Goal: Task Accomplishment & Management: Manage account settings

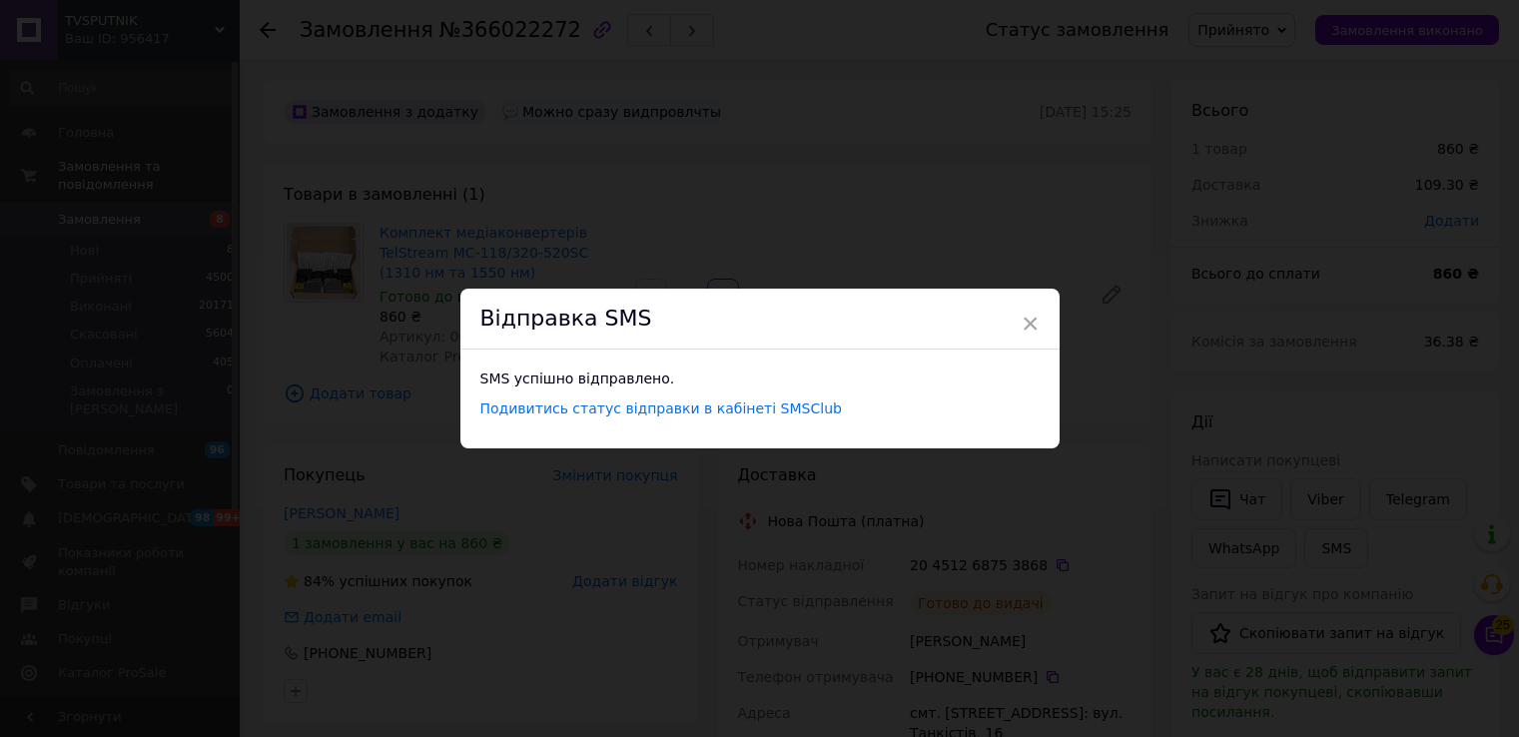
scroll to position [200, 0]
click at [1025, 320] on span "×" at bounding box center [1030, 324] width 18 height 34
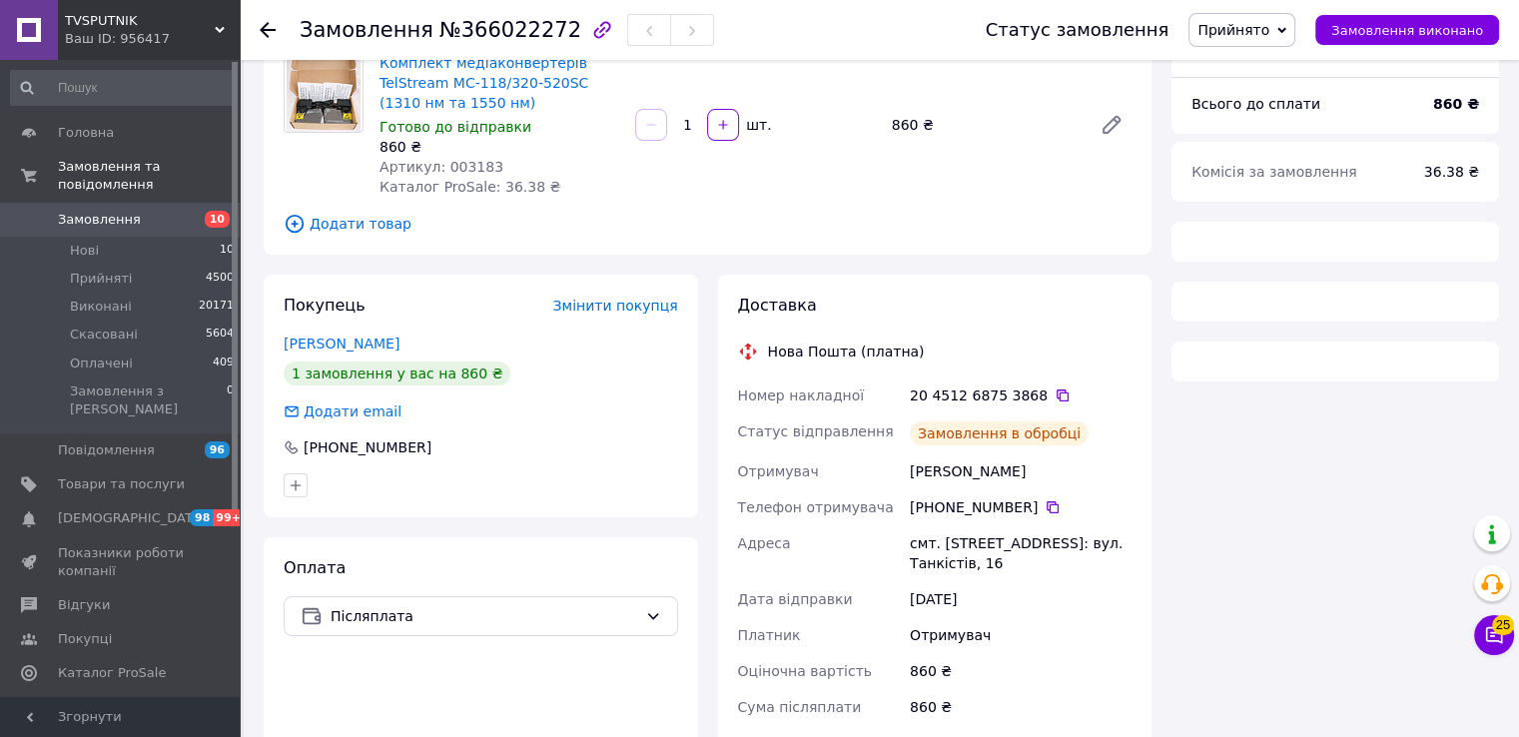
scroll to position [176, 0]
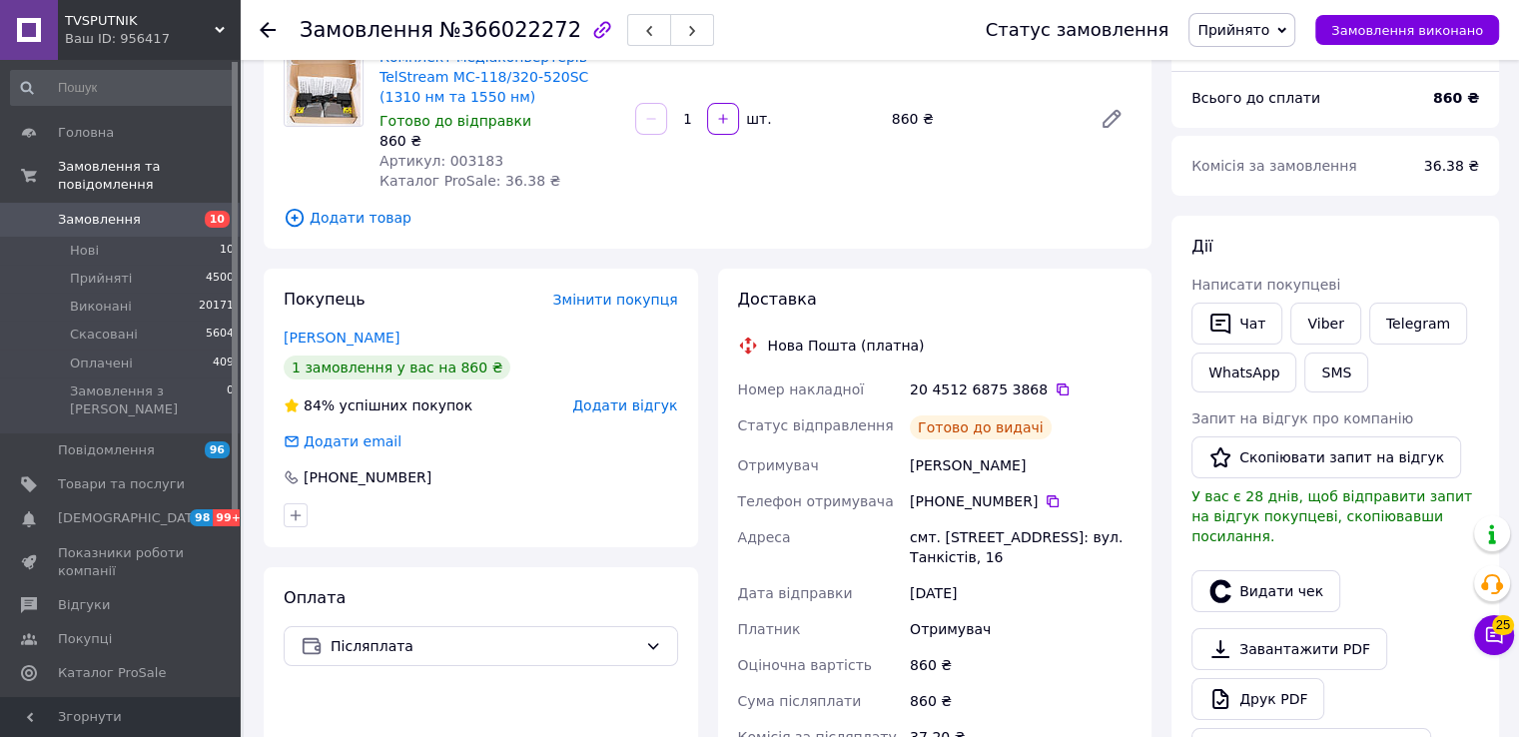
click at [1512, 493] on div "Замовлення №366022272 Статус замовлення Прийнято Виконано Скасовано Оплачено За…" at bounding box center [881, 686] width 1275 height 1605
click at [79, 242] on span "Нові" at bounding box center [84, 251] width 29 height 18
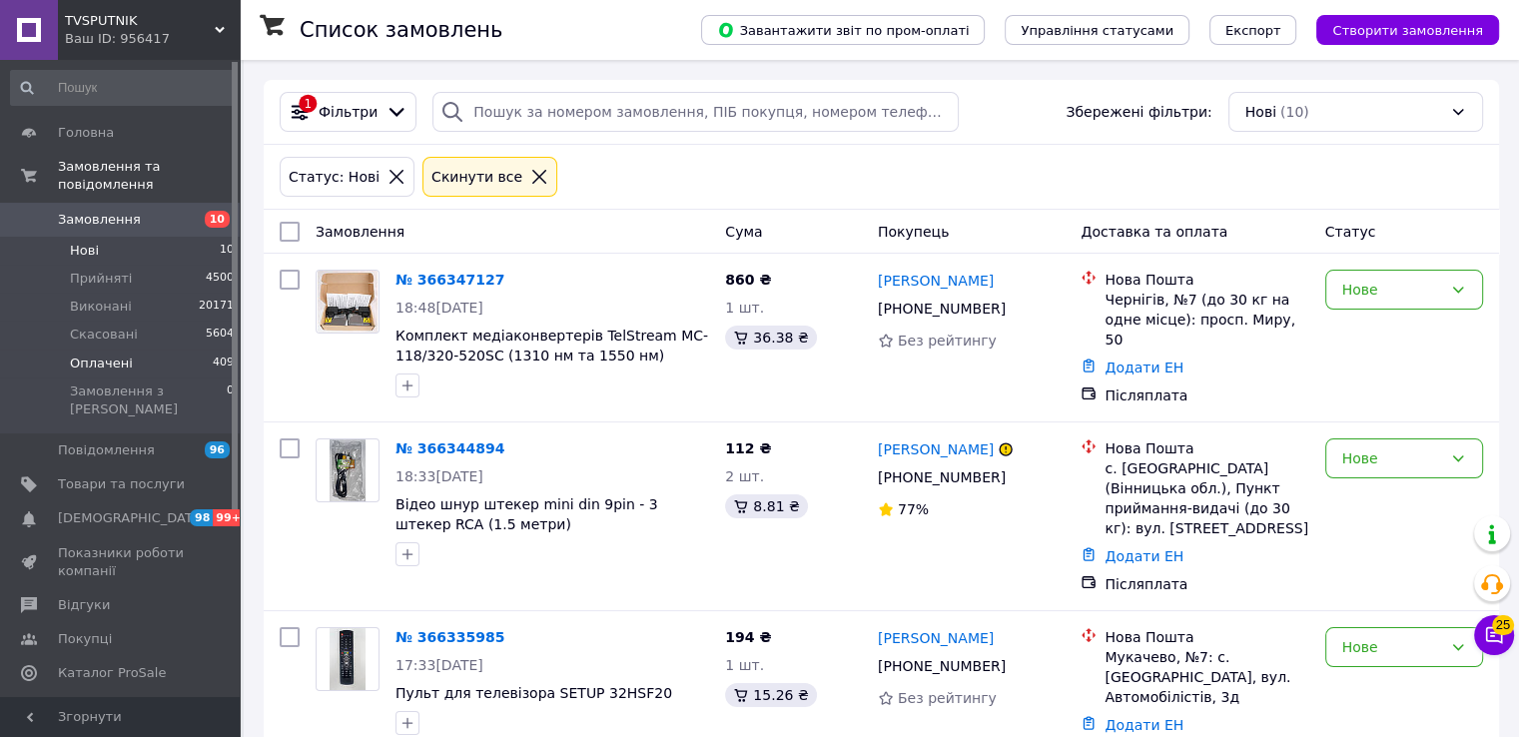
click at [98, 354] on span "Оплачені" at bounding box center [101, 363] width 63 height 18
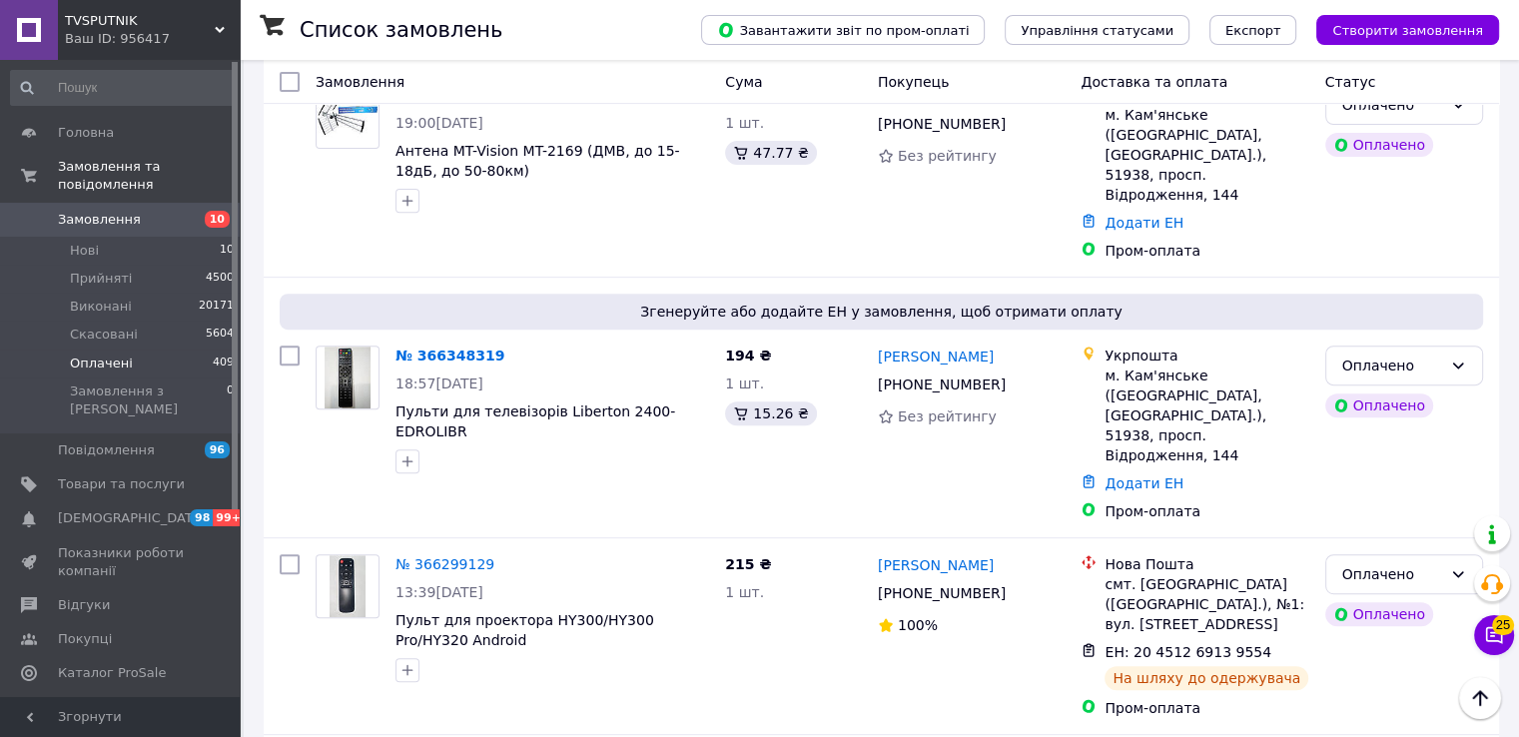
scroll to position [799, 0]
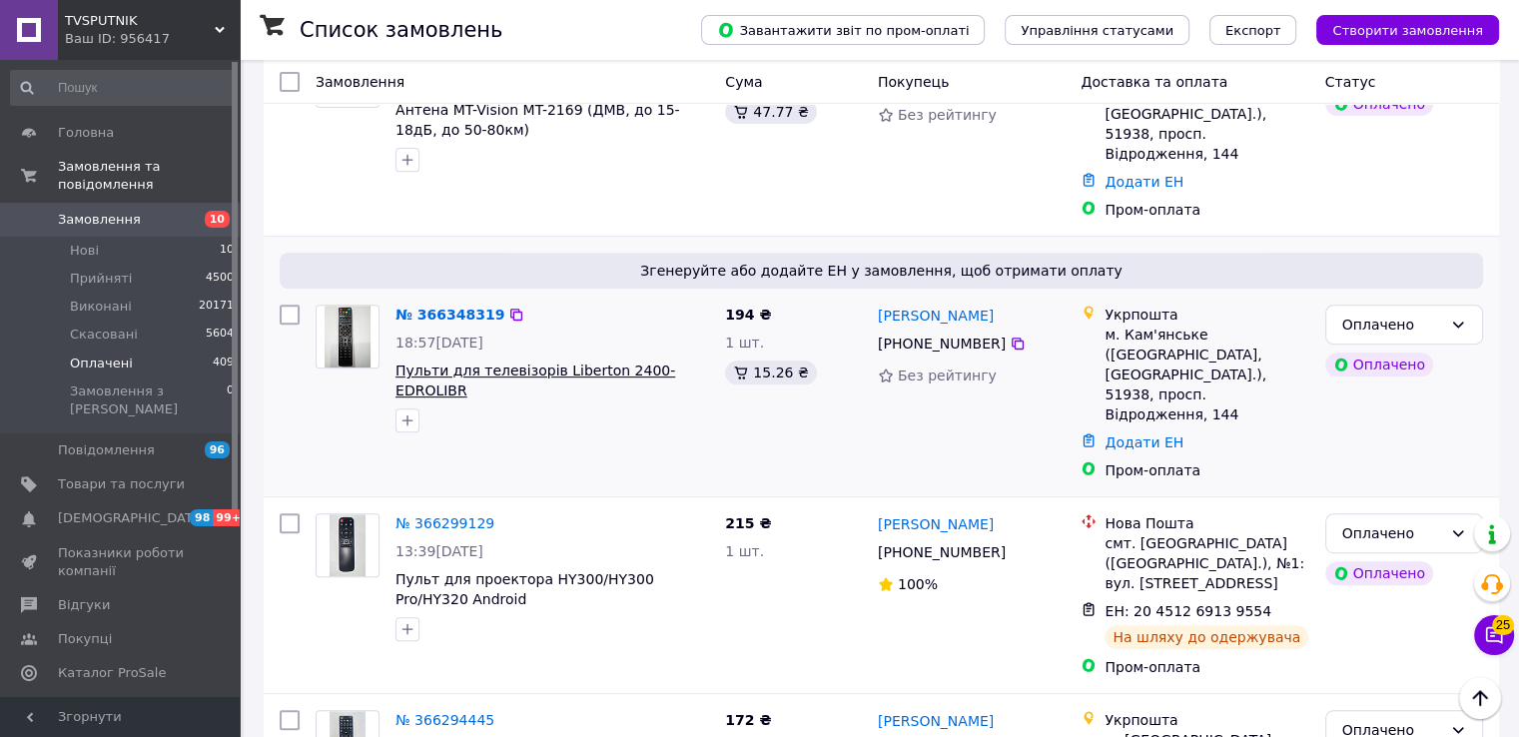
click at [500, 362] on span "Пульти для телевізорів Liberton 2400-EDROLIBR" at bounding box center [535, 380] width 280 height 36
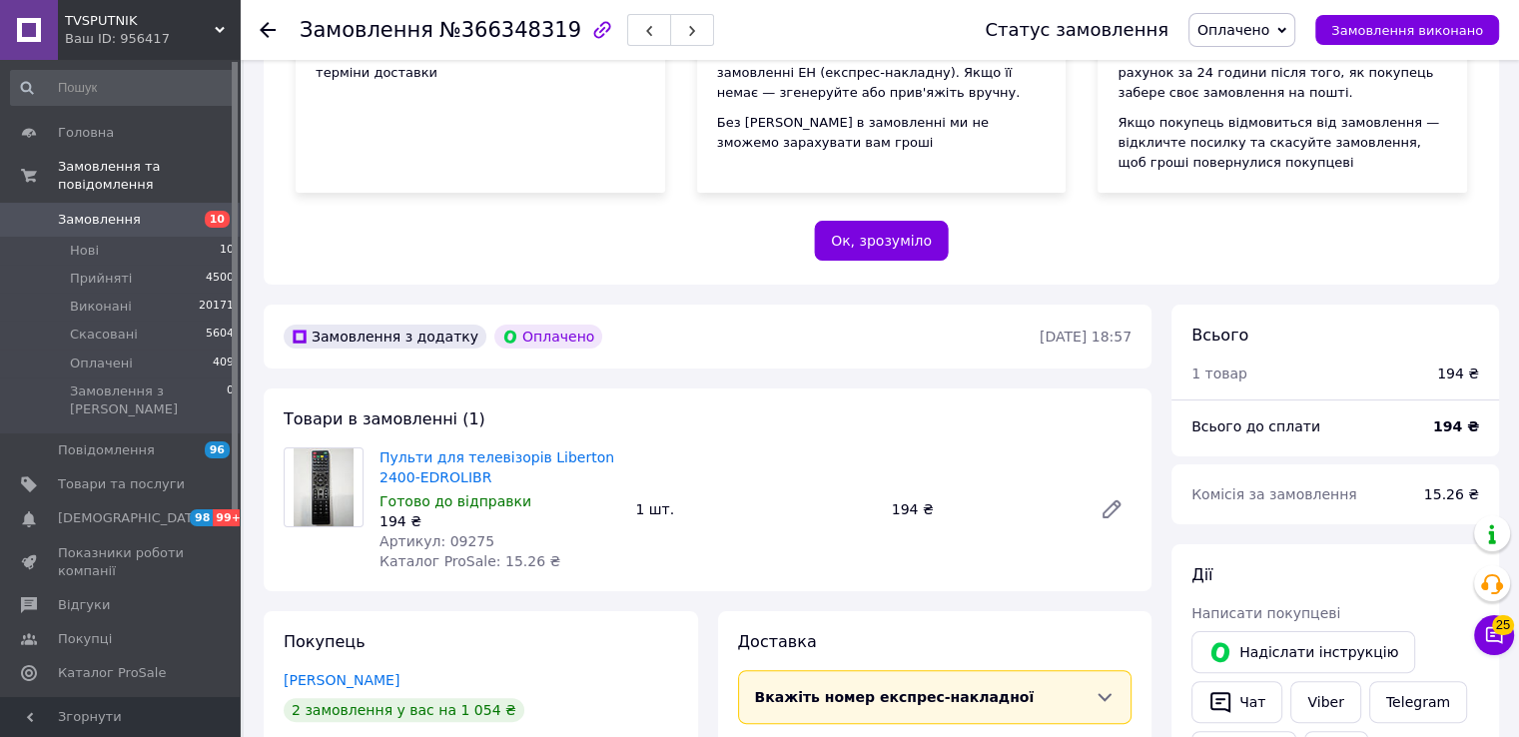
scroll to position [399, 0]
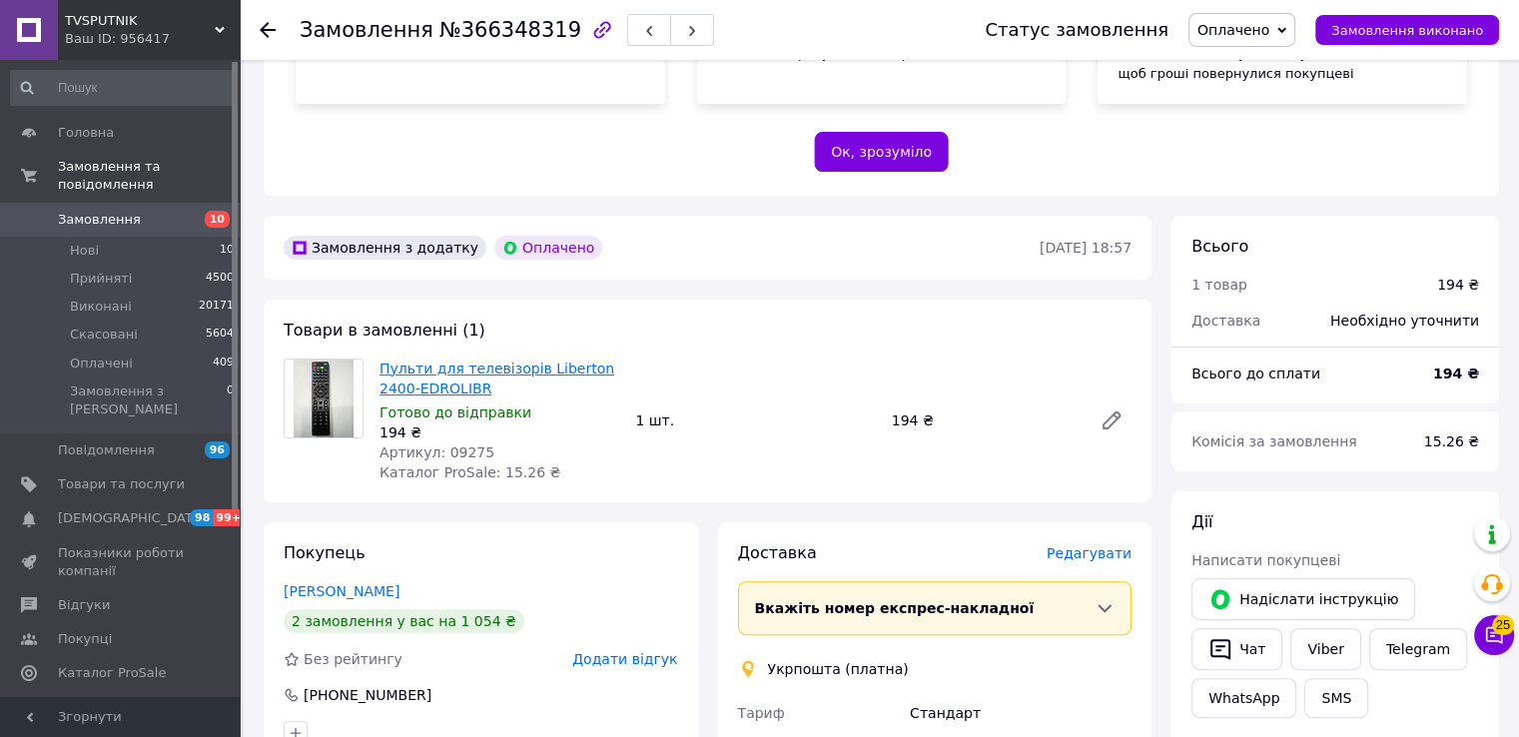
click at [452, 361] on link "Пульти для телевізорів Liberton 2400-EDROLIBR" at bounding box center [496, 378] width 235 height 36
click at [145, 349] on li "Оплачені 409" at bounding box center [123, 363] width 246 height 28
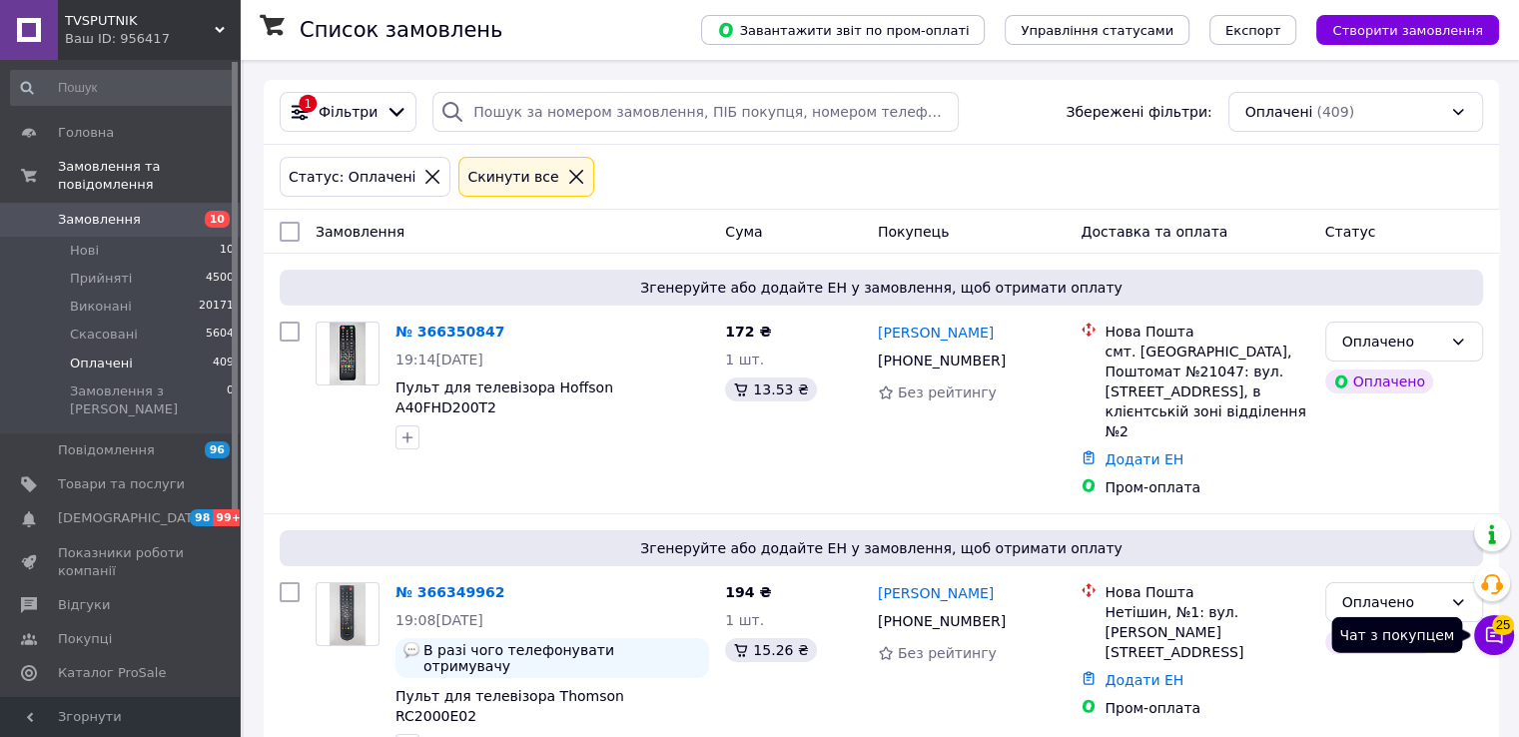
click at [1496, 633] on span "25" at bounding box center [1503, 625] width 22 height 20
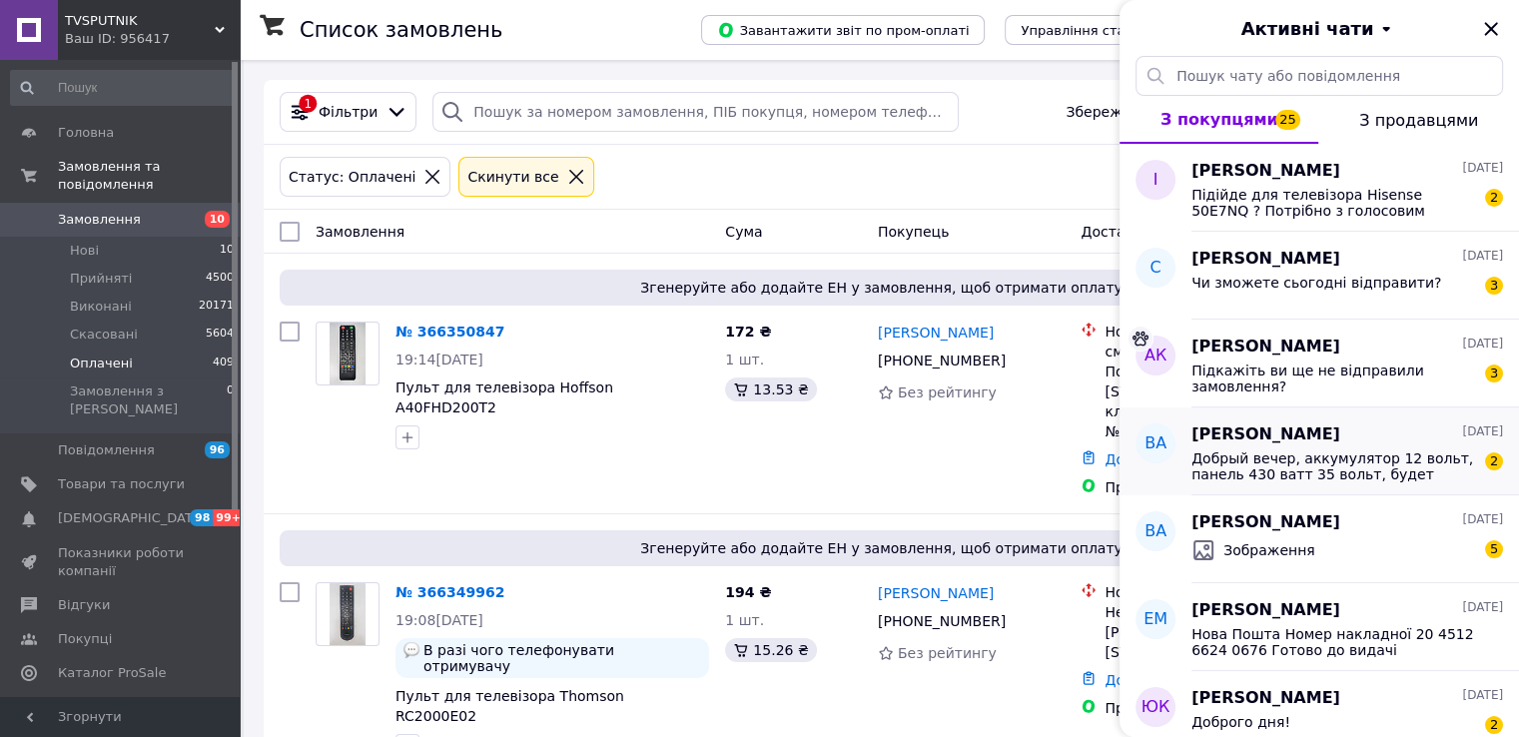
click at [1383, 459] on span "Добрый вечер, аккумулятор 12 вольт, панель 430 ватт 35 вольт, будет работать? С…" at bounding box center [1333, 466] width 284 height 32
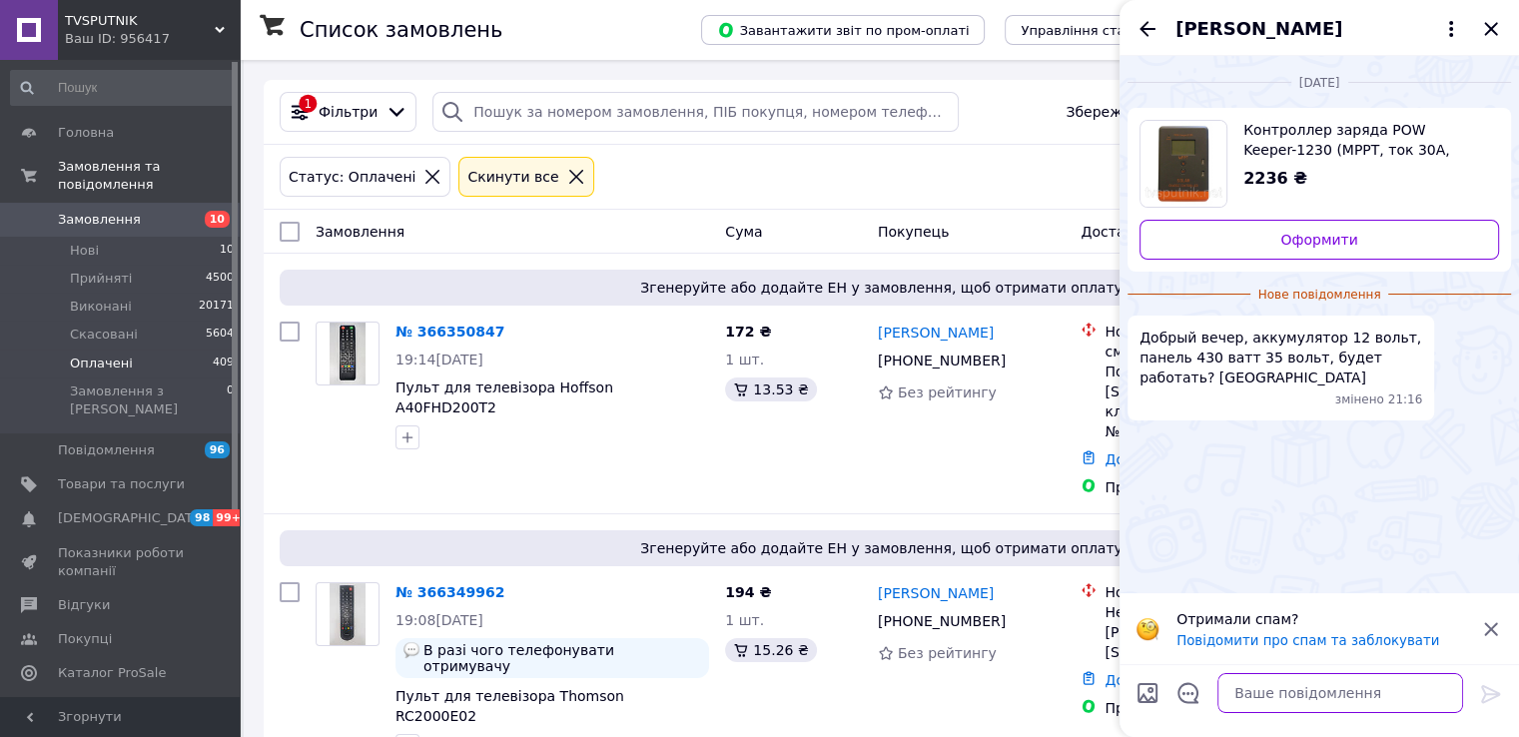
click at [1274, 686] on textarea at bounding box center [1340, 693] width 246 height 40
type textarea "Добрый, нет не будет работать"
click at [1482, 694] on icon at bounding box center [1491, 694] width 24 height 24
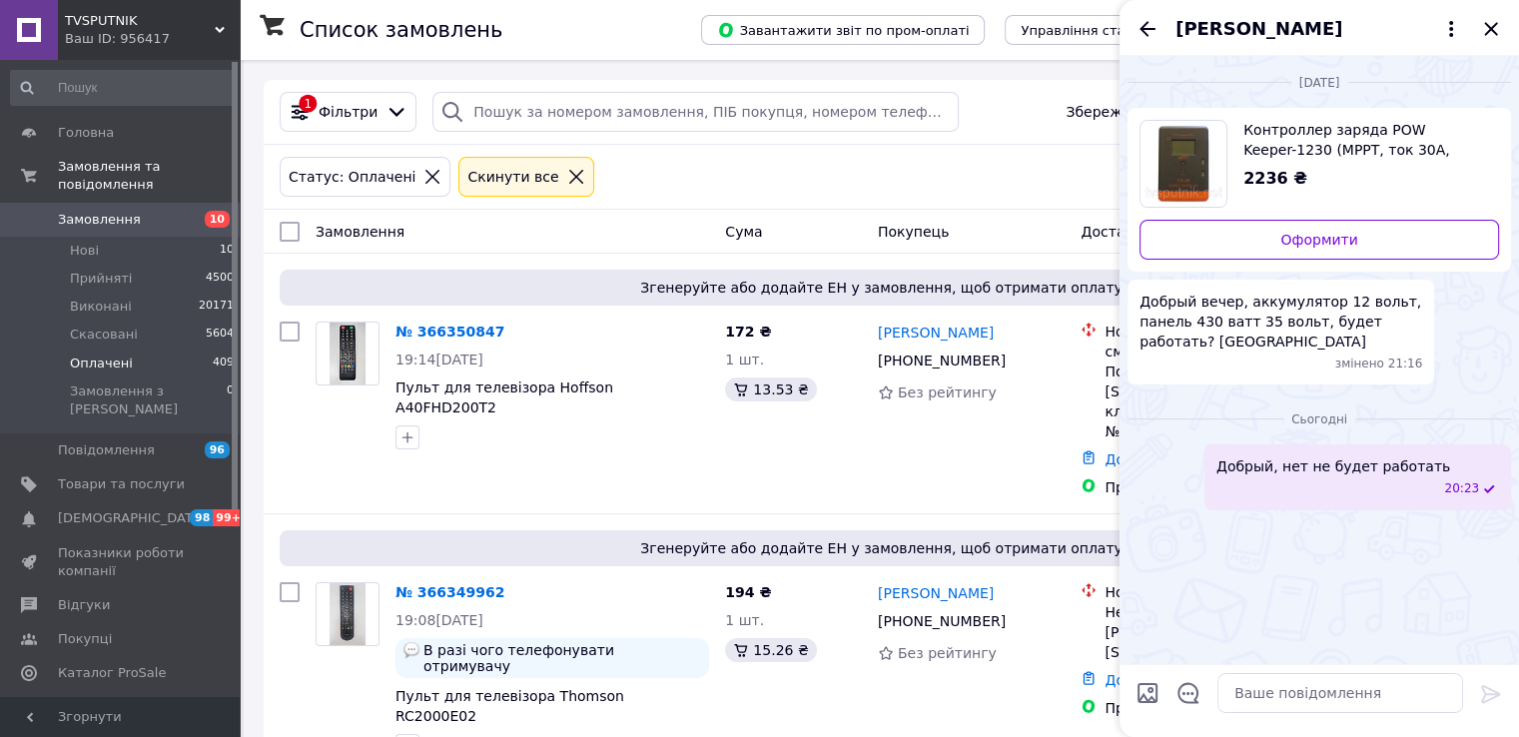
click at [1330, 166] on div "Контроллер заряда POW Keeper-1230 (MPPT, ток 30А, 12/24В, ЖК индикатор, 2xUSB 5…" at bounding box center [1363, 155] width 272 height 71
paste textarea "https://tvsputnik.net/ua/p2355547415-kontroller-zaryada-pow.html"
type textarea "https://tvsputnik.net/ua/p2355547415-kontroller-zaryada-pow.html"
click at [1483, 689] on icon at bounding box center [1490, 694] width 19 height 18
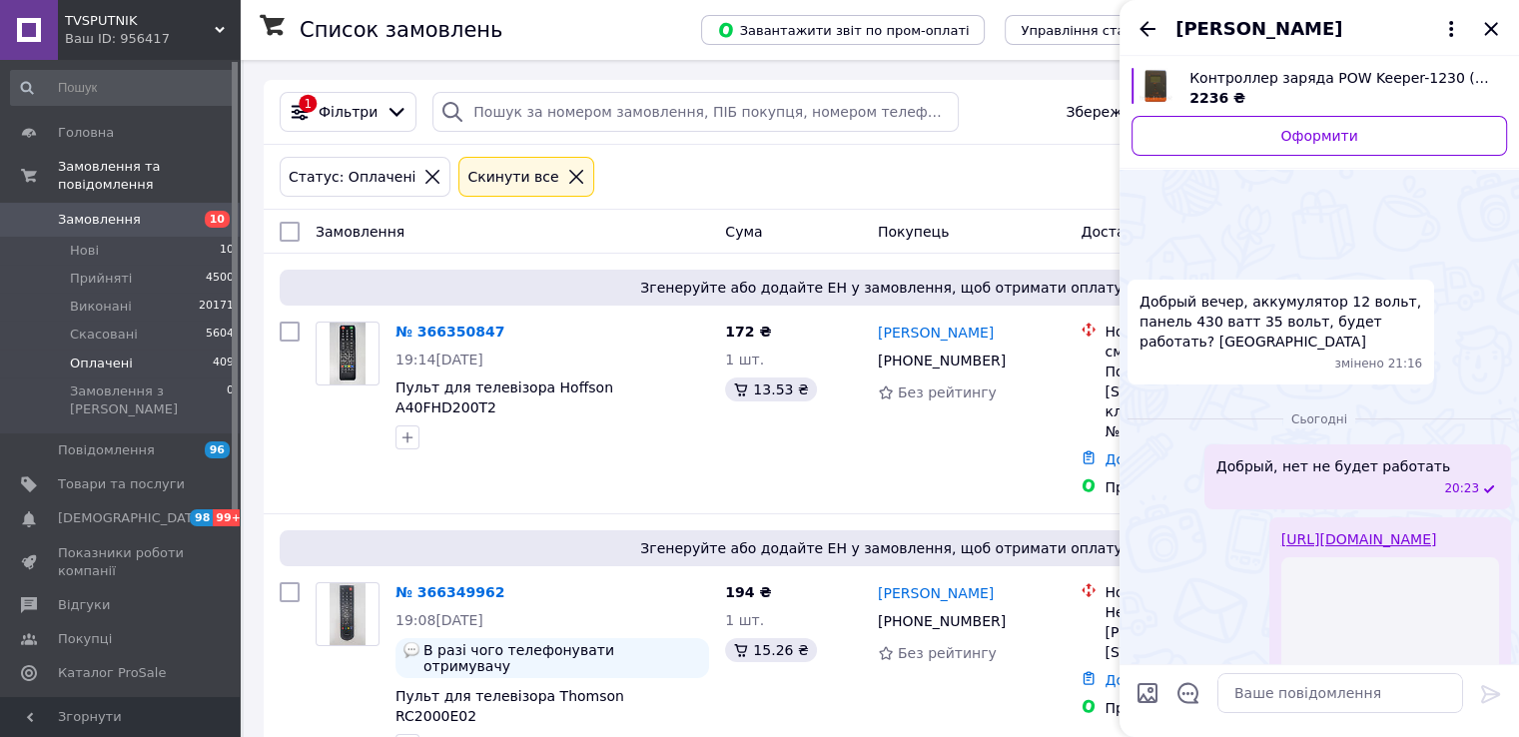
scroll to position [175, 0]
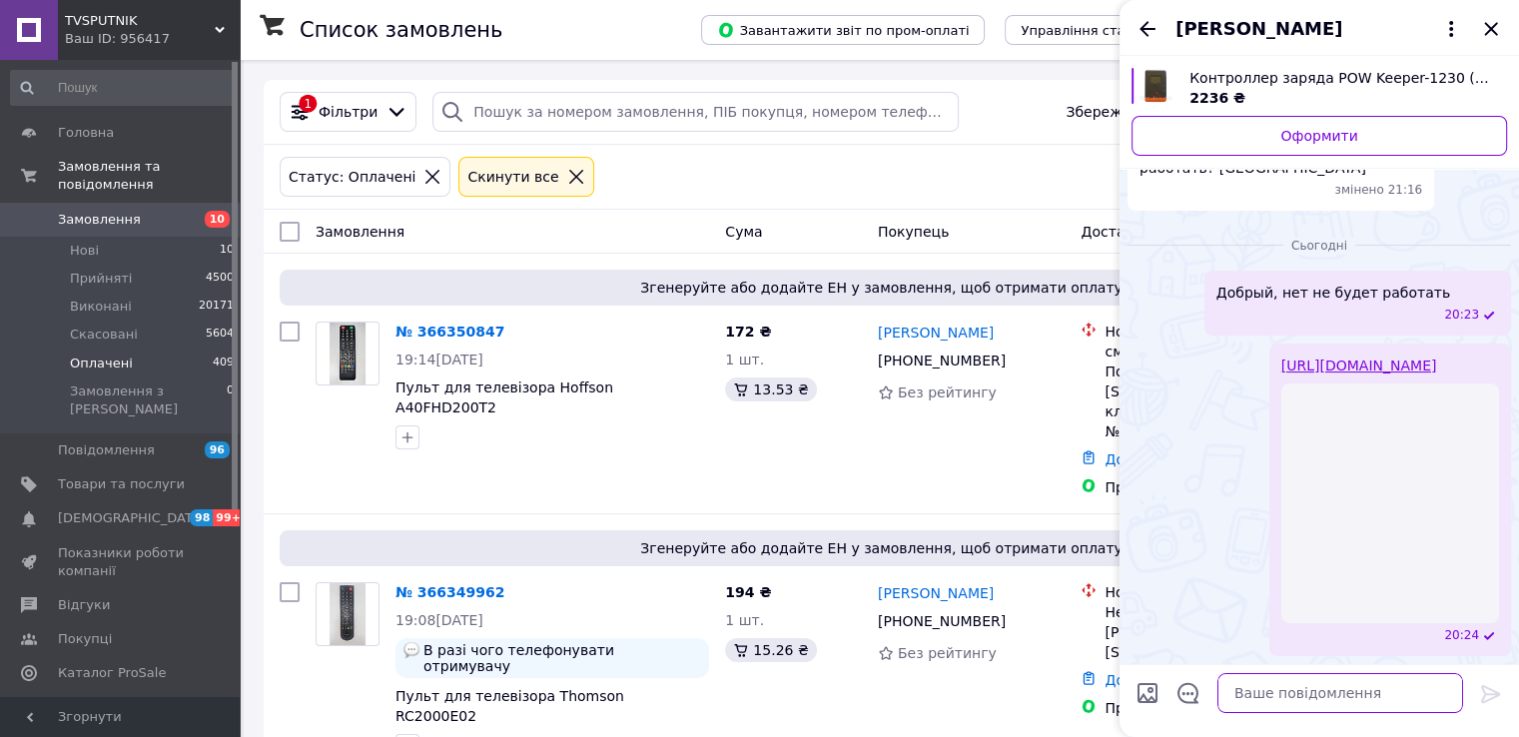
click at [1266, 696] on textarea at bounding box center [1340, 693] width 246 height 40
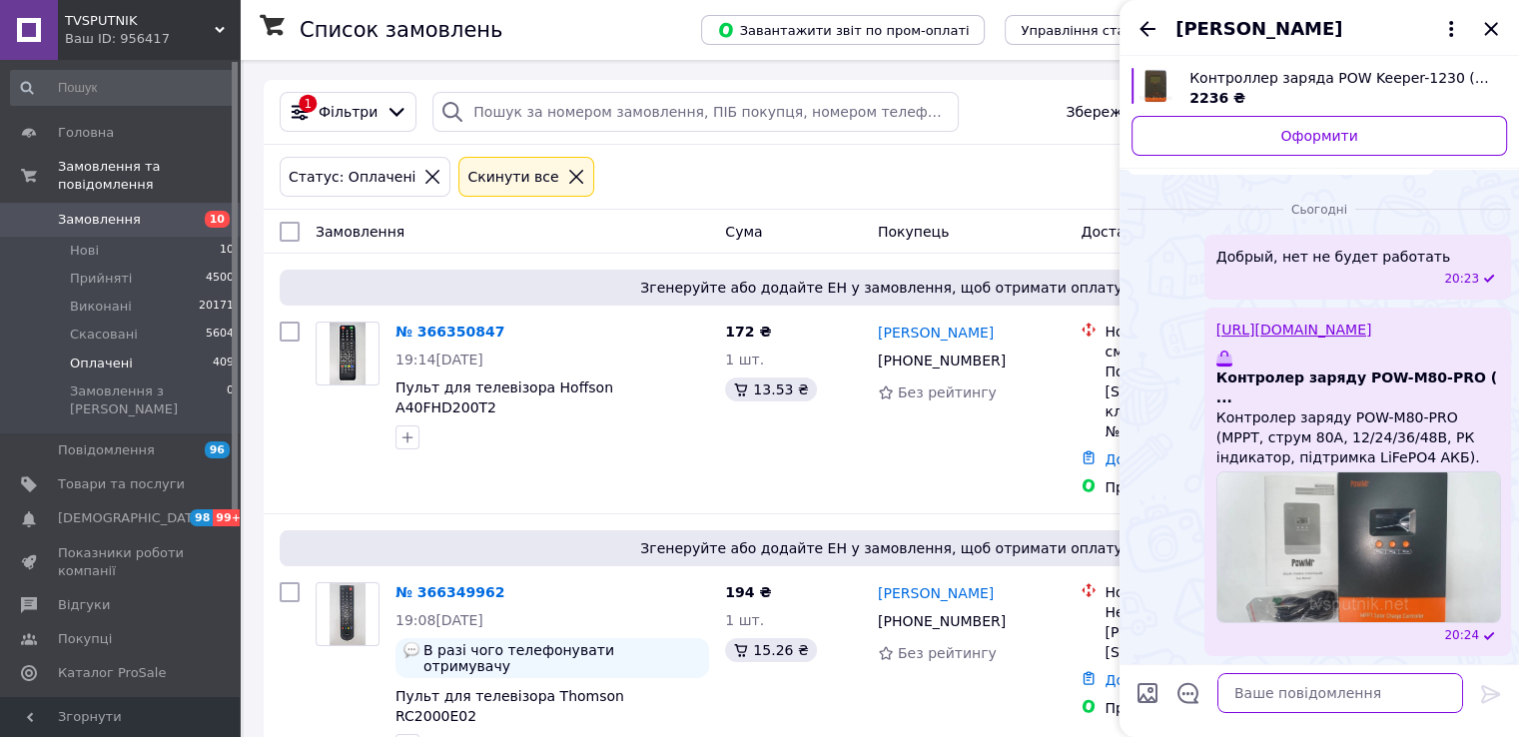
scroll to position [120, 0]
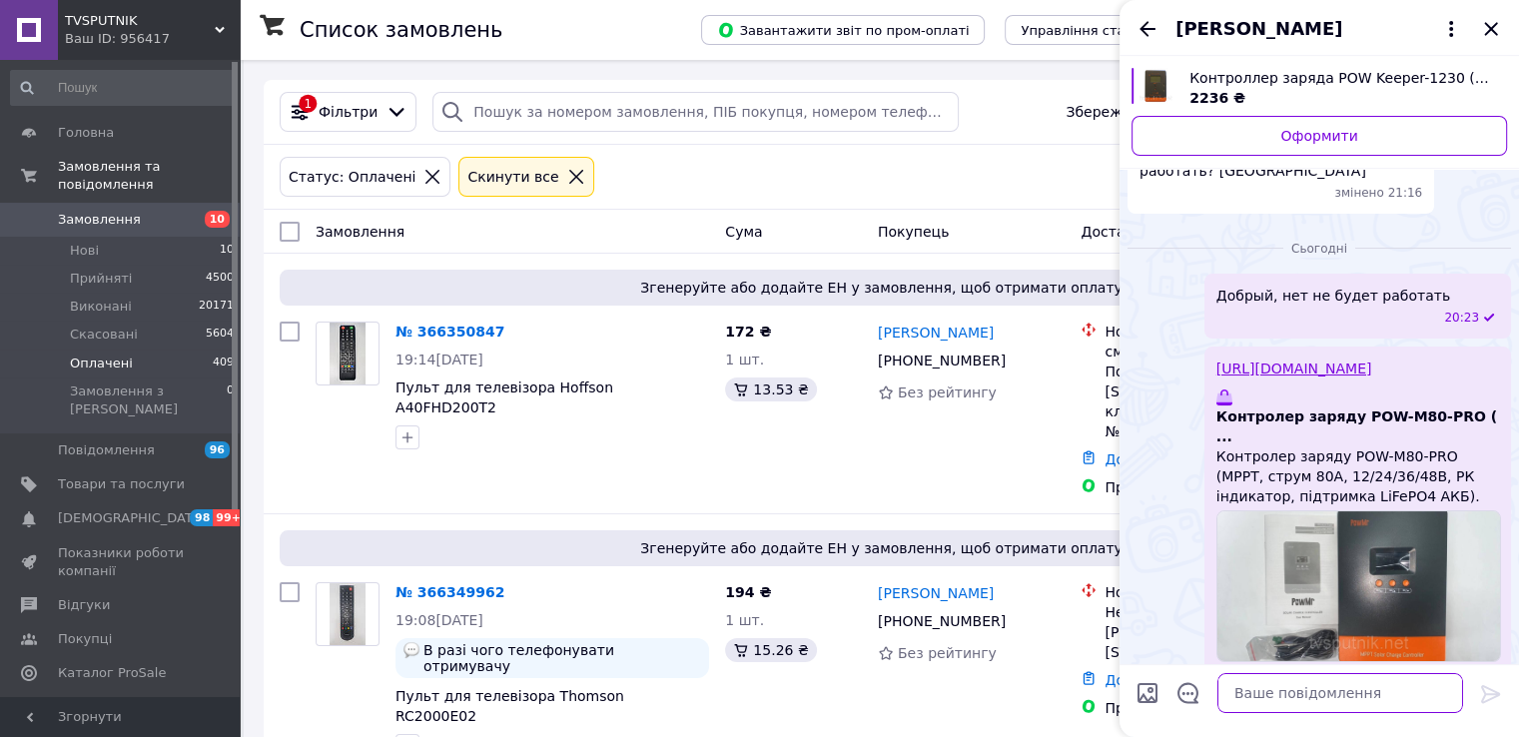
click at [1266, 692] on textarea at bounding box center [1340, 693] width 246 height 40
type textarea "вот этот будет"
click at [1490, 689] on icon at bounding box center [1490, 694] width 19 height 18
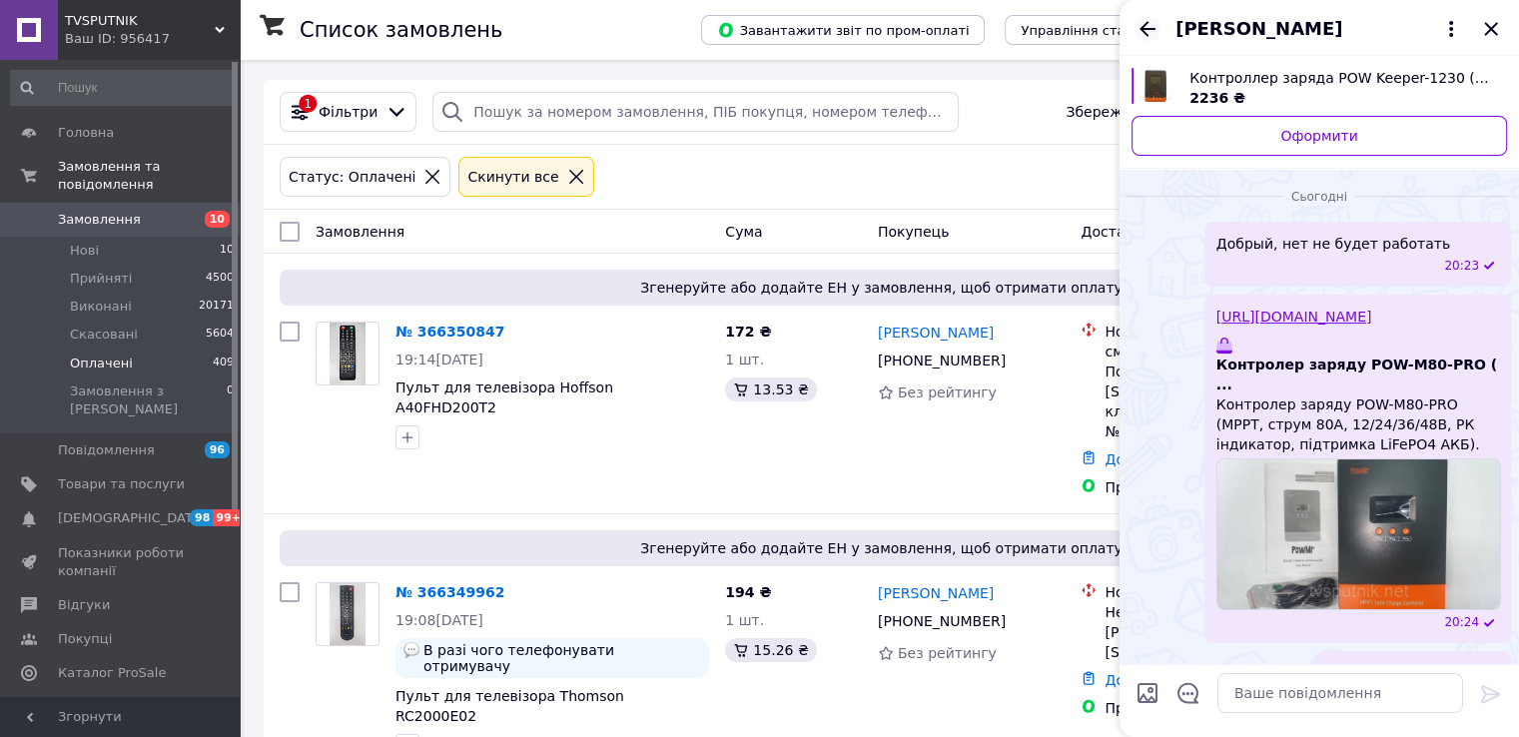
click at [1145, 19] on icon "Назад" at bounding box center [1147, 29] width 24 height 24
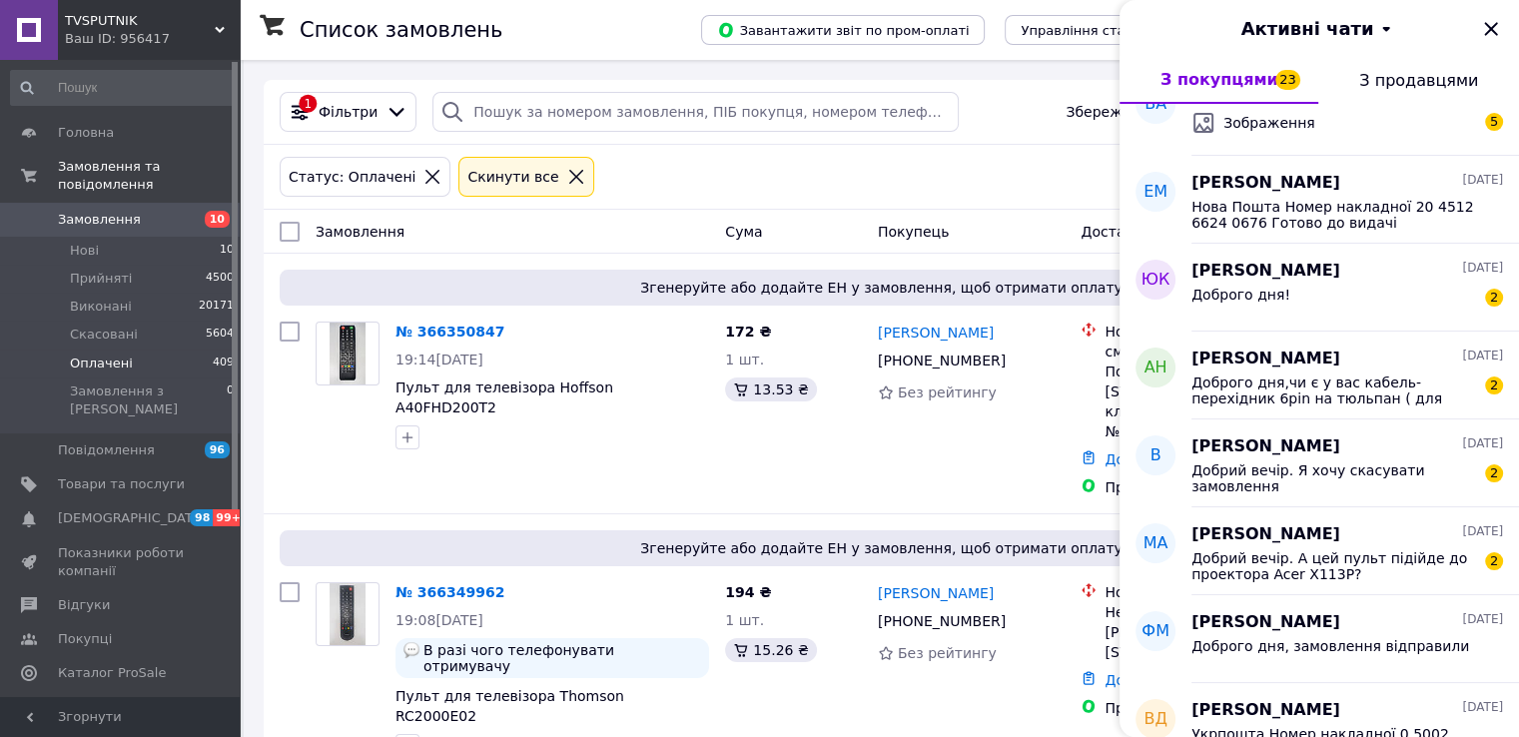
scroll to position [399, 0]
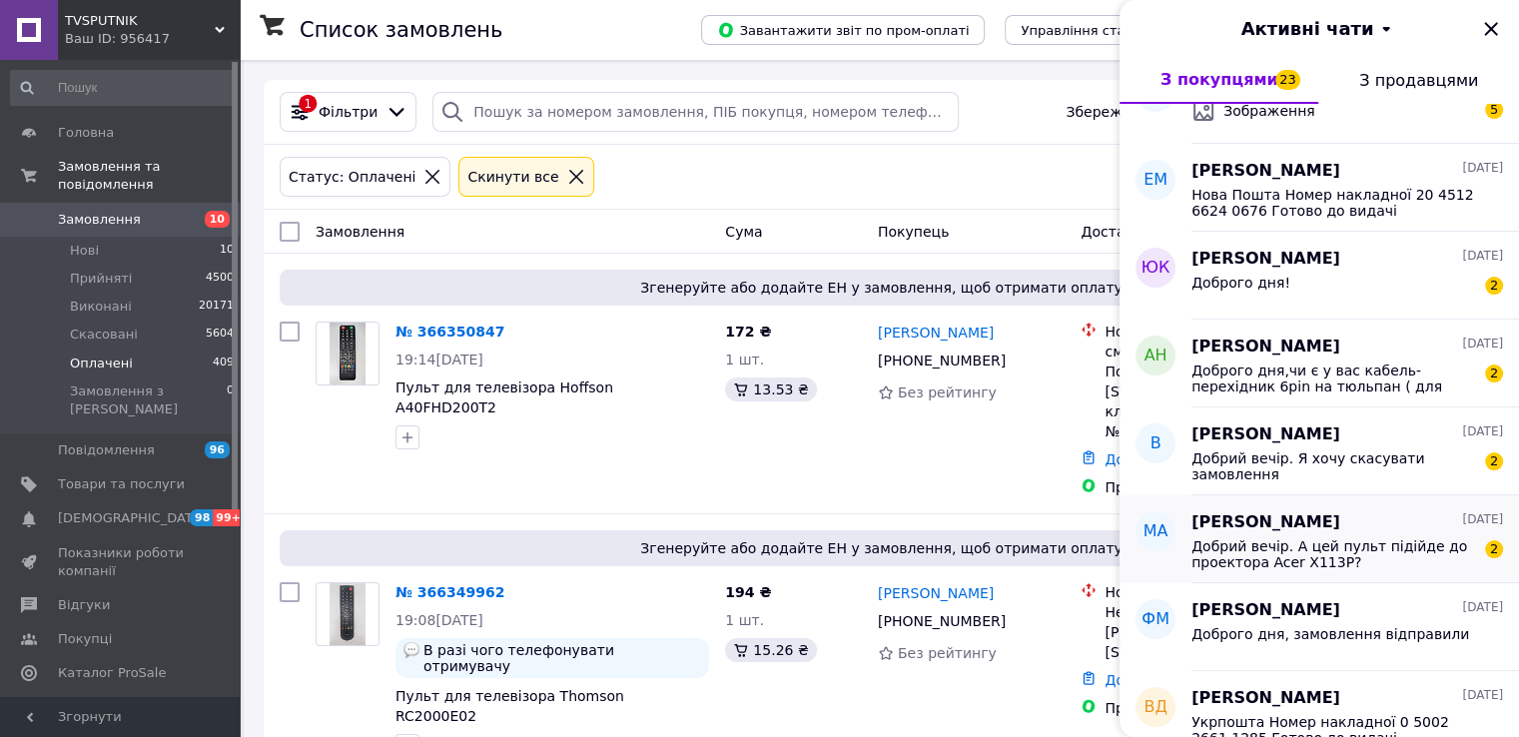
click at [1354, 542] on span "Добрий вечір. А цей пульт підійде до проектора Acer X113P?" at bounding box center [1333, 554] width 284 height 32
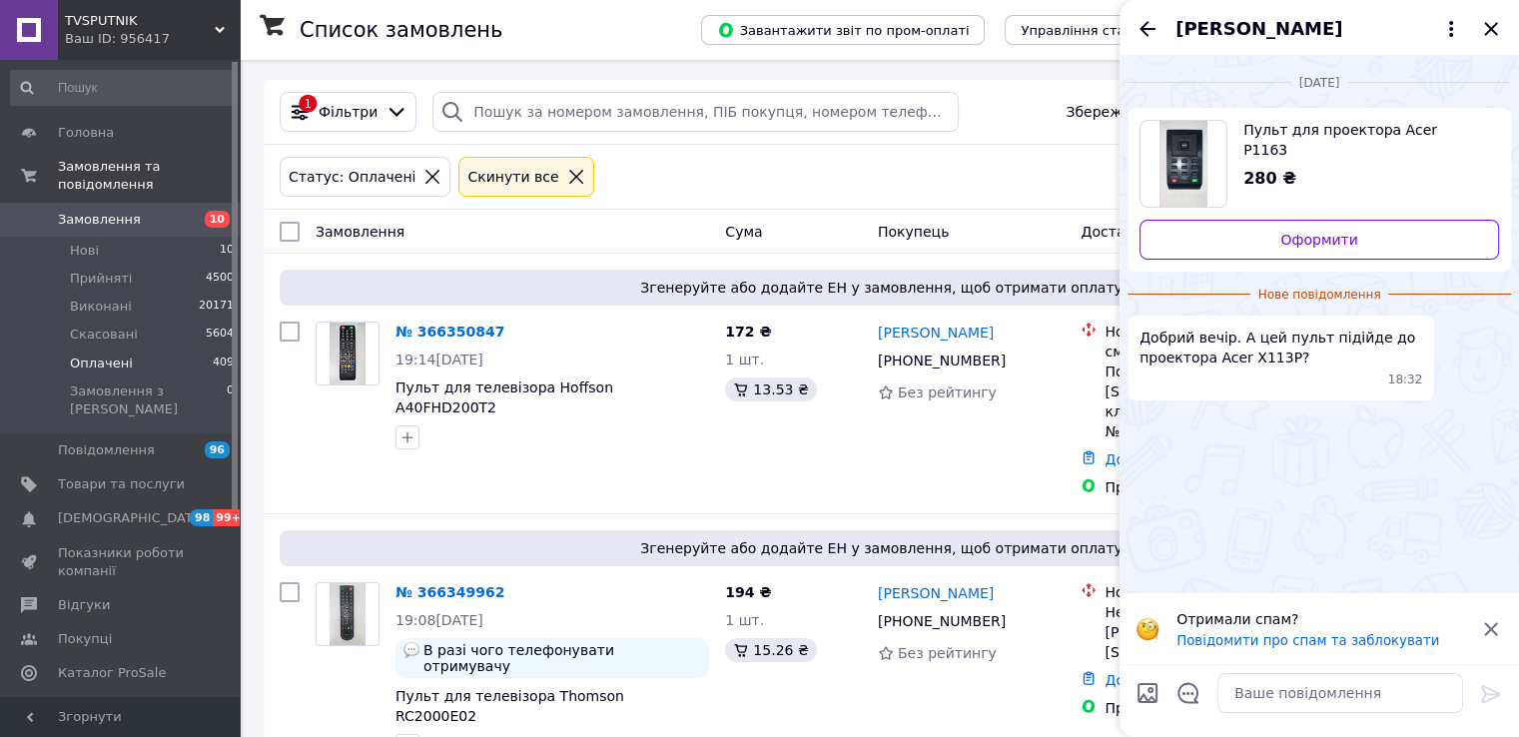
drag, startPoint x: 1333, startPoint y: 26, endPoint x: 1262, endPoint y: 18, distance: 71.3
click at [1262, 18] on span "Марія Акінтьєва" at bounding box center [1299, 29] width 248 height 26
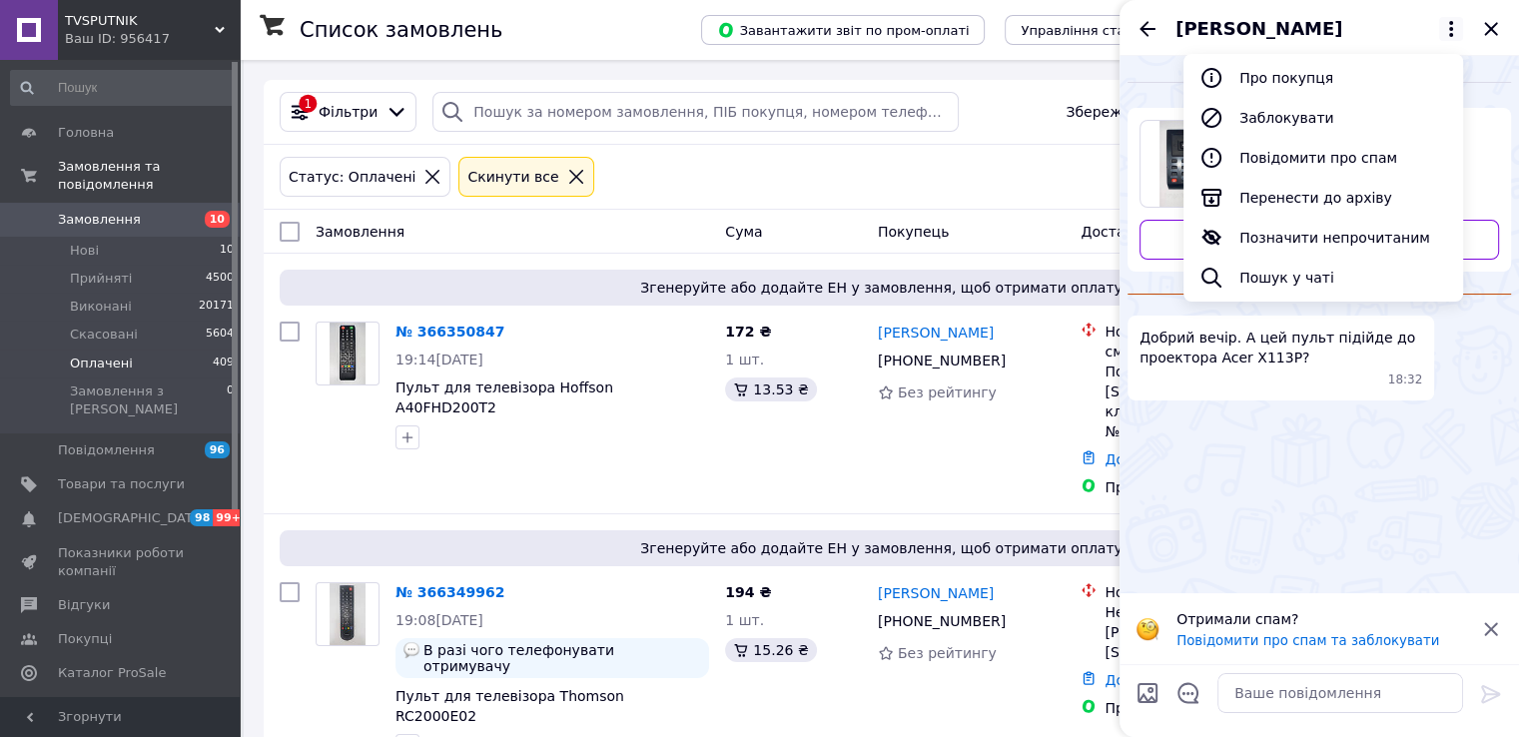
drag, startPoint x: 1166, startPoint y: 25, endPoint x: 1222, endPoint y: 33, distance: 56.5
click at [1222, 33] on div "Марія Акінтьєва Про покупця Заблокувати Повідомити про спам Перенести до архіву…" at bounding box center [1318, 28] width 399 height 56
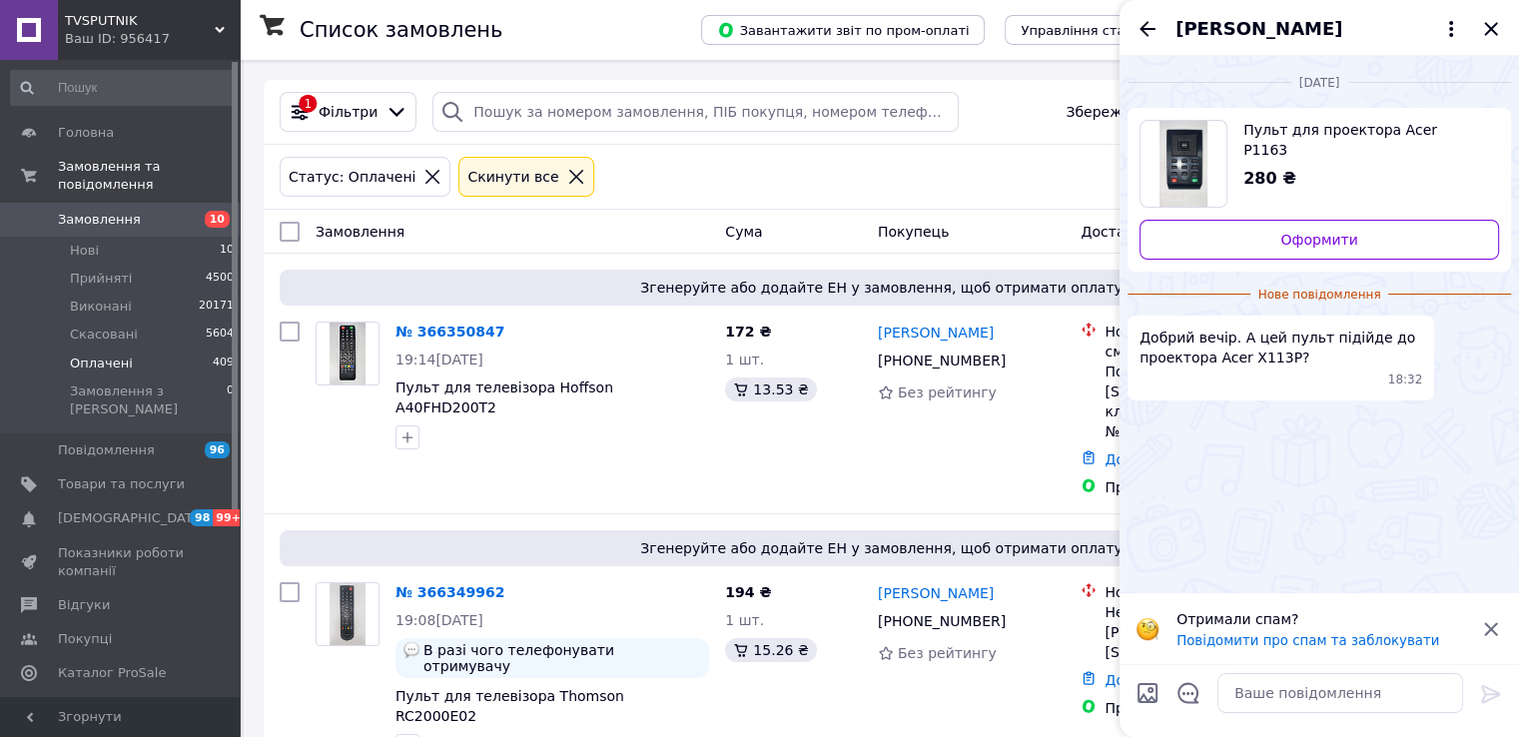
click at [1374, 30] on span "Марія Акінтьєва" at bounding box center [1299, 29] width 248 height 26
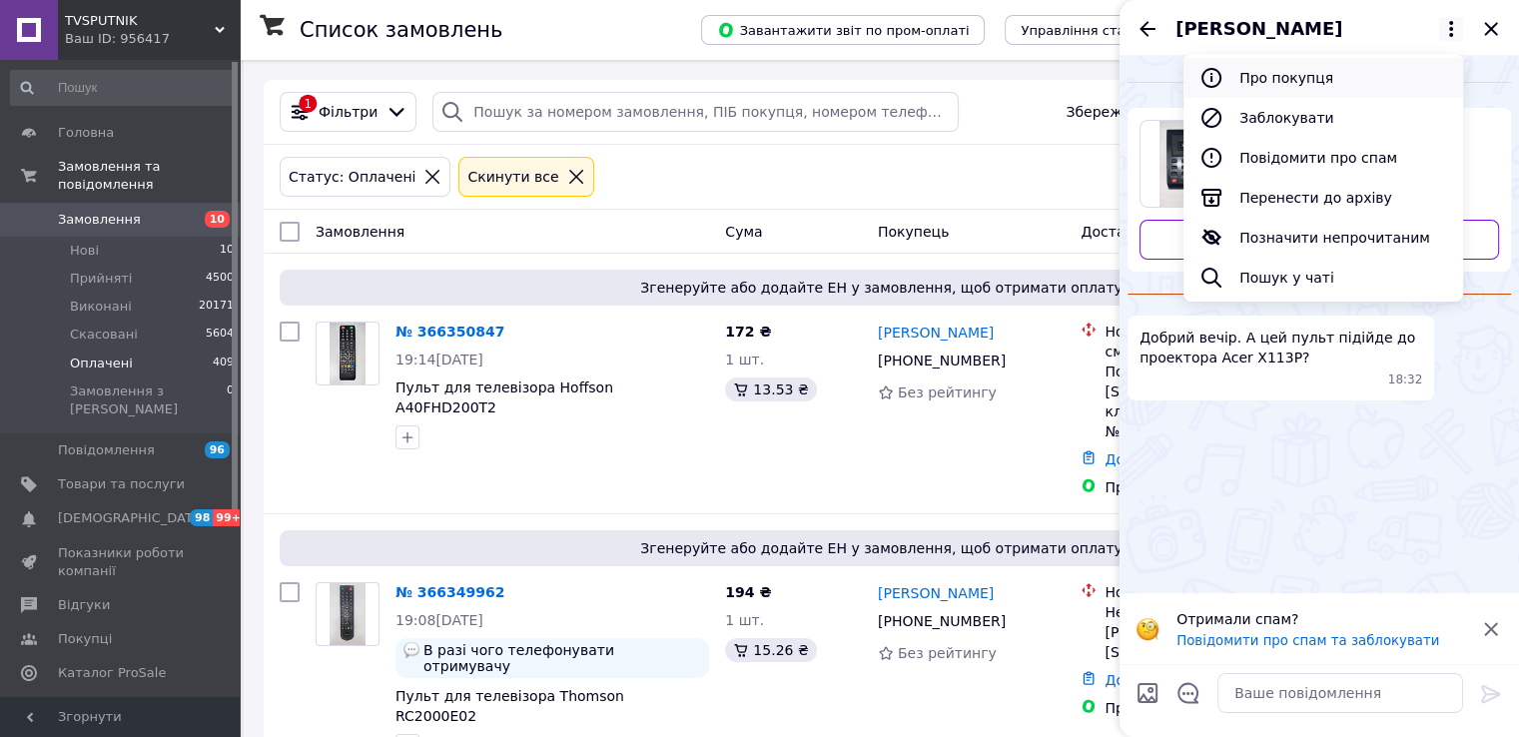
click at [1250, 78] on button "Про покупця" at bounding box center [1323, 78] width 280 height 40
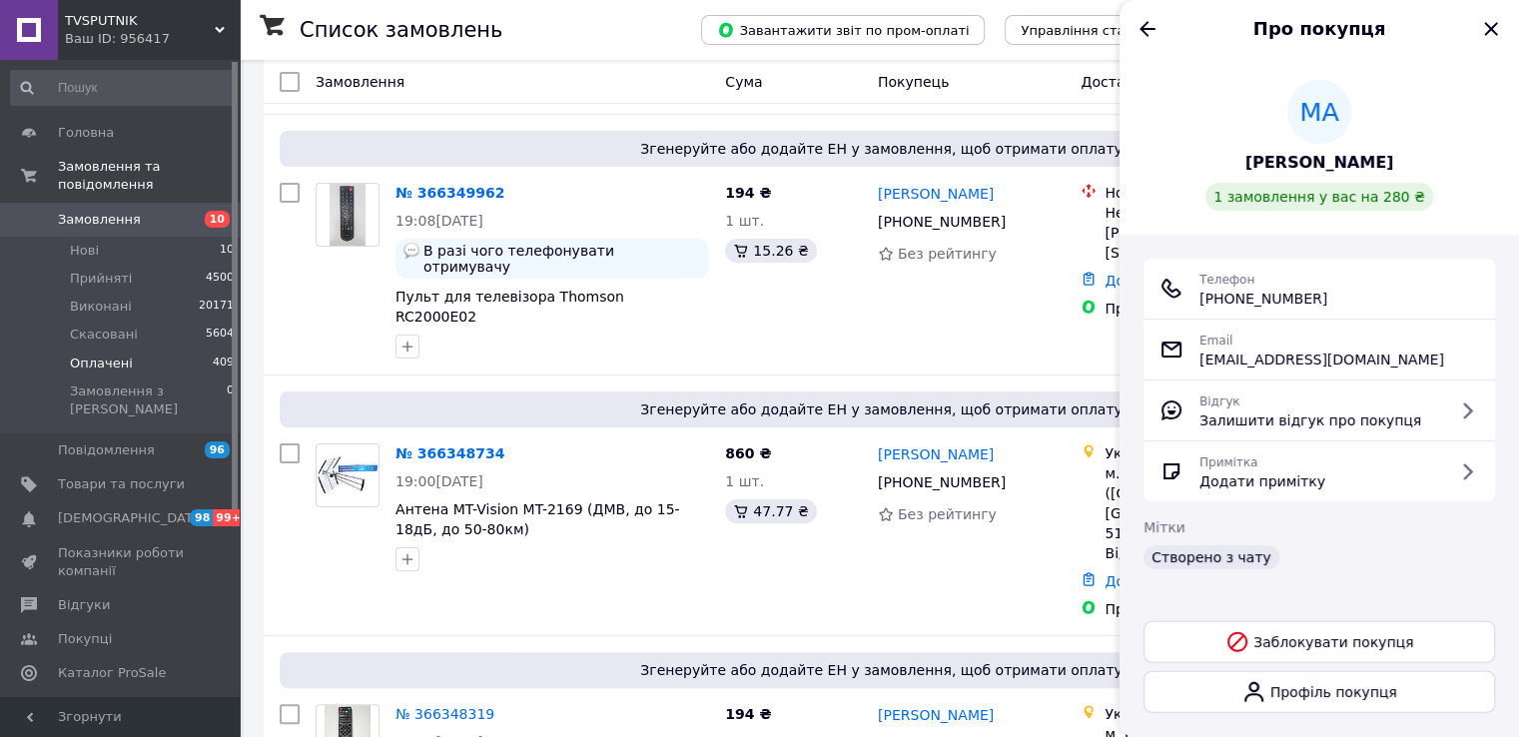
drag, startPoint x: 1390, startPoint y: 164, endPoint x: 1309, endPoint y: 161, distance: 80.9
click at [1309, 161] on div "МА Марія Акінтьєва 1 замовлення у вас на 280 ₴" at bounding box center [1318, 145] width 351 height 131
copy span "Акінтьєва"
click at [137, 85] on input at bounding box center [123, 88] width 226 height 36
click at [1488, 29] on icon "Закрити" at bounding box center [1491, 29] width 24 height 24
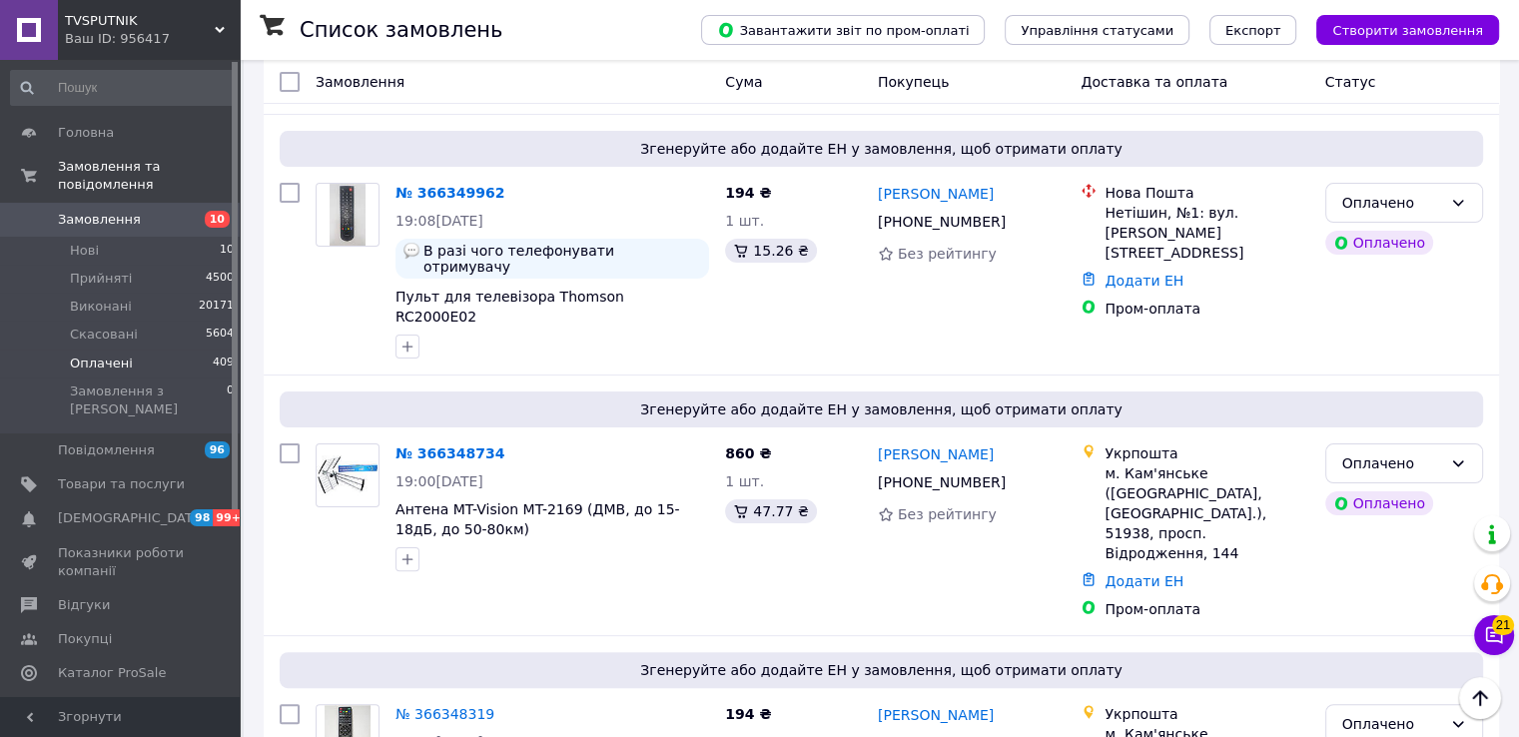
scroll to position [0, 0]
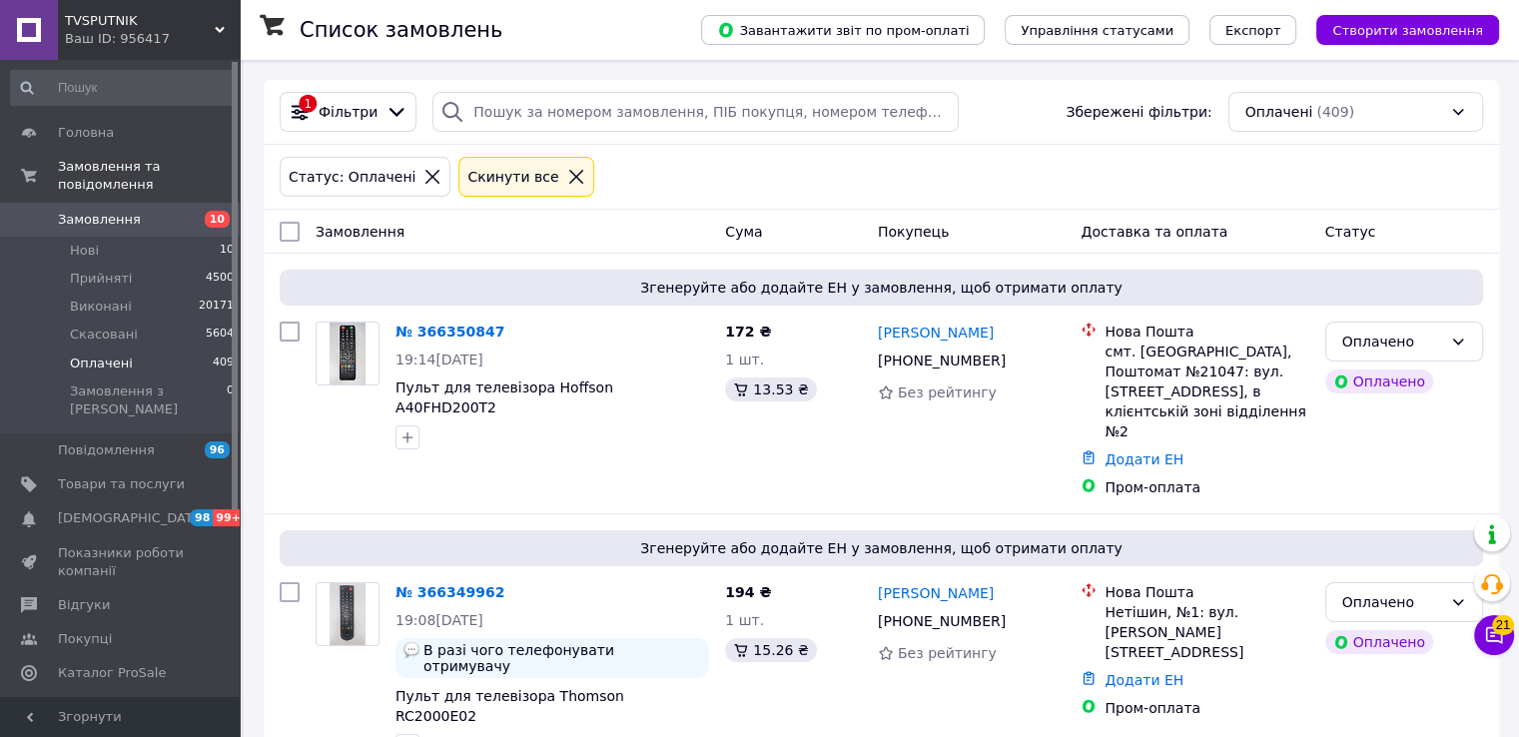
click at [120, 211] on span "Замовлення" at bounding box center [99, 220] width 83 height 18
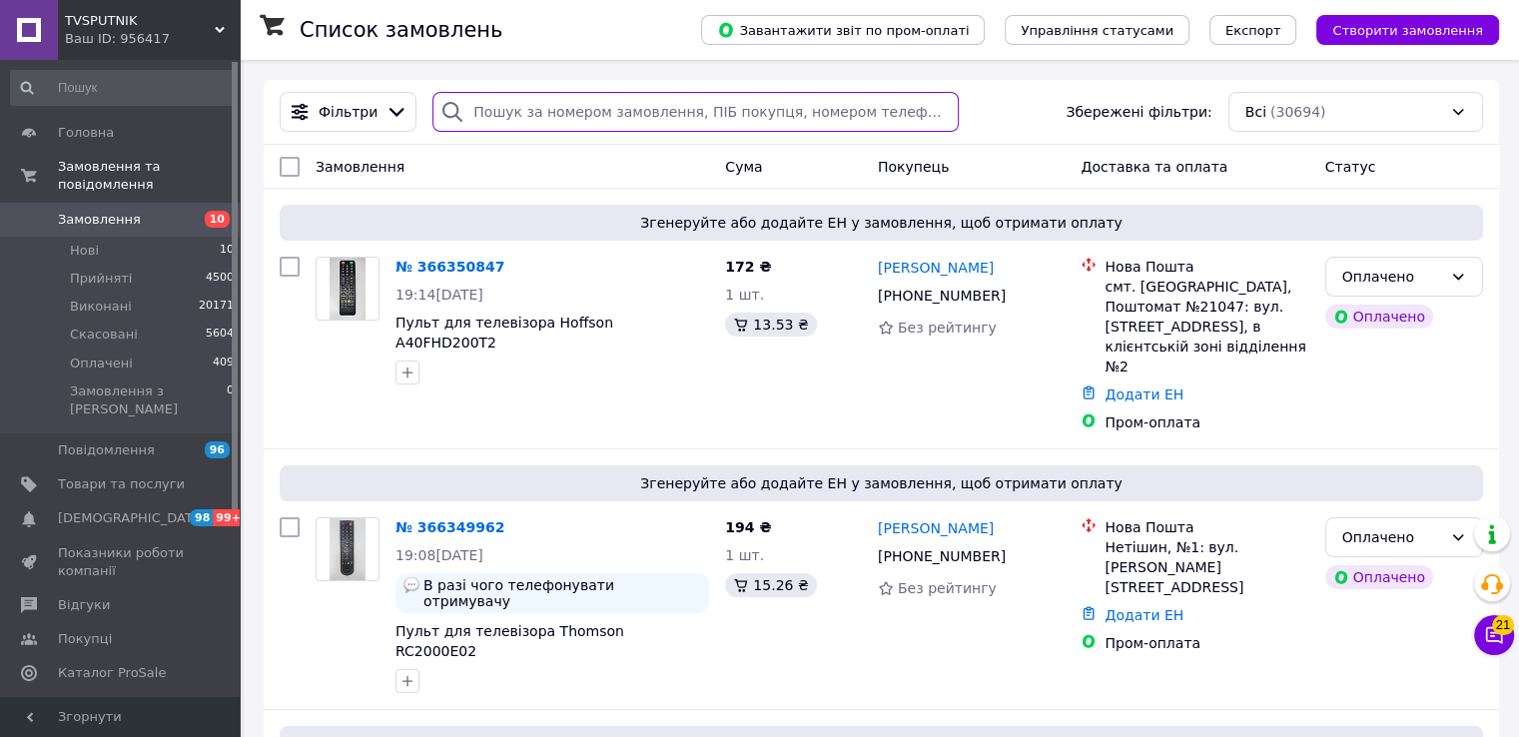
paste input "Акінтьєва"
type input "Акінтьєва"
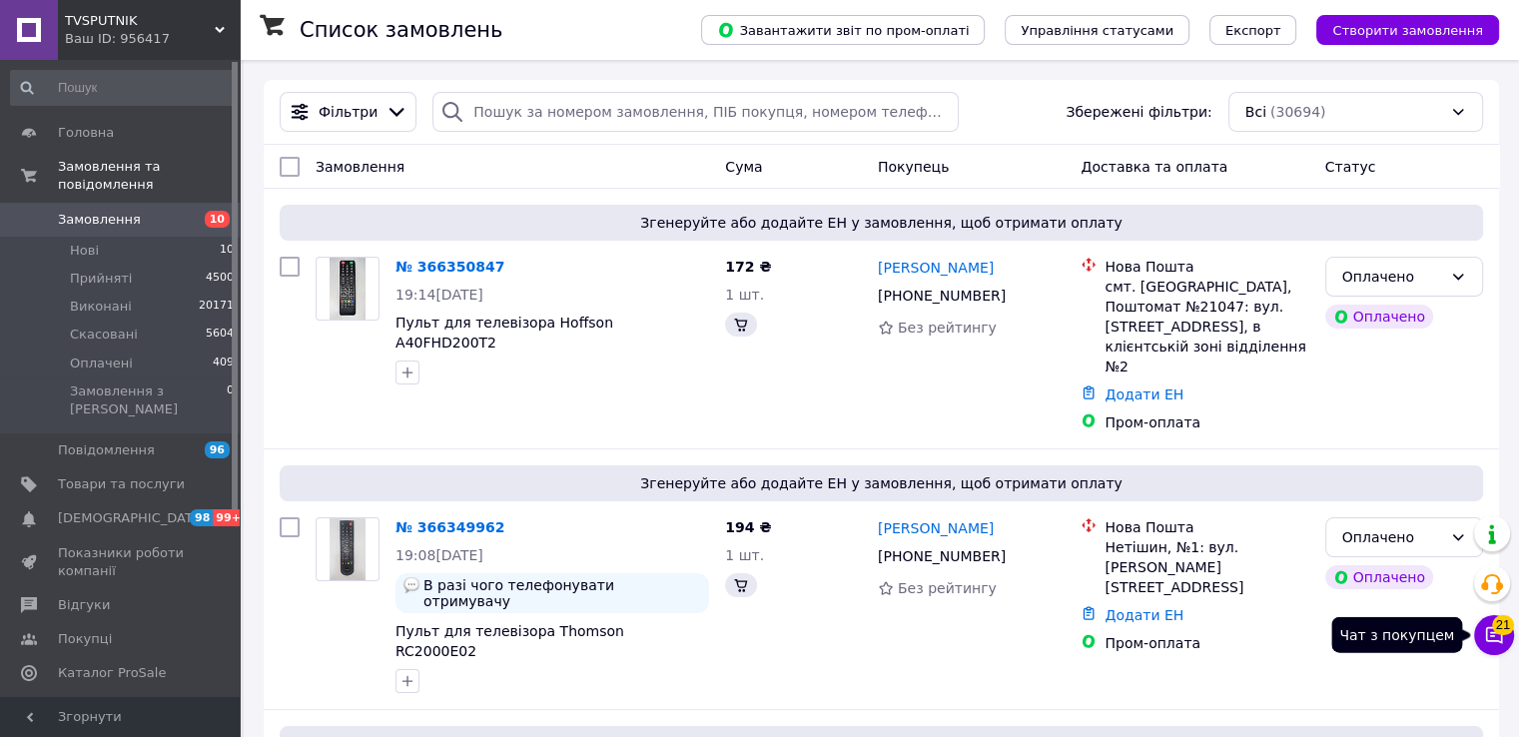
click at [1503, 629] on span "21" at bounding box center [1503, 625] width 22 height 20
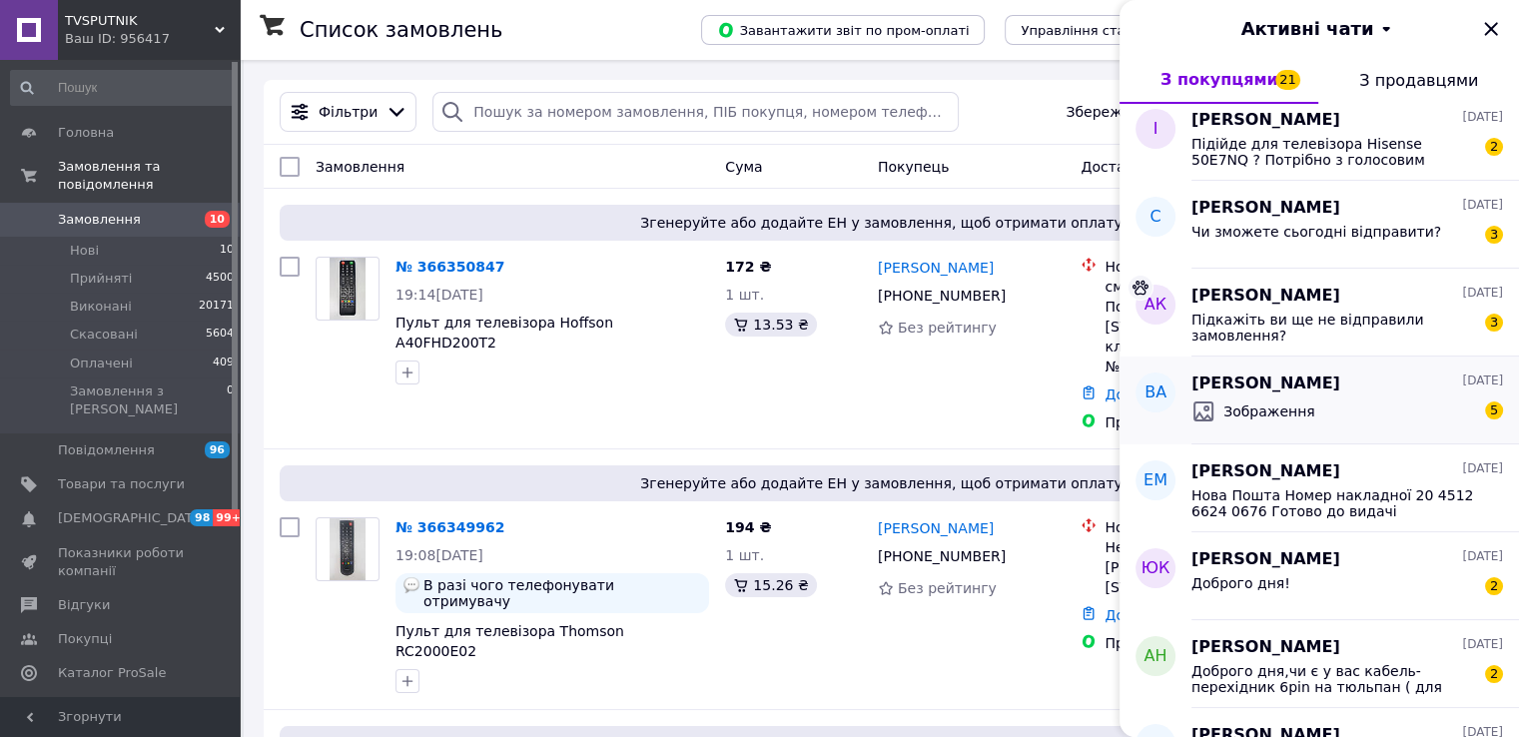
scroll to position [100, 0]
click at [1362, 586] on div "Доброго дня! 2" at bounding box center [1346, 586] width 311 height 32
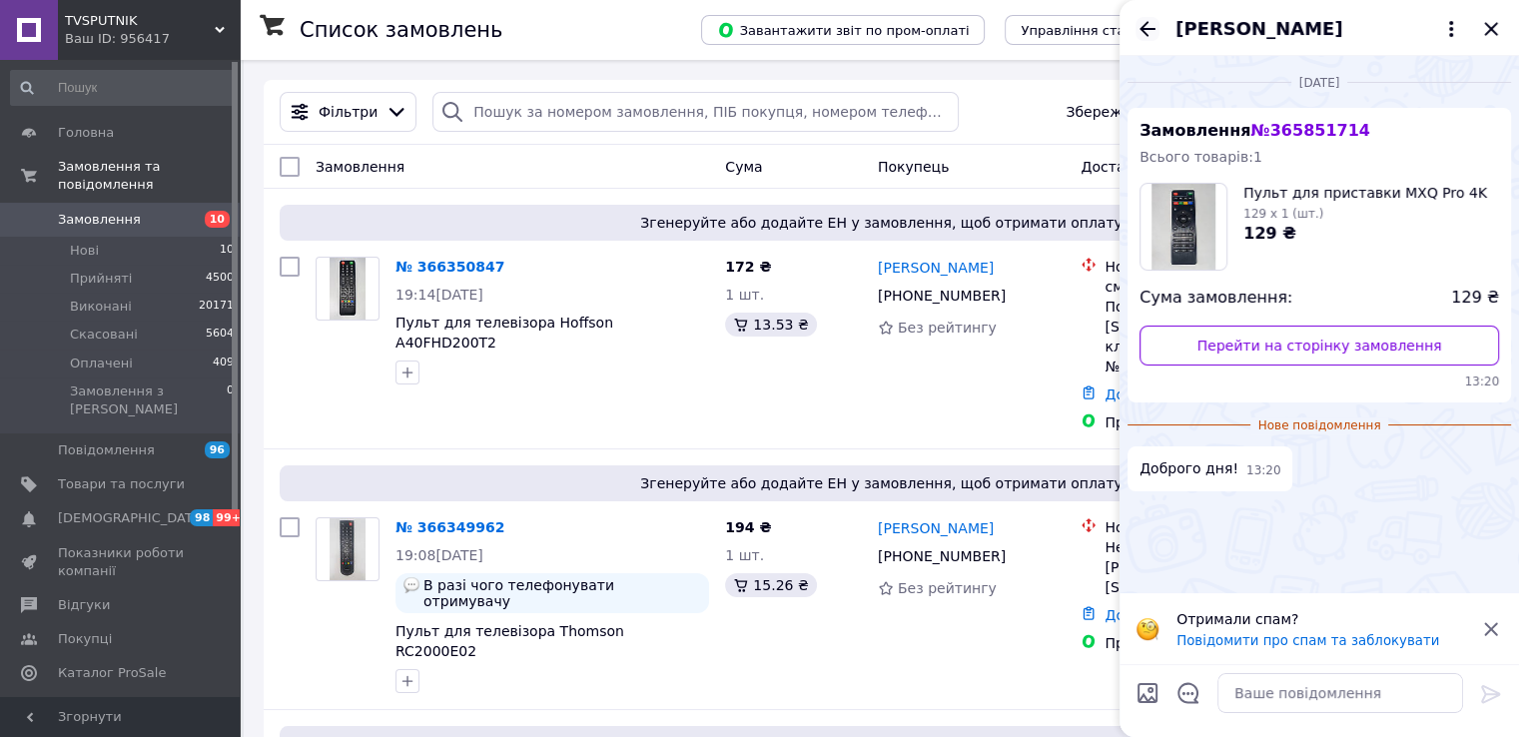
click at [1143, 25] on icon "Назад" at bounding box center [1147, 28] width 16 height 15
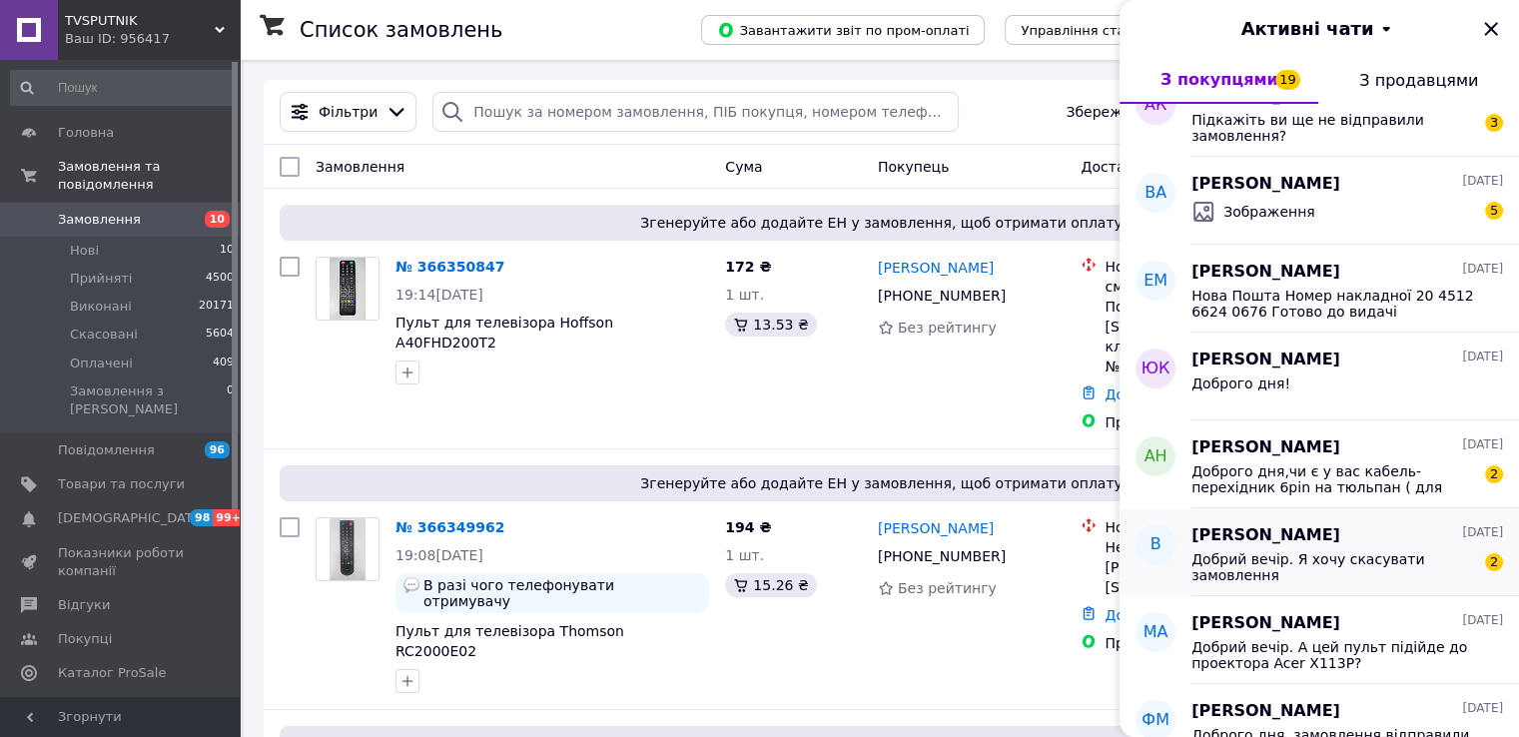
scroll to position [300, 0]
click at [1312, 568] on div "Добрий вечір. Я хочу скасувати замовлення" at bounding box center [1333, 566] width 284 height 32
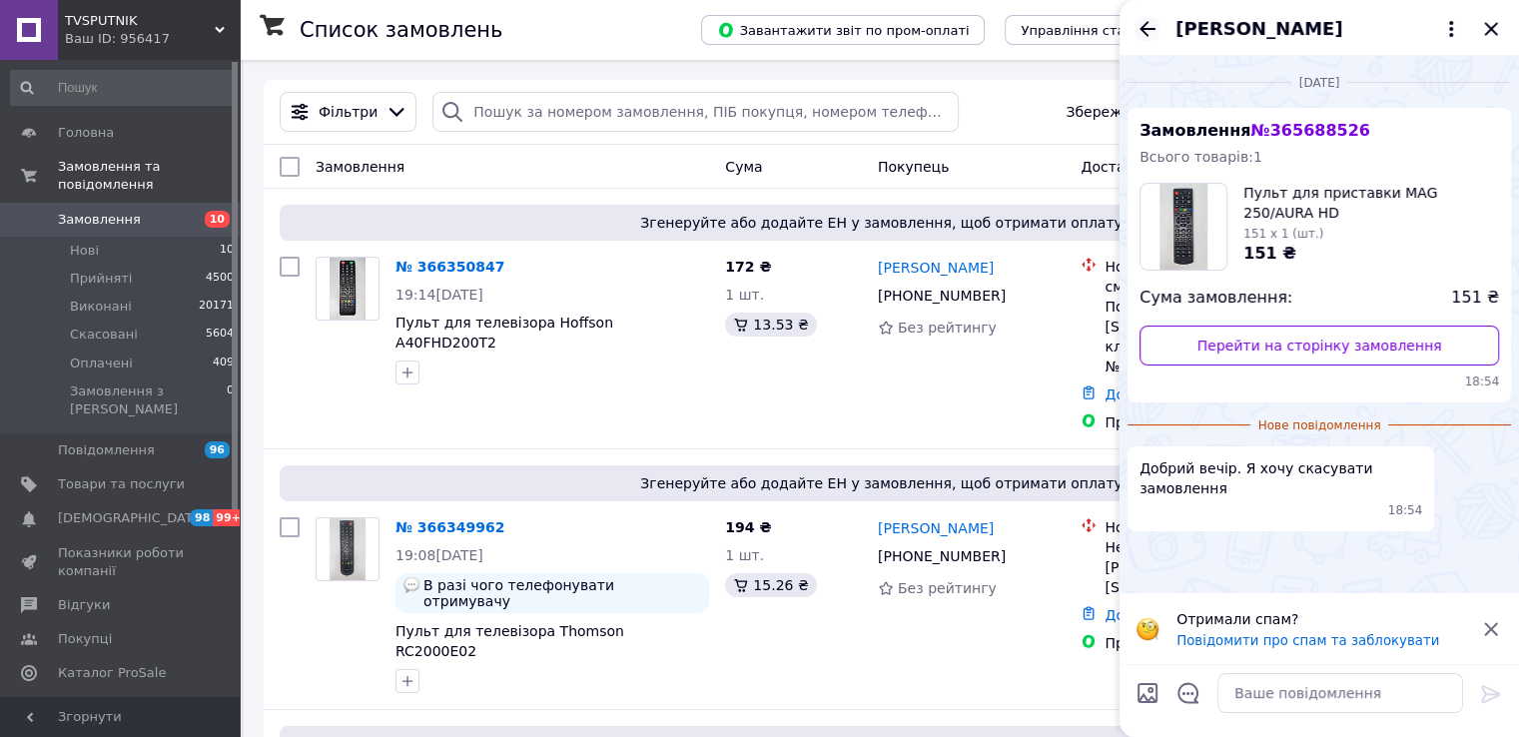
click at [1143, 37] on icon "Назад" at bounding box center [1147, 29] width 24 height 24
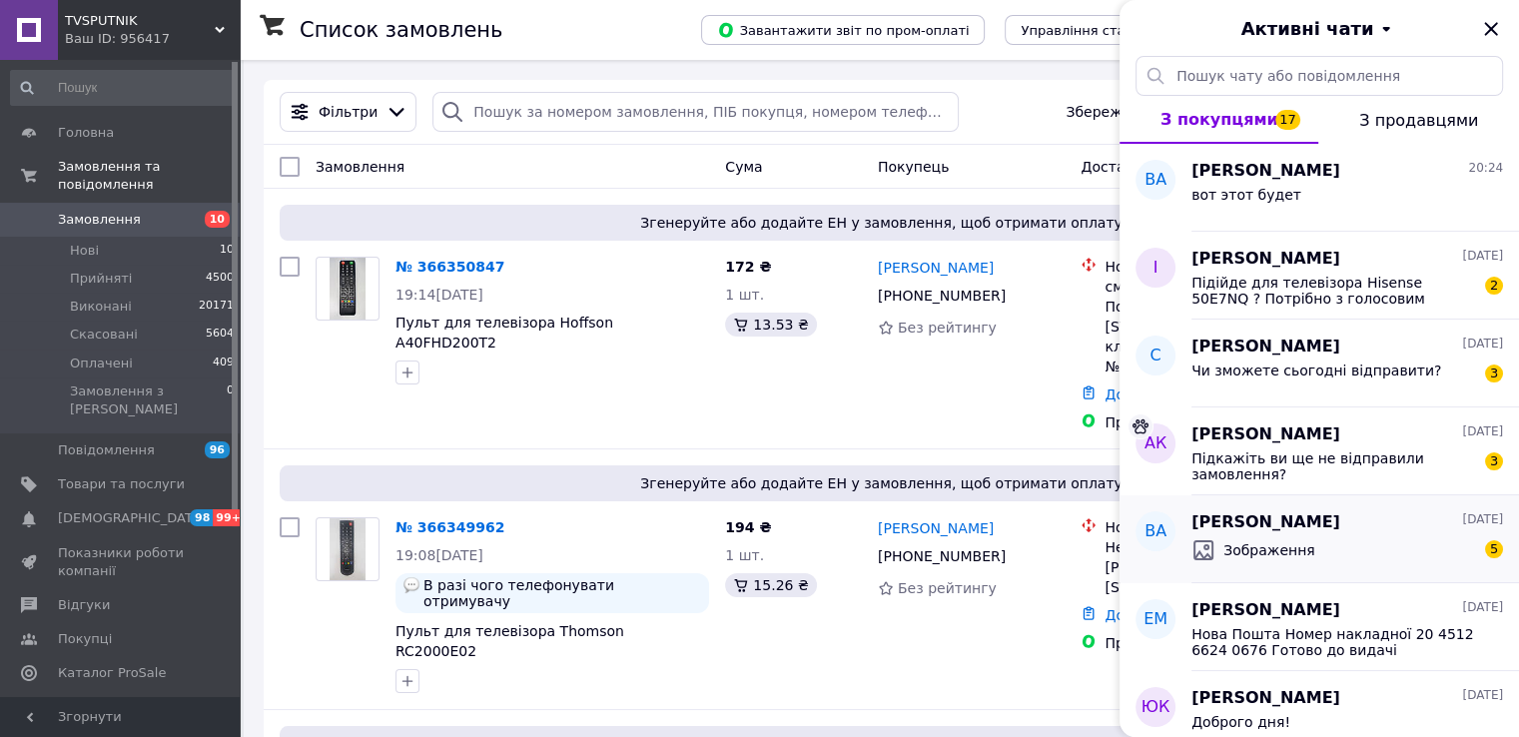
click at [1254, 546] on span "Зображення" at bounding box center [1269, 550] width 92 height 20
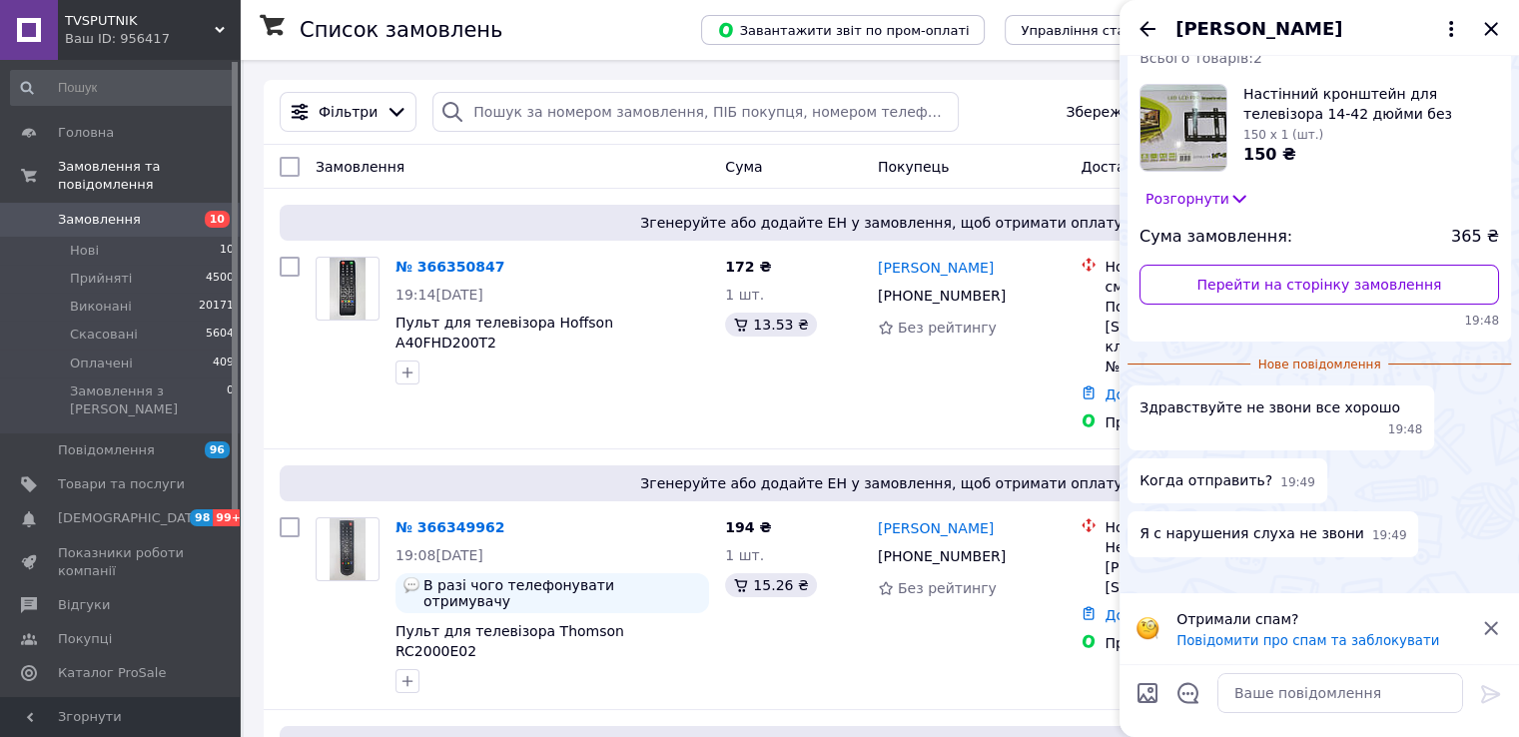
scroll to position [100, 0]
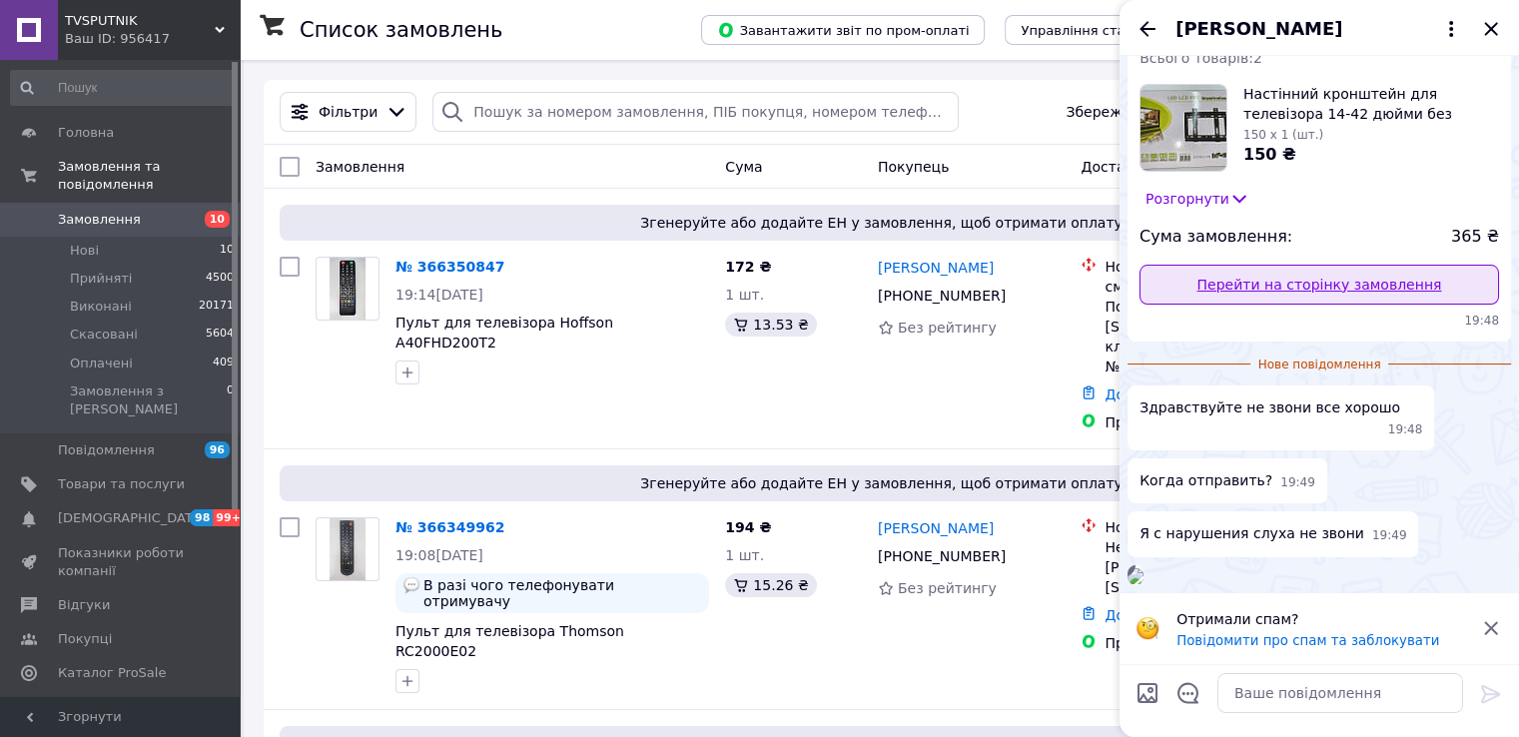
click at [1277, 289] on link "Перейти на сторінку замовлення" at bounding box center [1318, 285] width 359 height 40
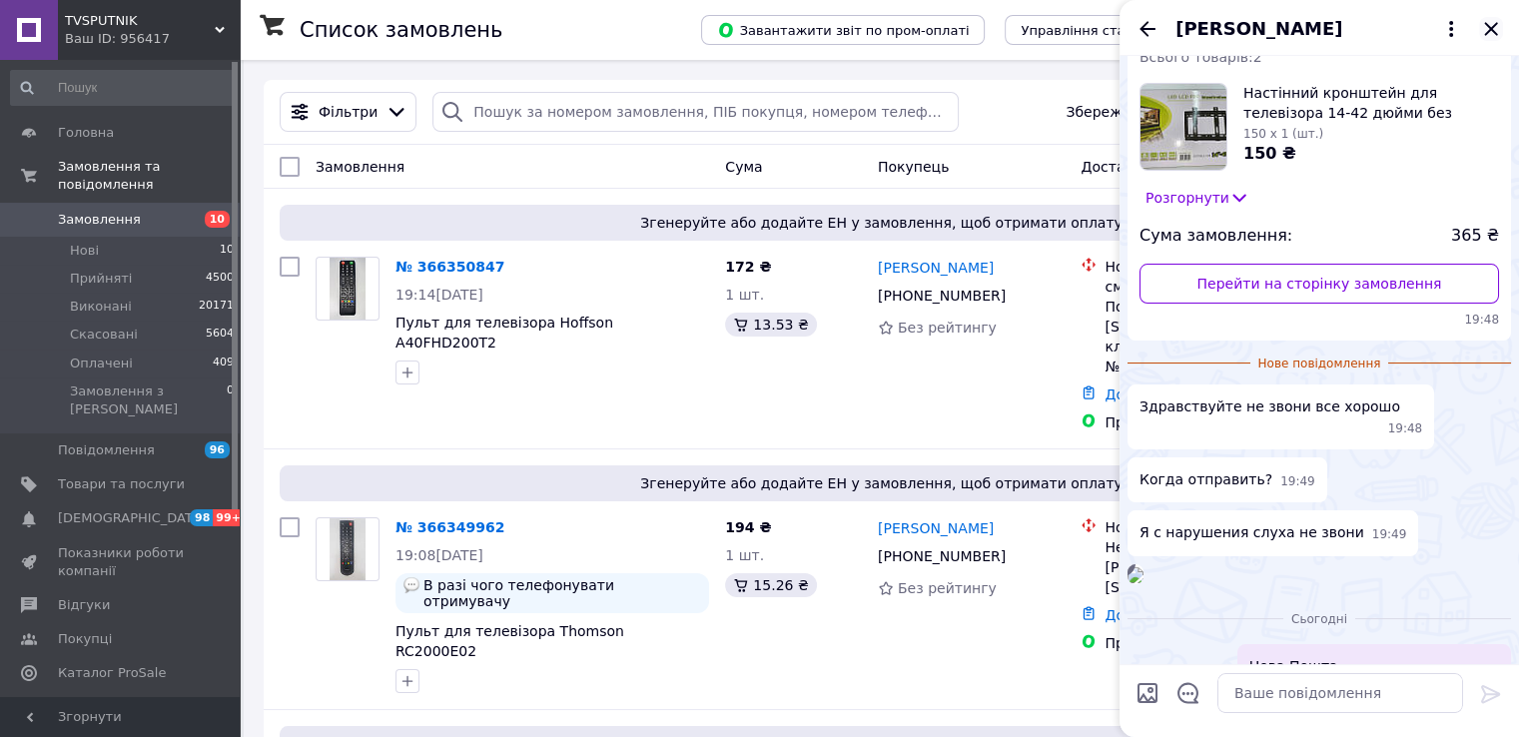
click at [1498, 25] on icon "Закрити" at bounding box center [1491, 29] width 24 height 24
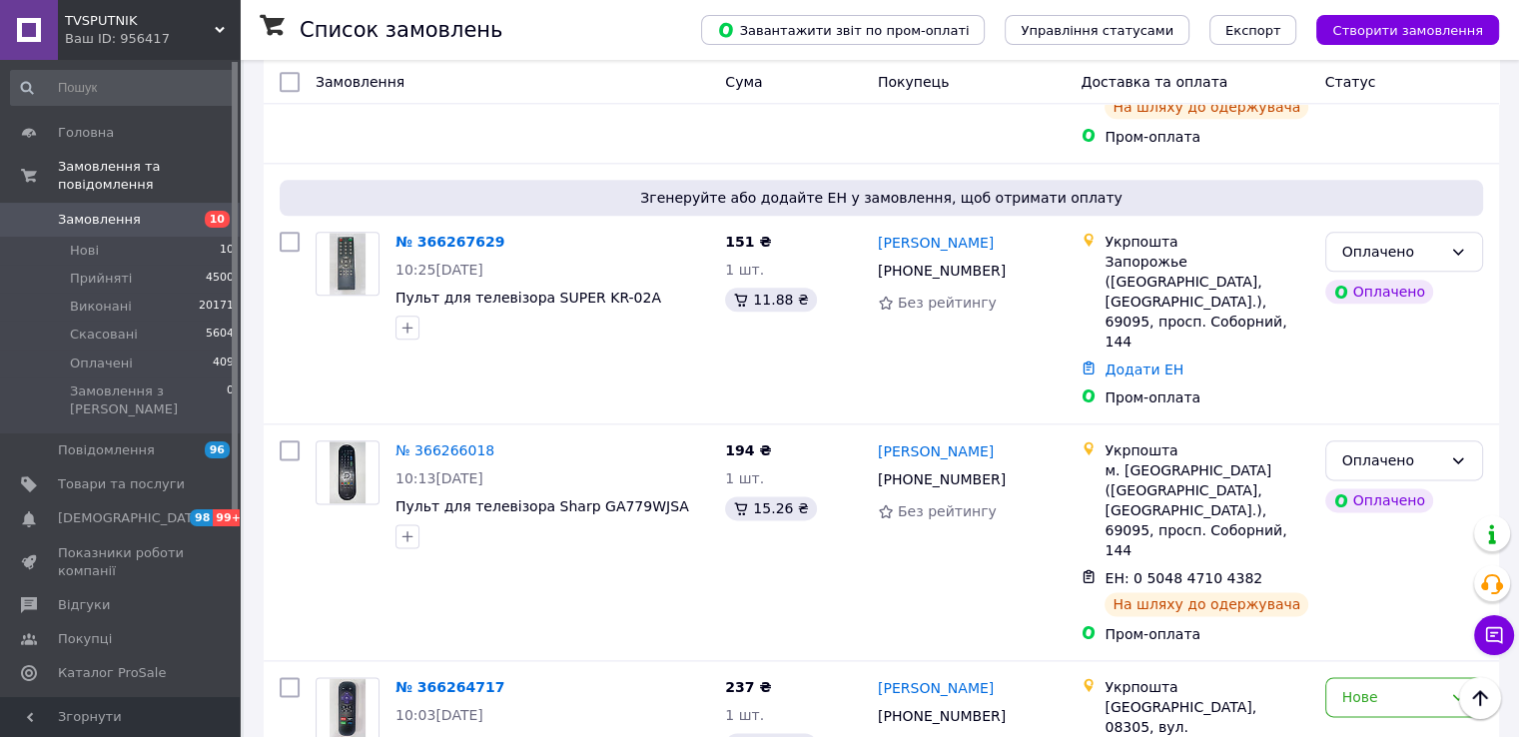
scroll to position [2496, 0]
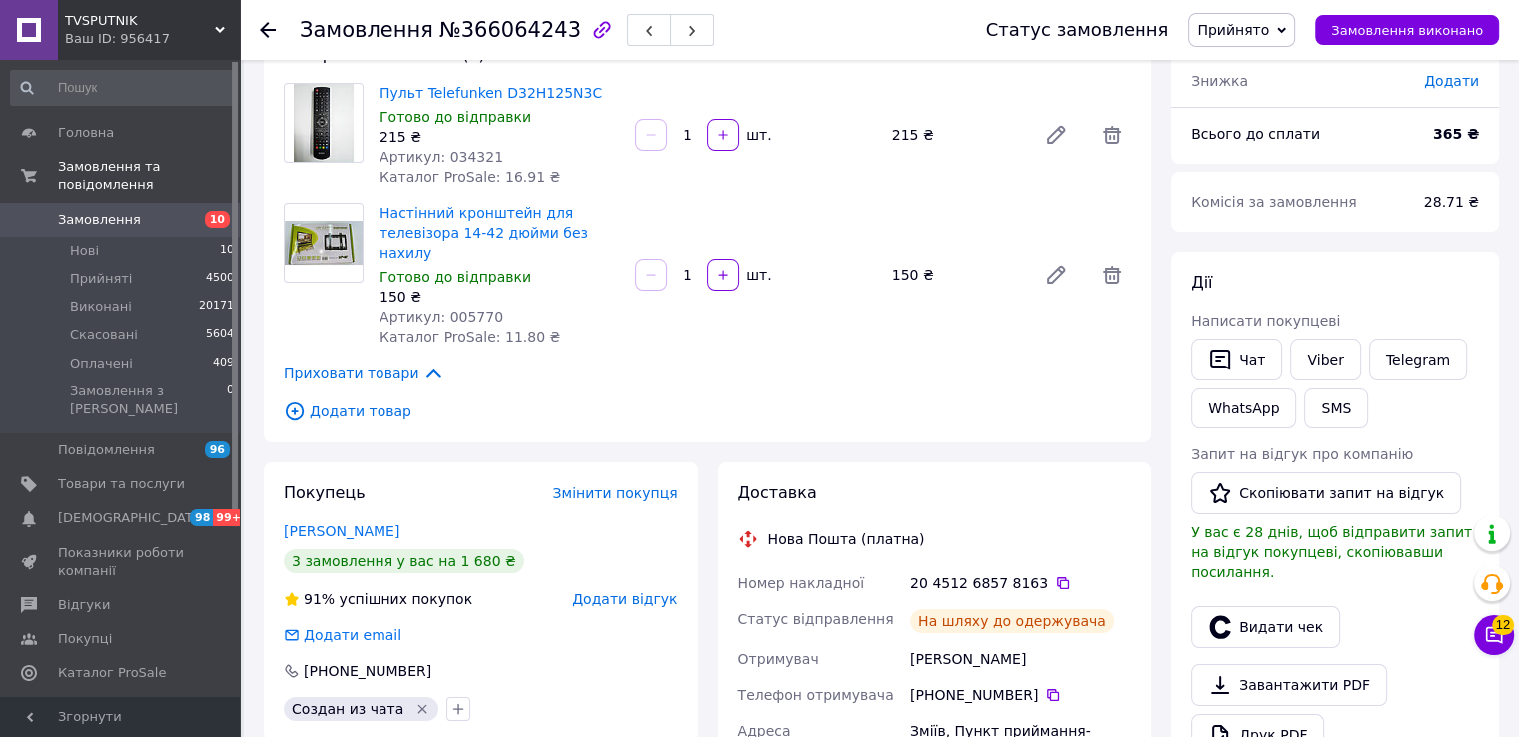
scroll to position [100, 0]
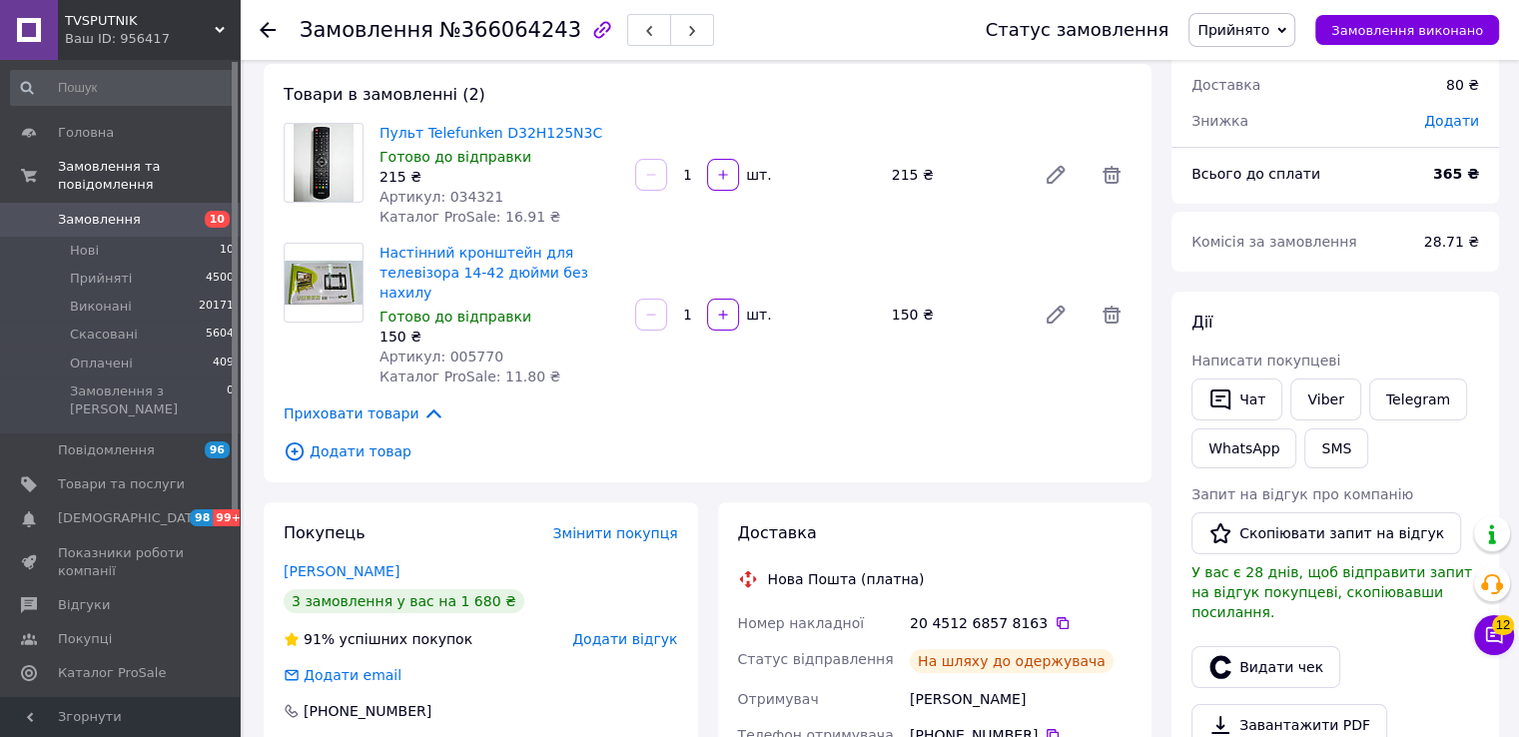
click at [776, 569] on div "Нова Пошта (платна)" at bounding box center [846, 579] width 167 height 20
click at [775, 569] on div "Нова Пошта (платна)" at bounding box center [846, 579] width 167 height 20
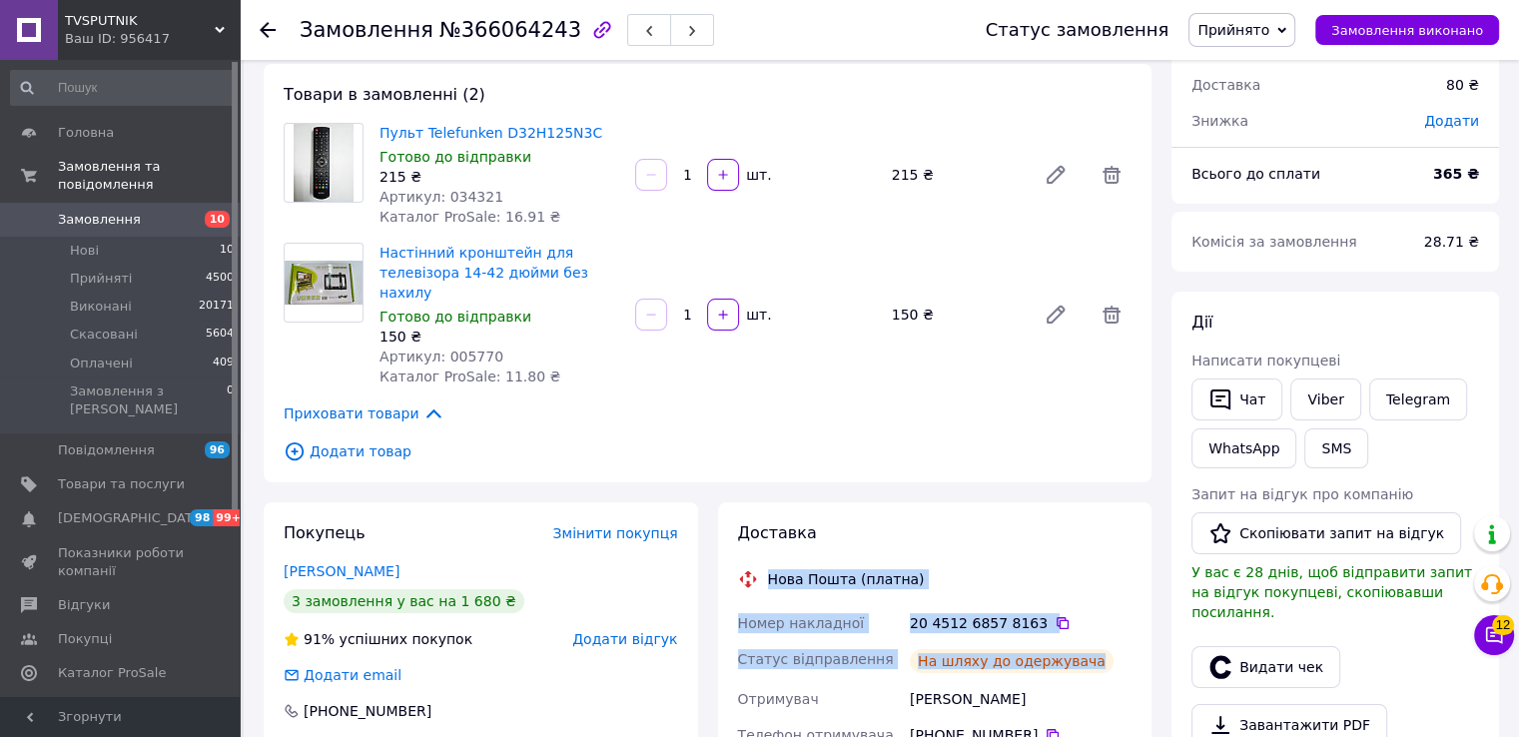
drag, startPoint x: 770, startPoint y: 557, endPoint x: 1081, endPoint y: 636, distance: 321.3
copy div "Нова Пошта (платна) Номер накладної 20 4512 6857 8163   Статус відправлення На …"
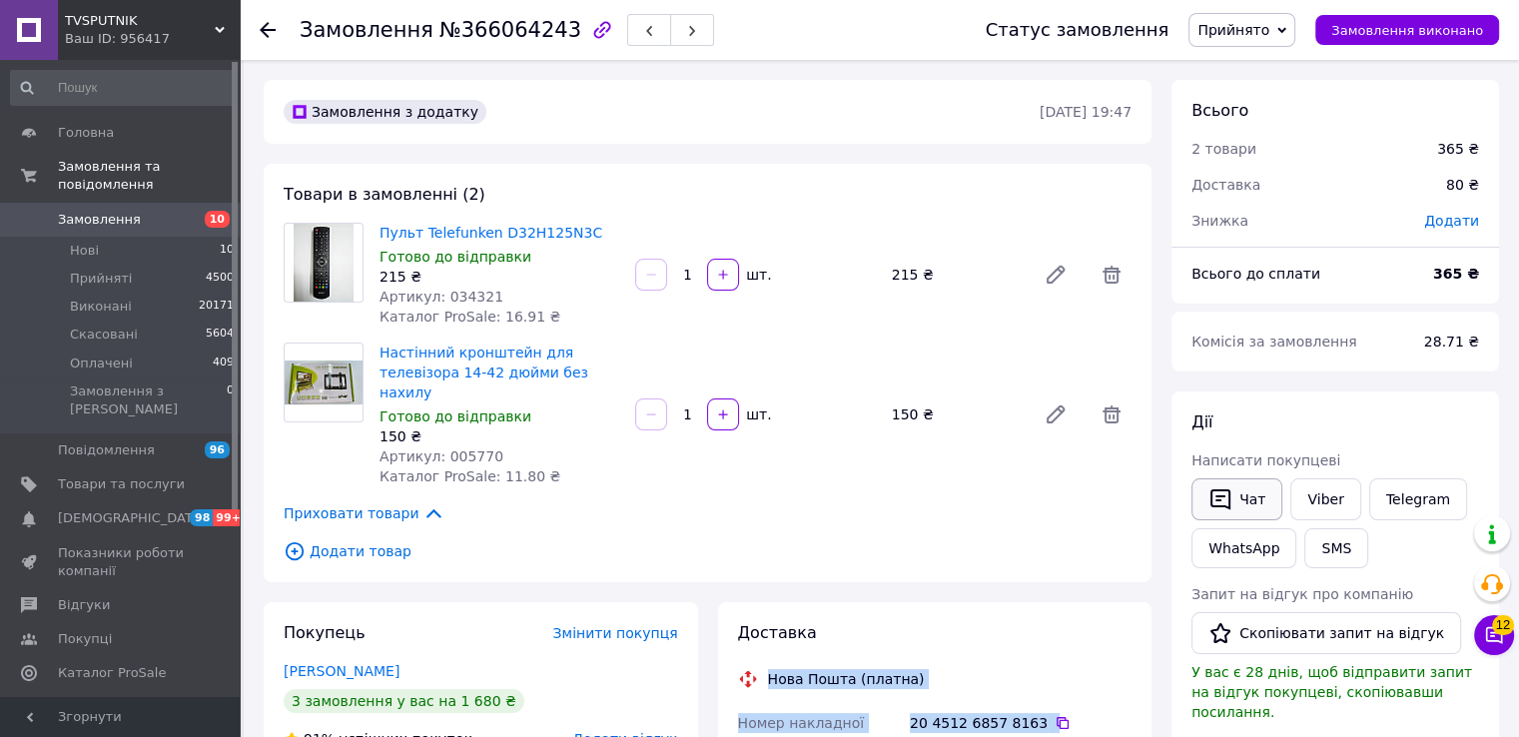
click at [1229, 501] on icon "button" at bounding box center [1220, 499] width 20 height 21
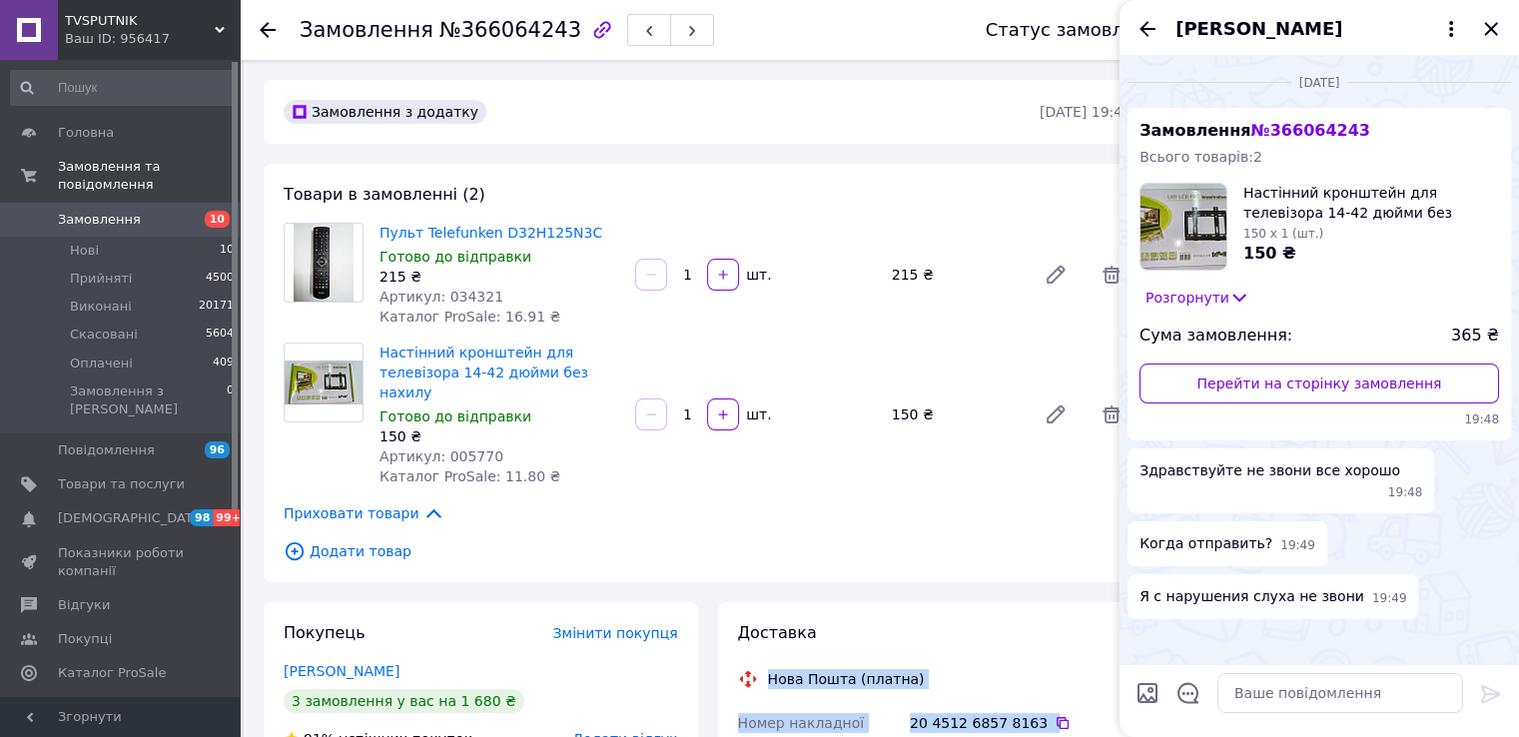
scroll to position [163, 0]
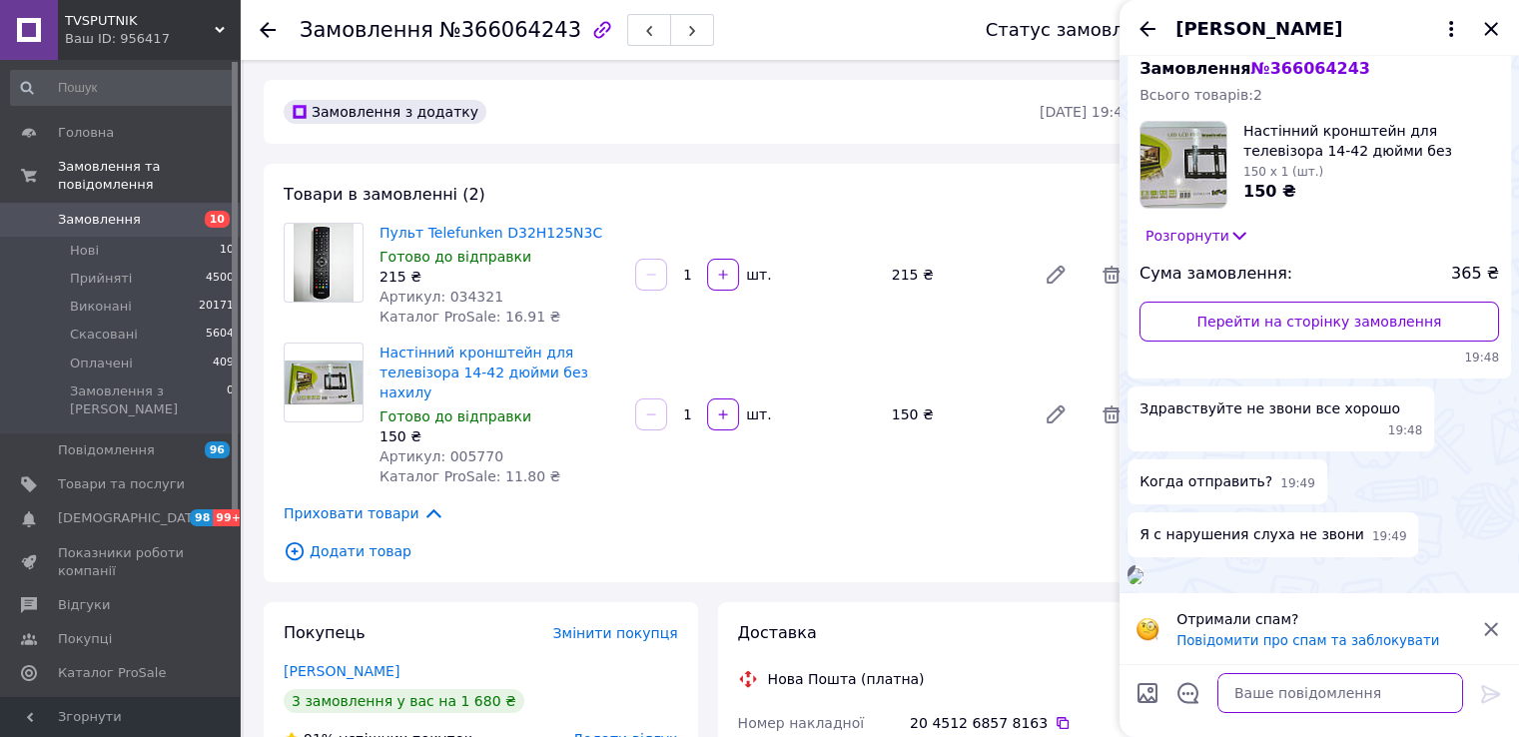
paste textarea "Нова Пошта (платна) Номер накладної 20 4512 6857 8163 Статус відправлення На шл…"
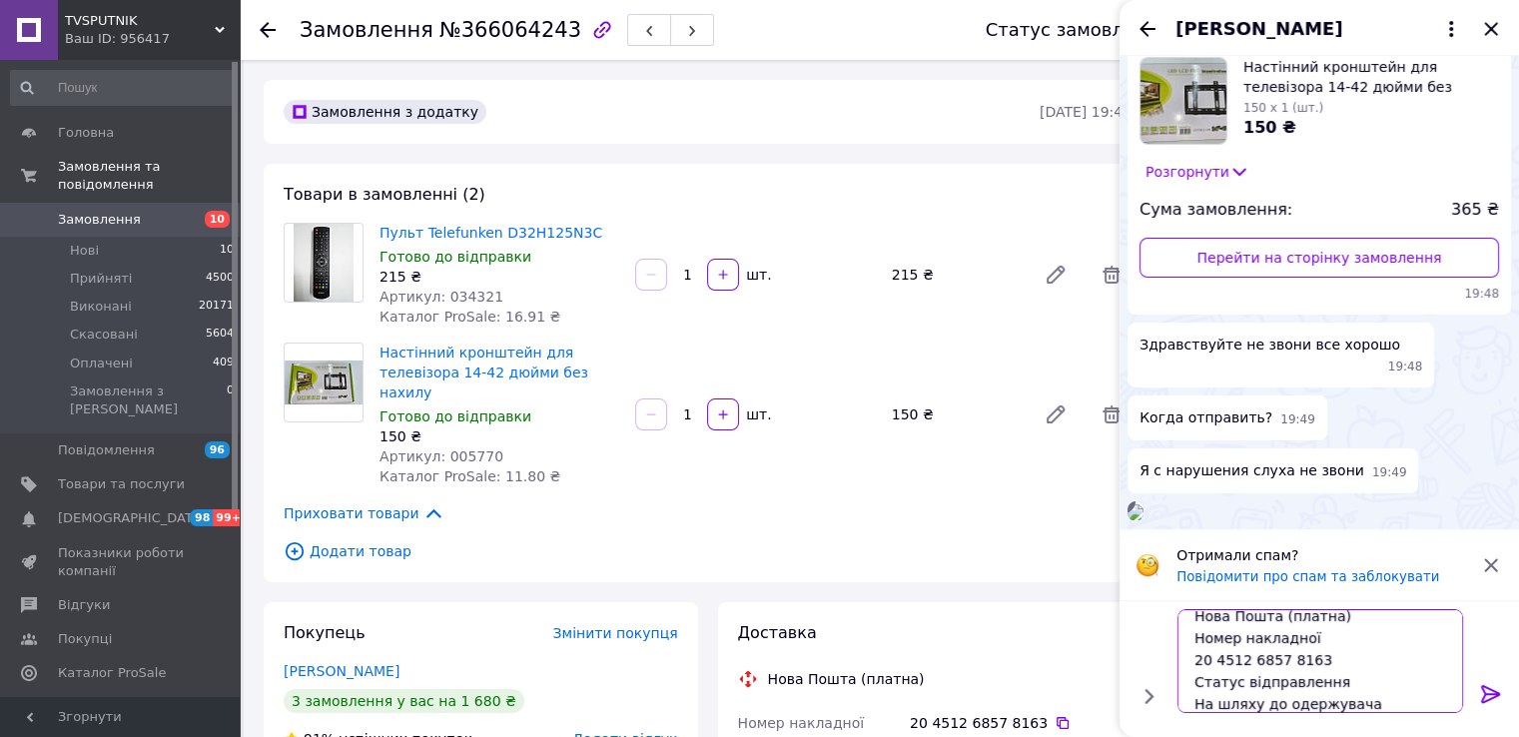
scroll to position [0, 0]
drag, startPoint x: 1275, startPoint y: 619, endPoint x: 1357, endPoint y: 627, distance: 82.3
click at [1357, 627] on textarea "Нова Пошта (платна) Номер накладної 20 4512 6857 8163 Статус відправлення На шл…" at bounding box center [1320, 661] width 286 height 104
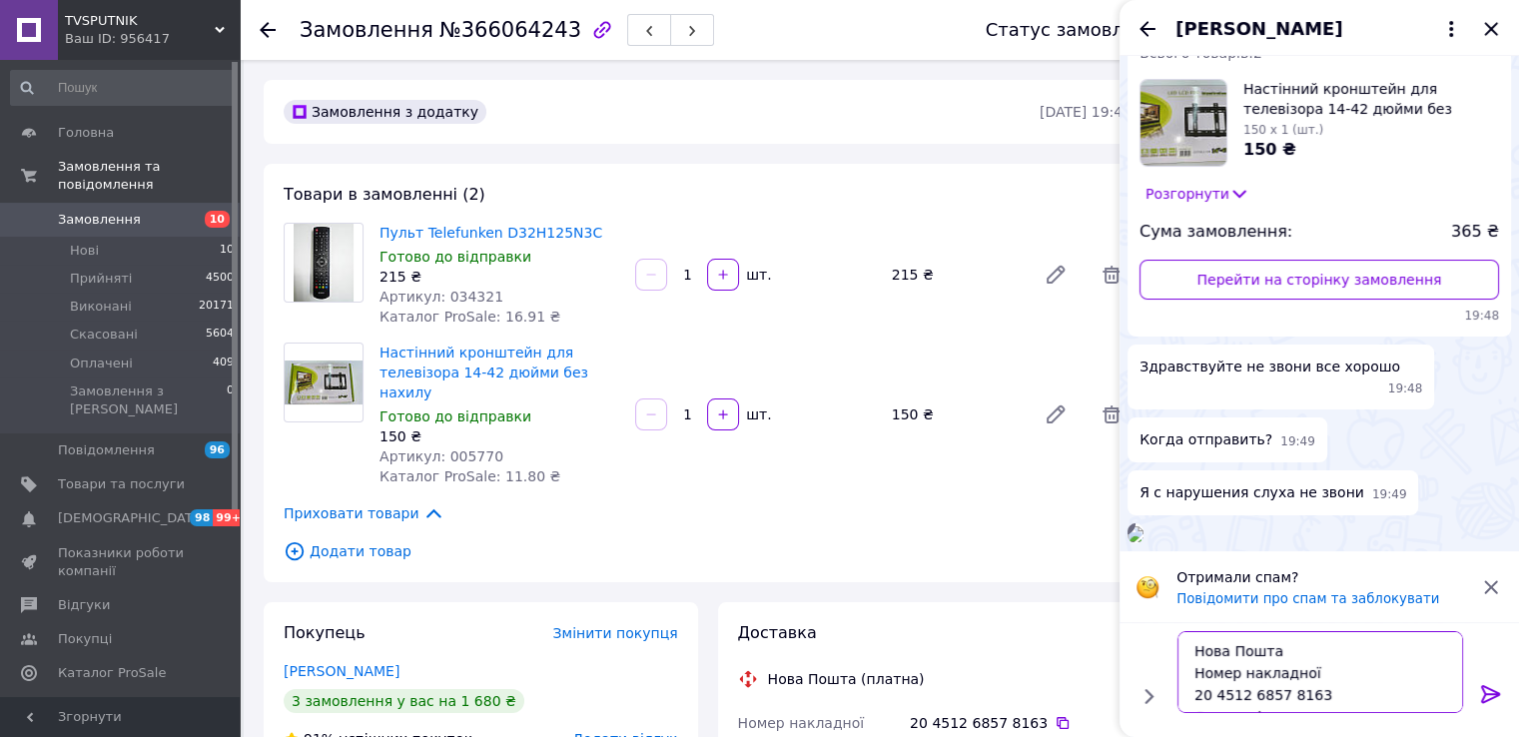
scroll to position [45, 0]
click at [1265, 672] on textarea "Нова Пошта Номер накладної 20 4512 6857 8163 Статус відправлення На шляху до од…" at bounding box center [1320, 672] width 286 height 82
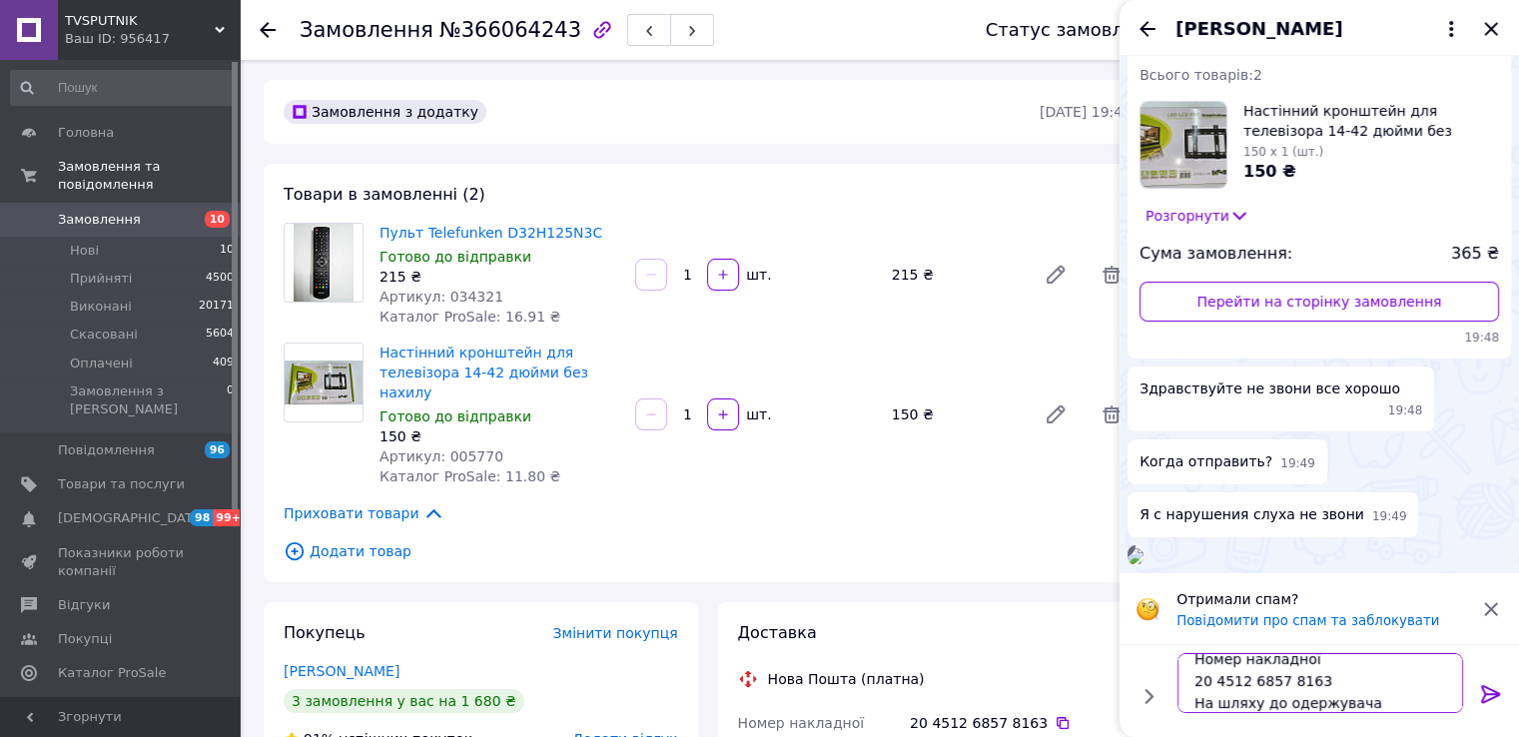
type textarea "Нова Пошта Номер накладної 20 4512 6857 8163 На шляху до одержувача"
click at [1488, 695] on icon at bounding box center [1491, 694] width 24 height 24
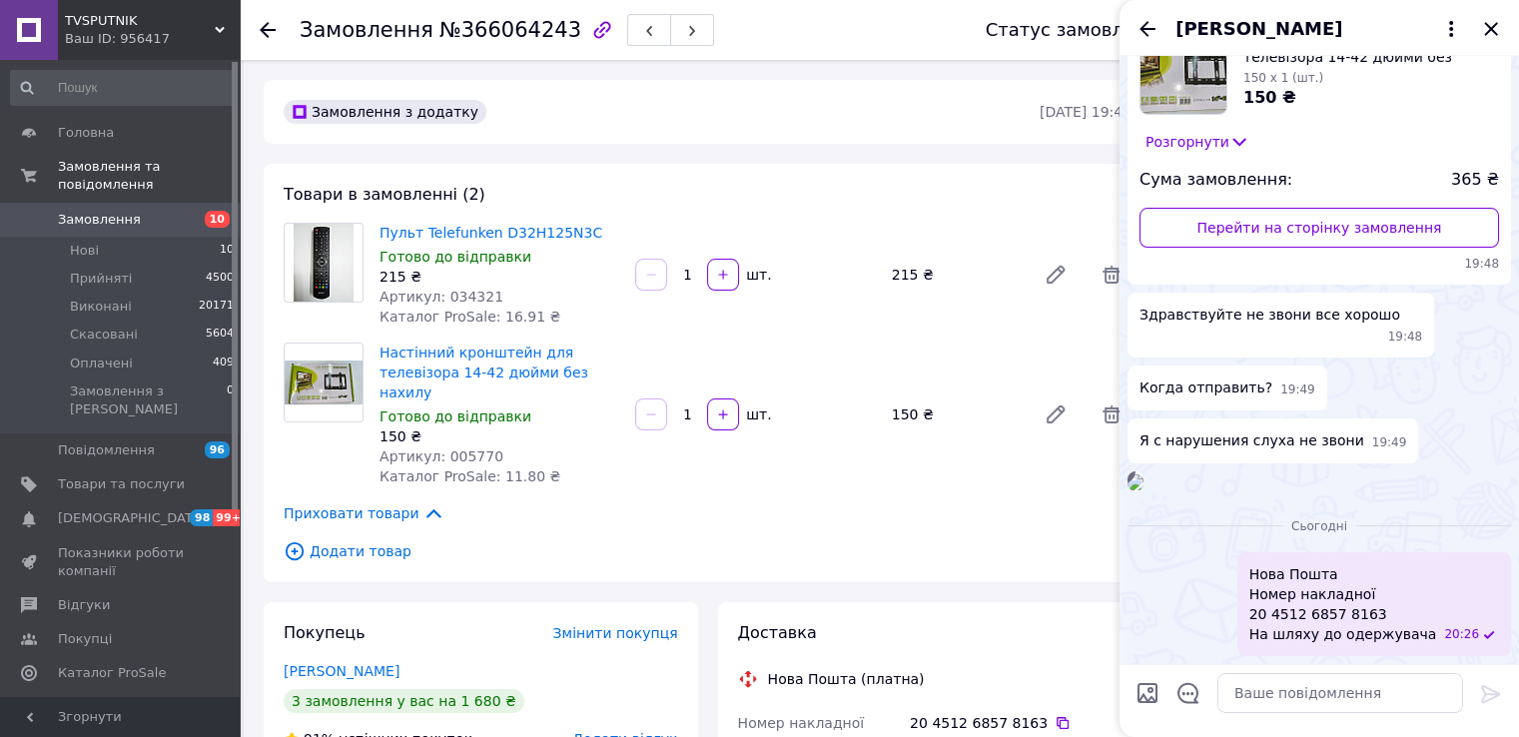
scroll to position [254, 0]
click at [1146, 29] on icon "Назад" at bounding box center [1147, 28] width 16 height 15
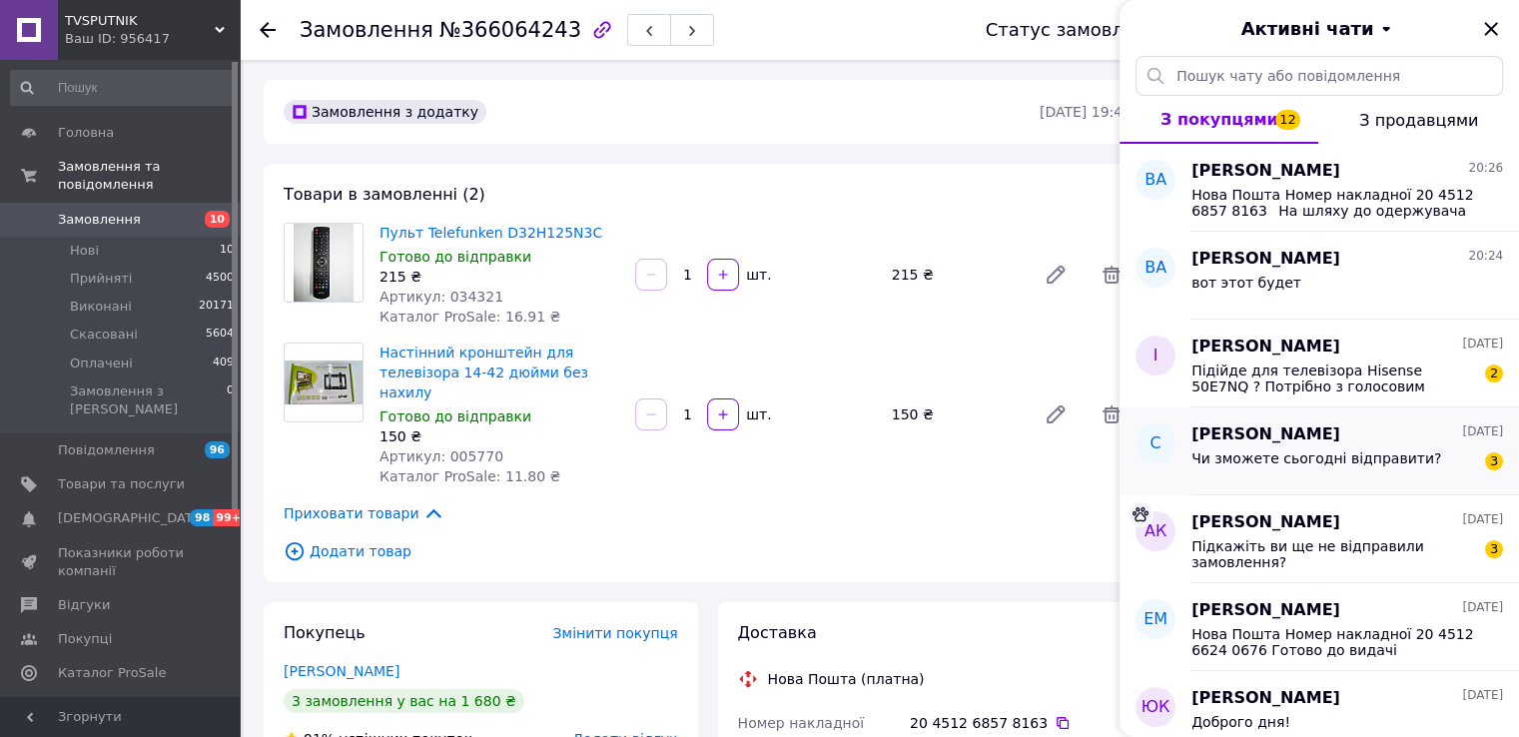
click at [1383, 460] on span "Чи зможете сьогодні відправити?" at bounding box center [1316, 458] width 250 height 16
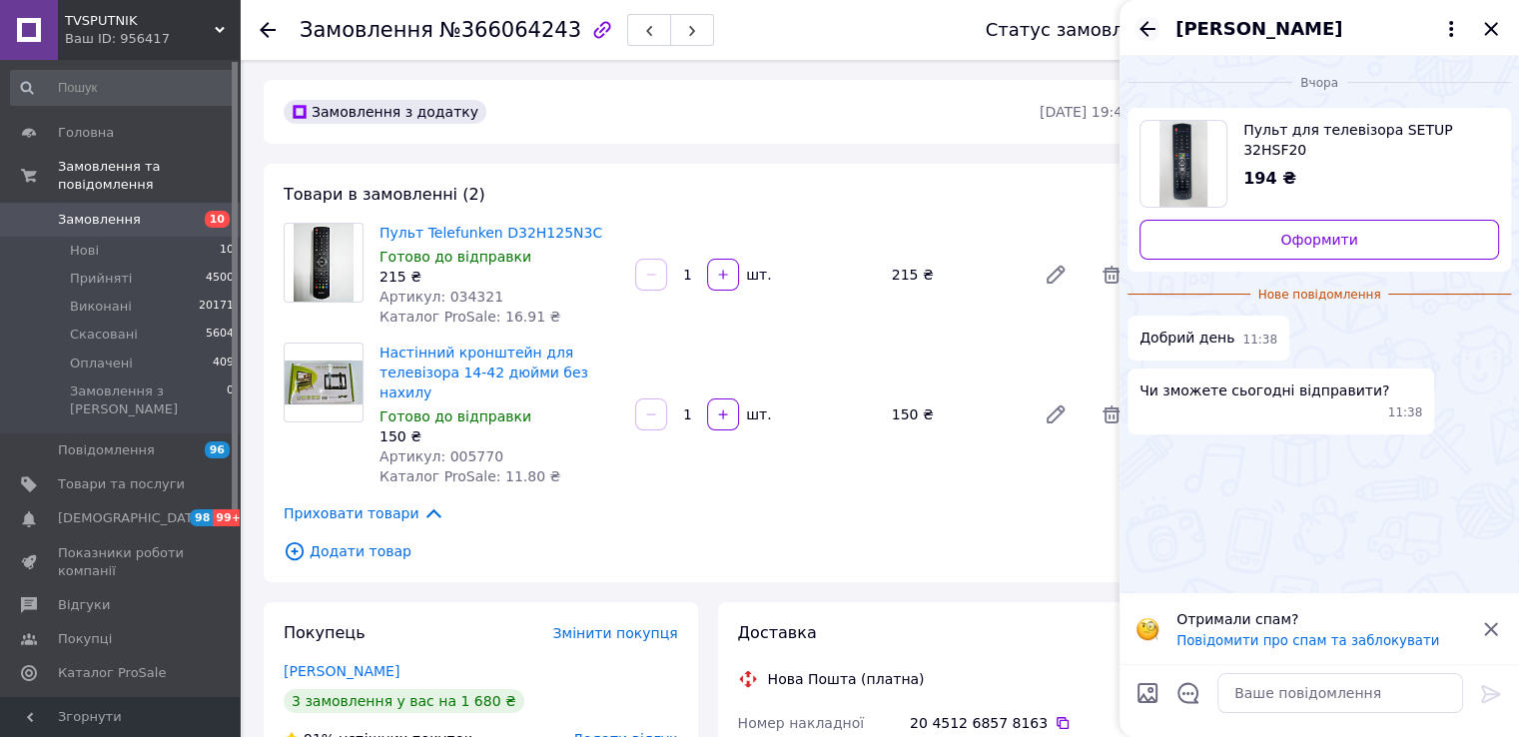
click at [1140, 25] on icon "Назад" at bounding box center [1147, 29] width 24 height 24
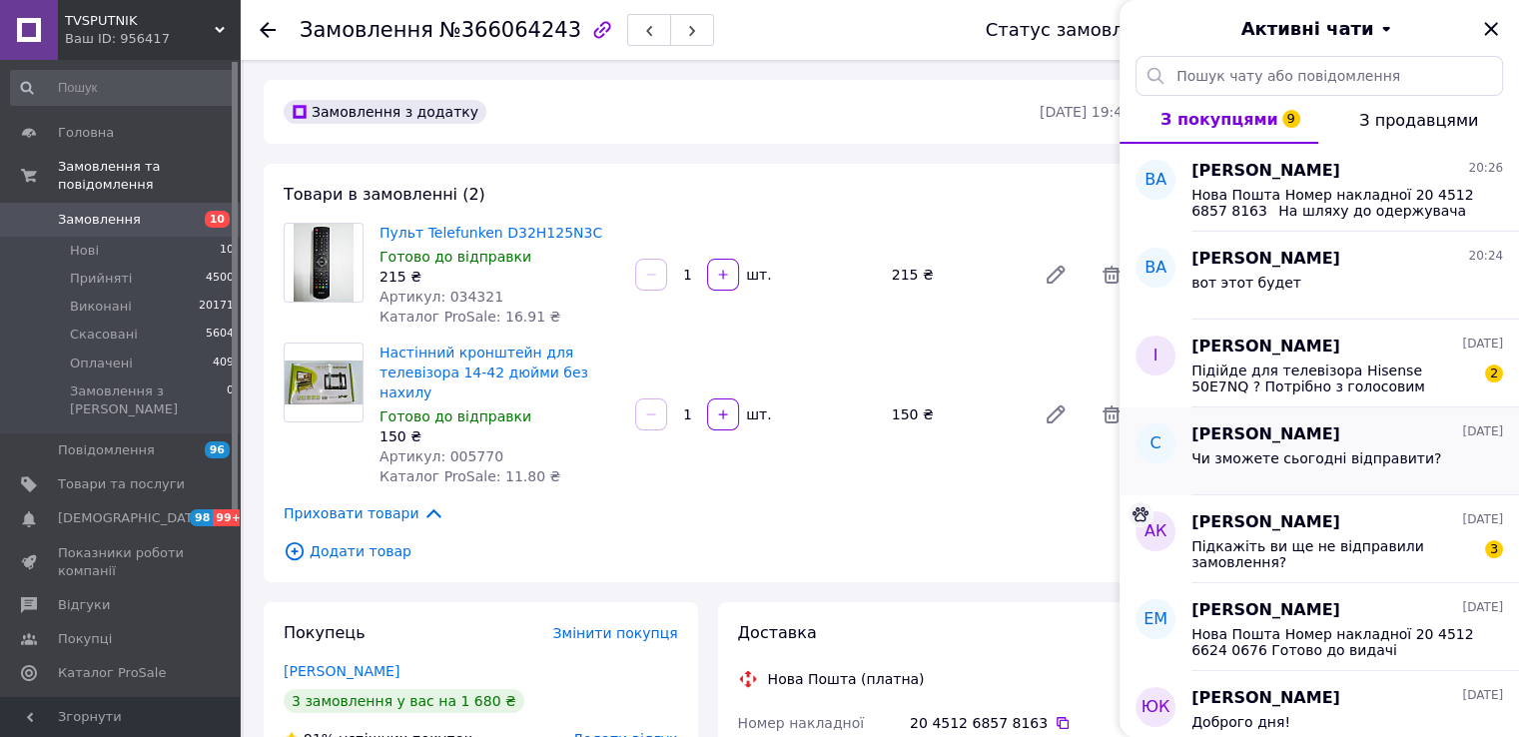
click at [1362, 452] on span "Чи зможете сьогодні відправити?" at bounding box center [1316, 458] width 250 height 16
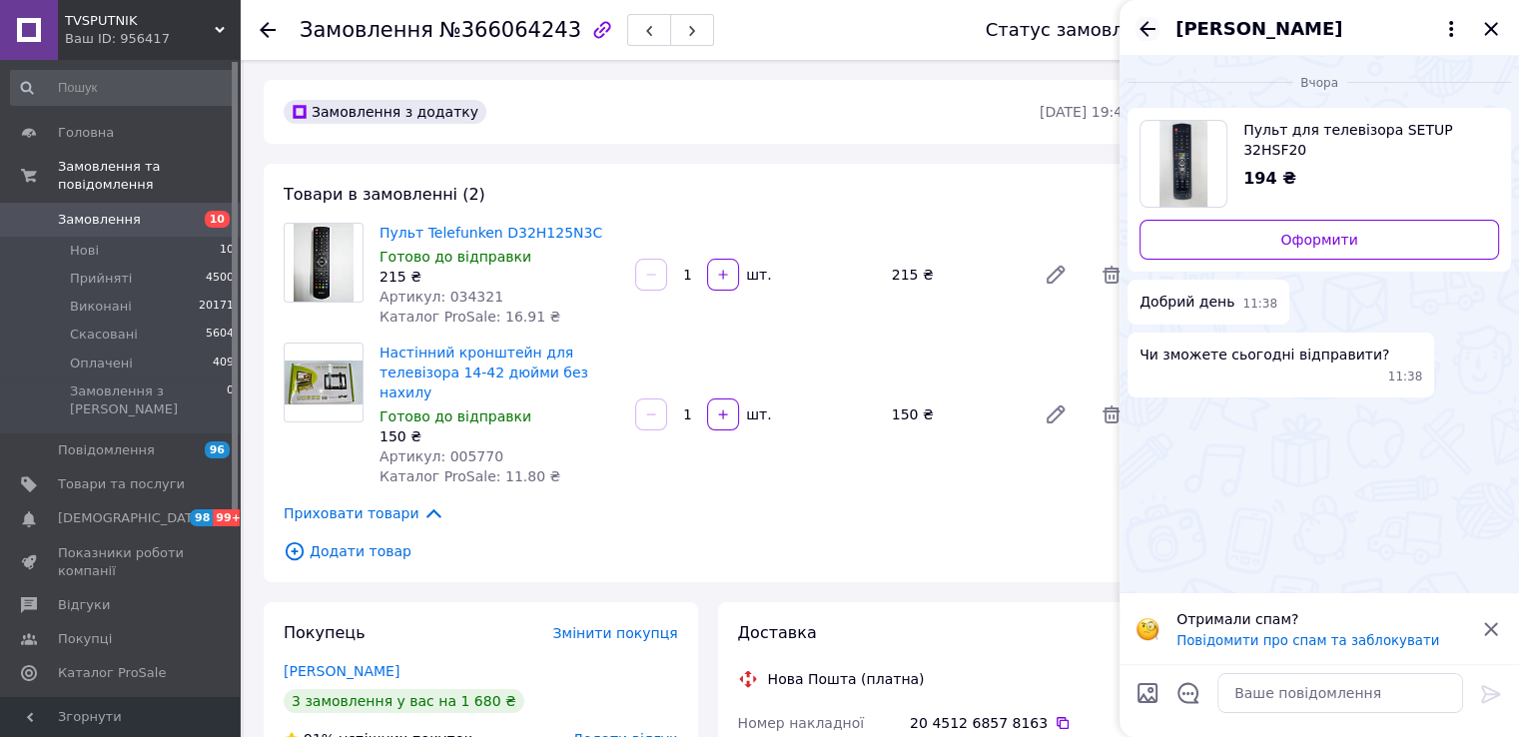
click at [1135, 21] on icon "Назад" at bounding box center [1147, 29] width 24 height 24
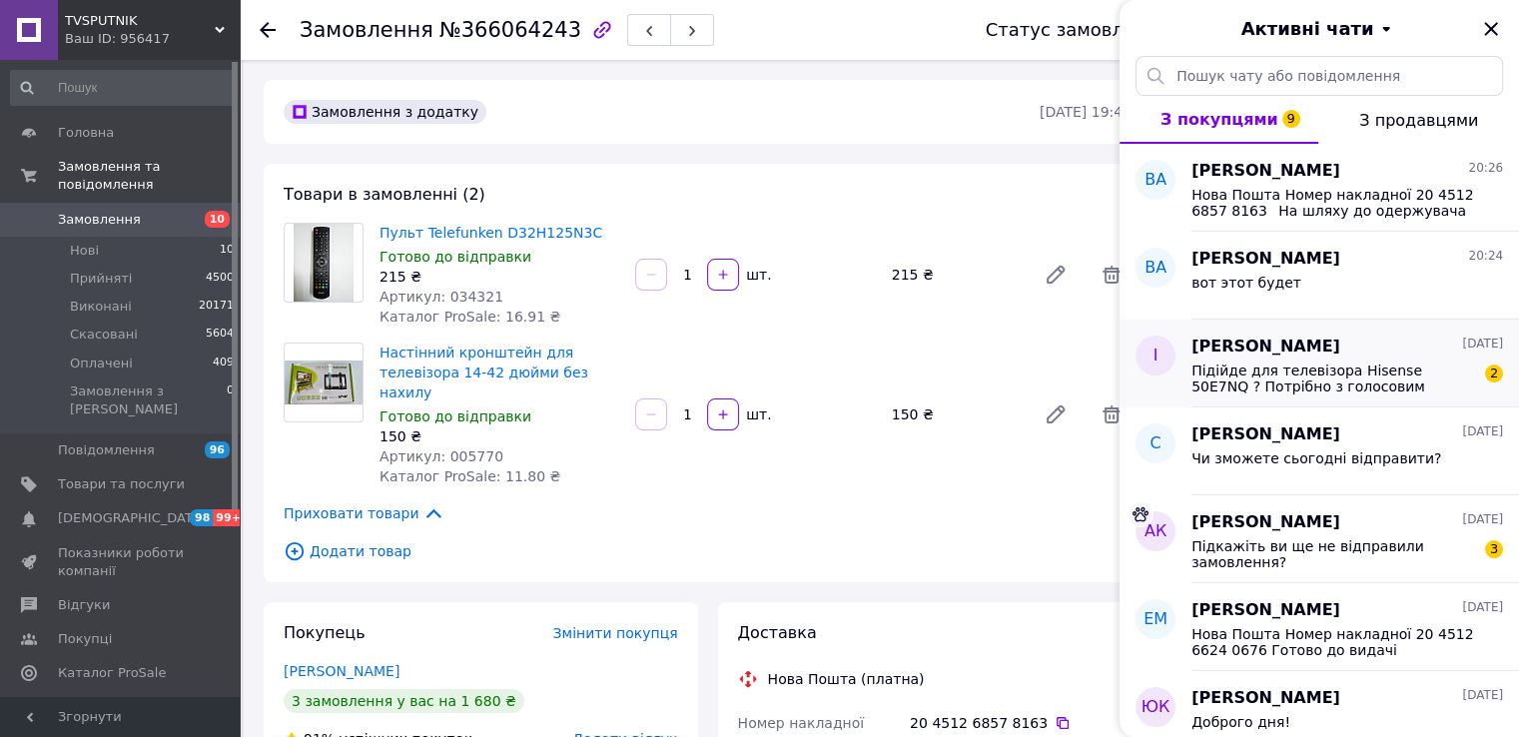
click at [1326, 386] on span "Підійде для телевізора Hisense 50E7NQ ? Потрібно з голосовим управлінням та з'є…" at bounding box center [1333, 378] width 284 height 32
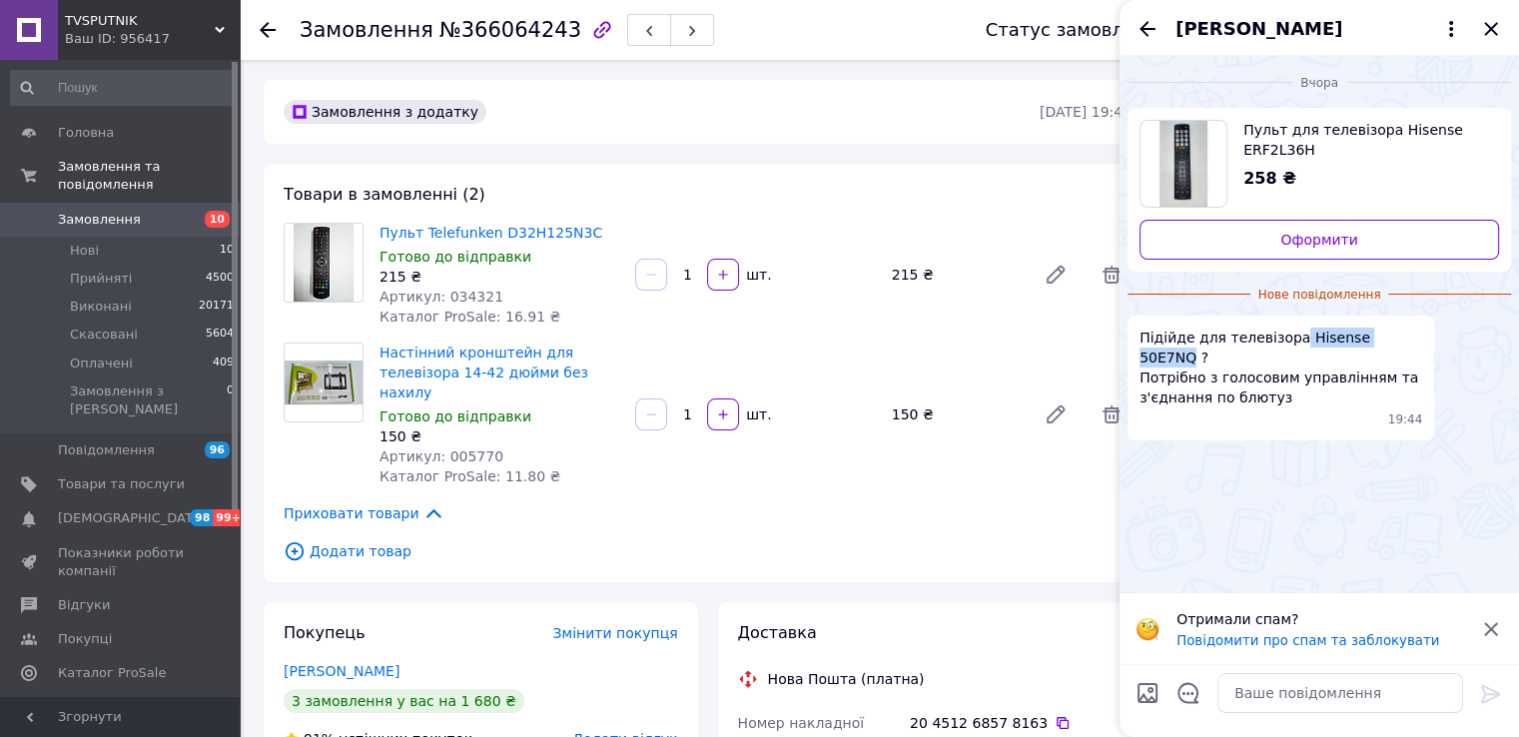
drag, startPoint x: 1388, startPoint y: 335, endPoint x: 1286, endPoint y: 332, distance: 101.9
click at [1286, 332] on span "Підійде для телевізора Hisense 50E7NQ ? Потрібно з голосовим управлінням та з'є…" at bounding box center [1280, 367] width 283 height 80
click at [1248, 692] on textarea at bounding box center [1340, 693] width 246 height 40
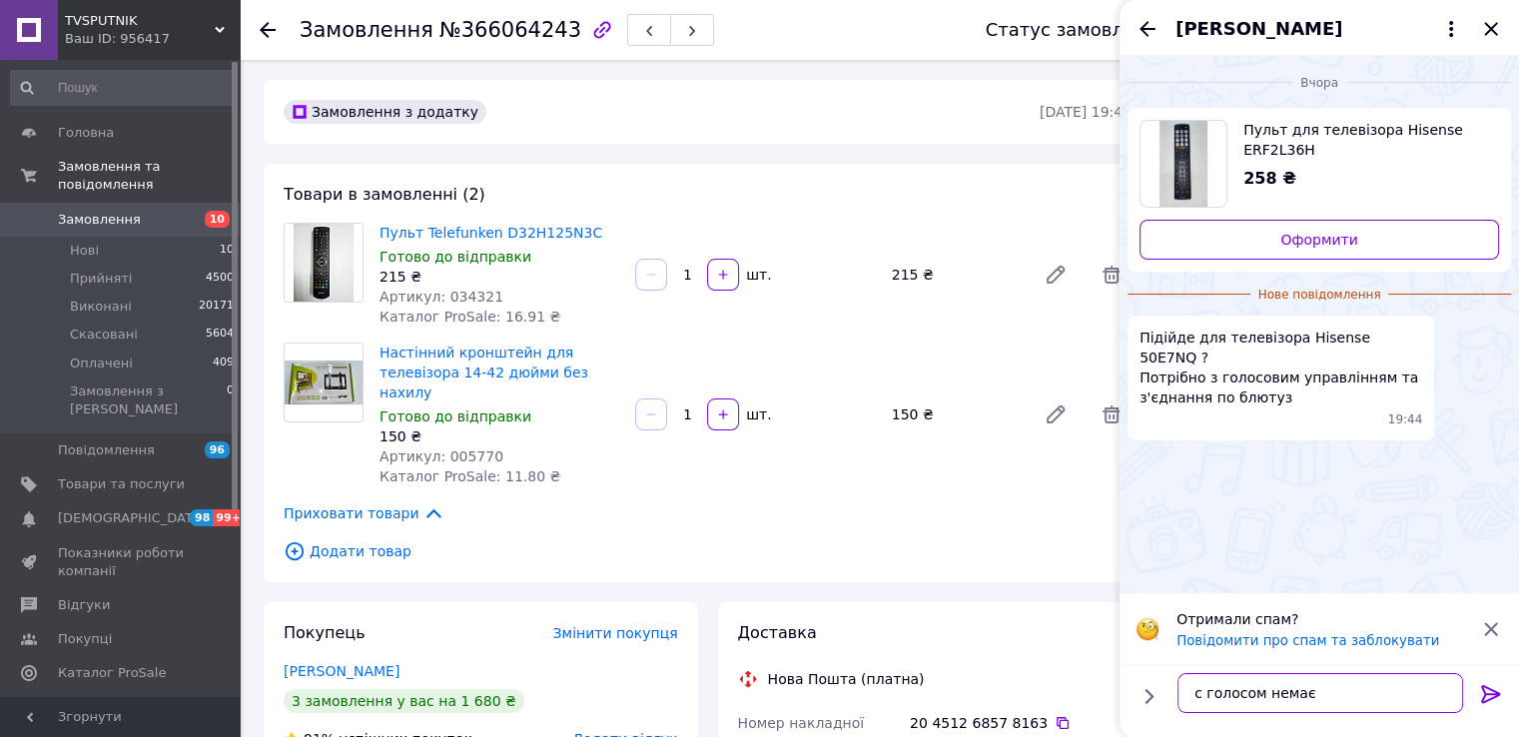
type textarea "с голосом немає"
click at [1480, 679] on div at bounding box center [1491, 697] width 40 height 47
click at [1493, 697] on icon at bounding box center [1490, 694] width 19 height 18
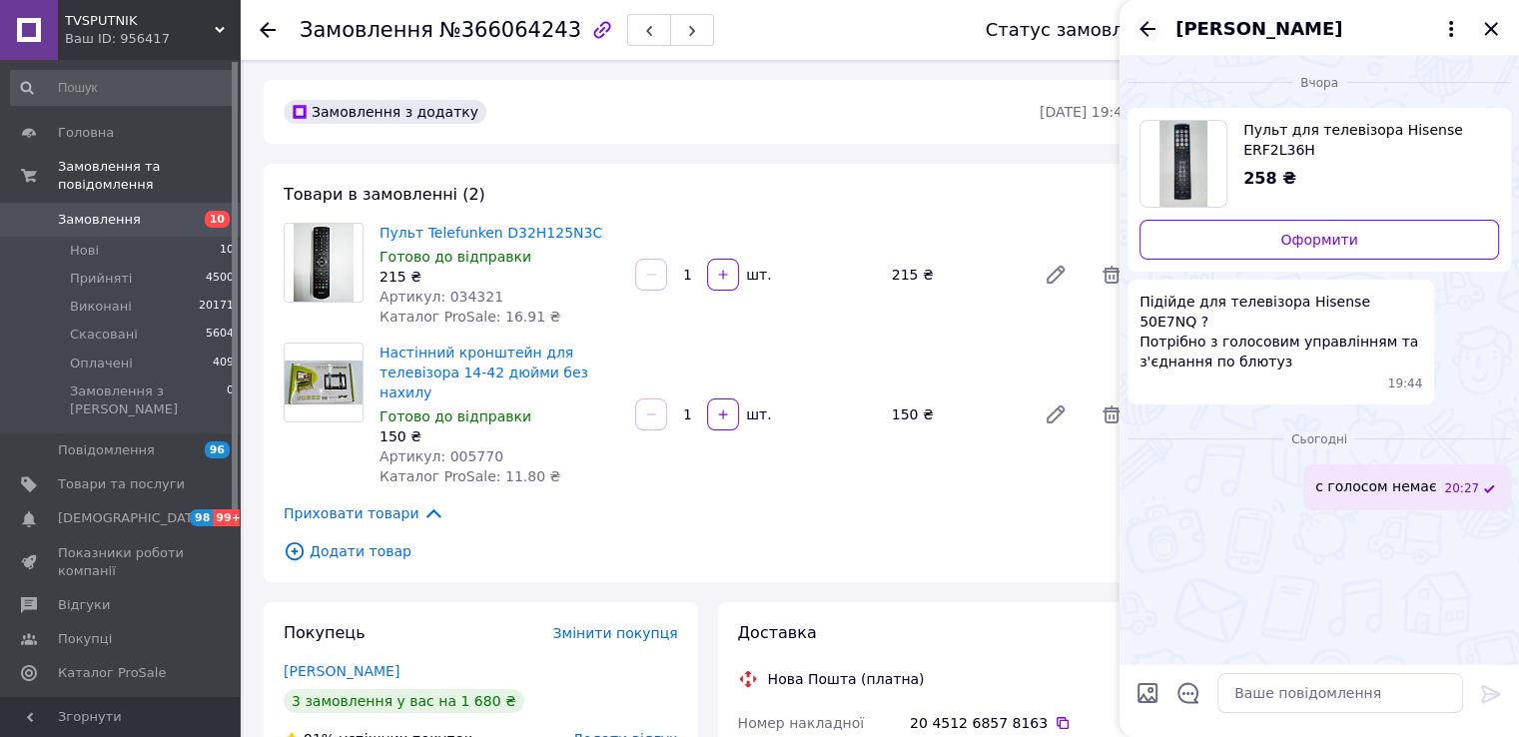
click at [1152, 33] on icon "Назад" at bounding box center [1147, 29] width 24 height 24
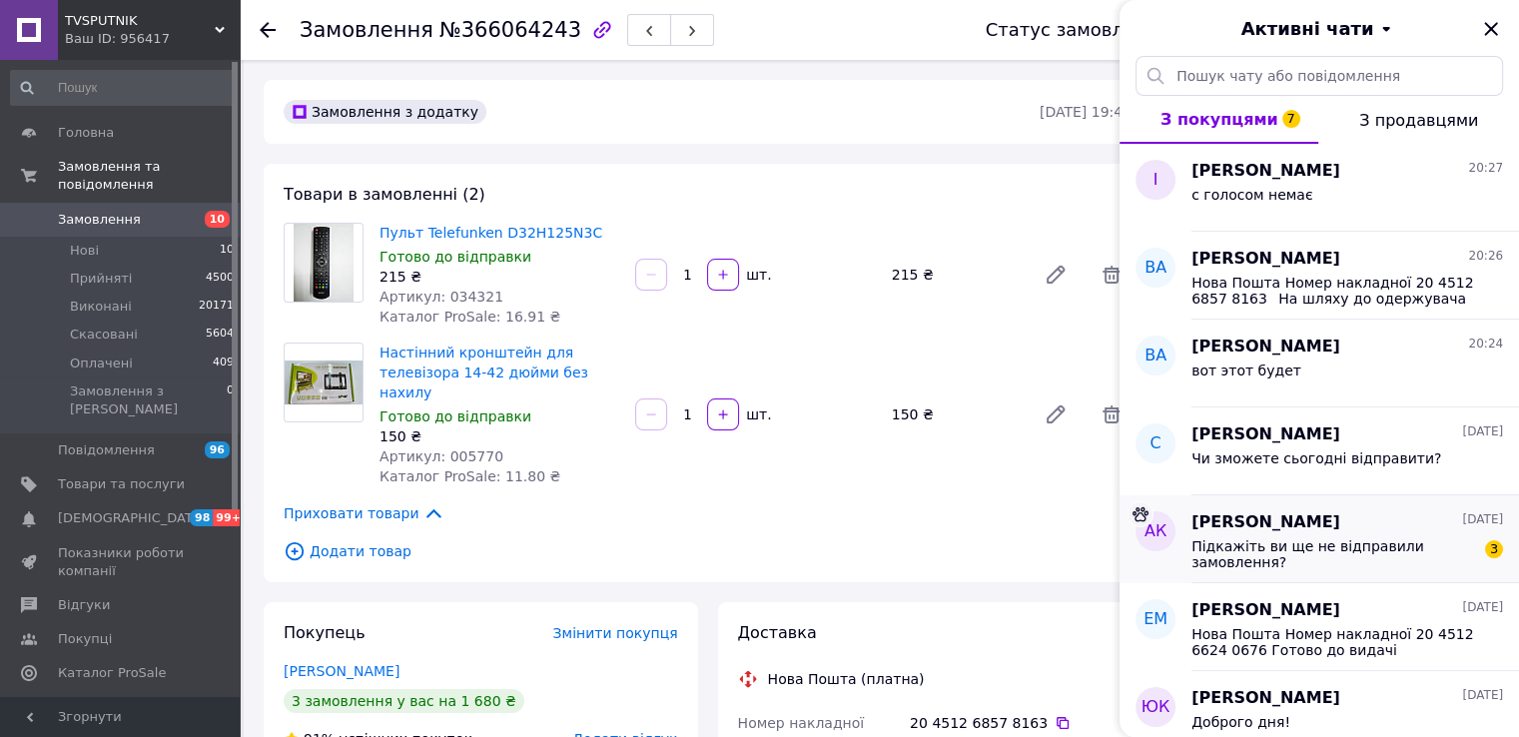
click at [1339, 540] on span "Підкажіть ви ще не відправили замовлення?" at bounding box center [1333, 554] width 284 height 32
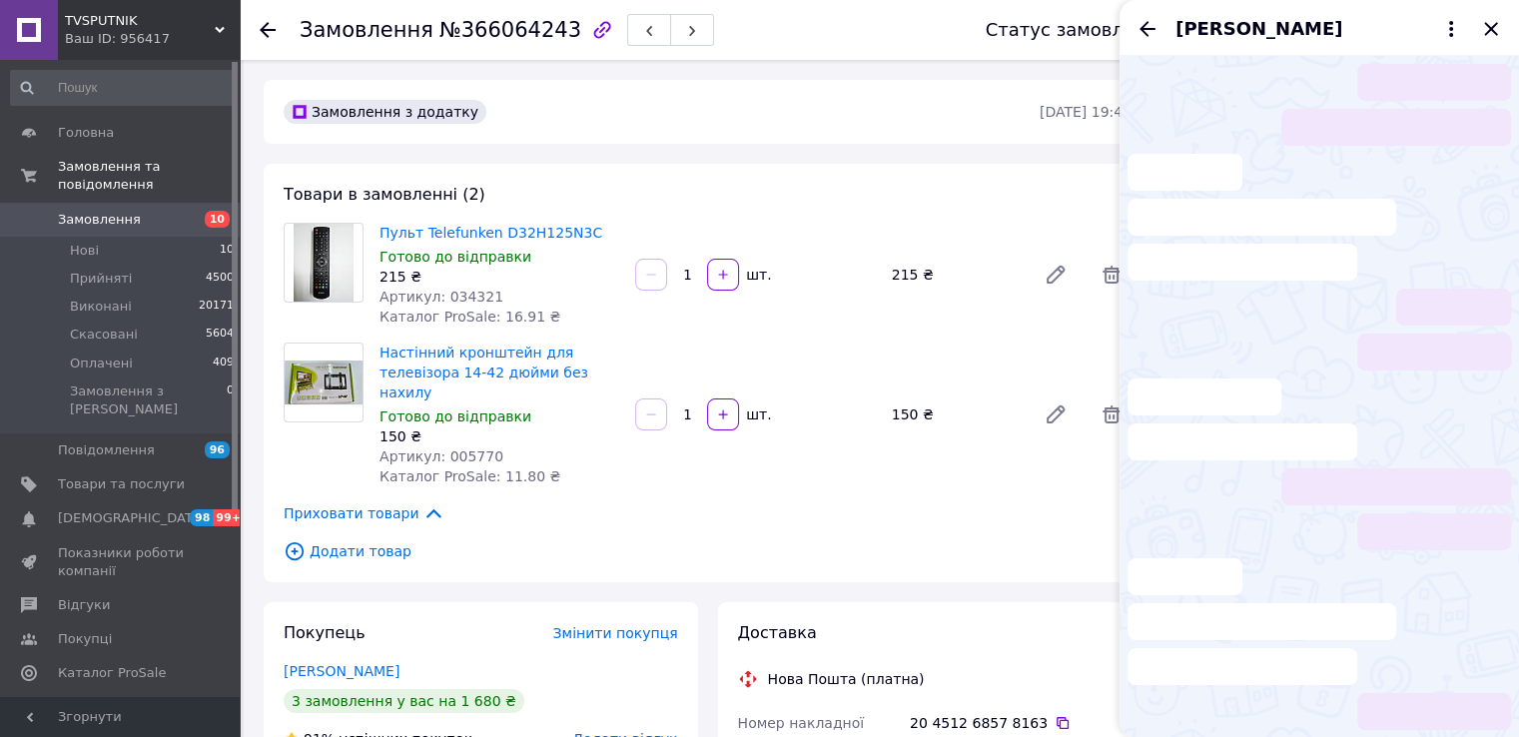
scroll to position [2, 0]
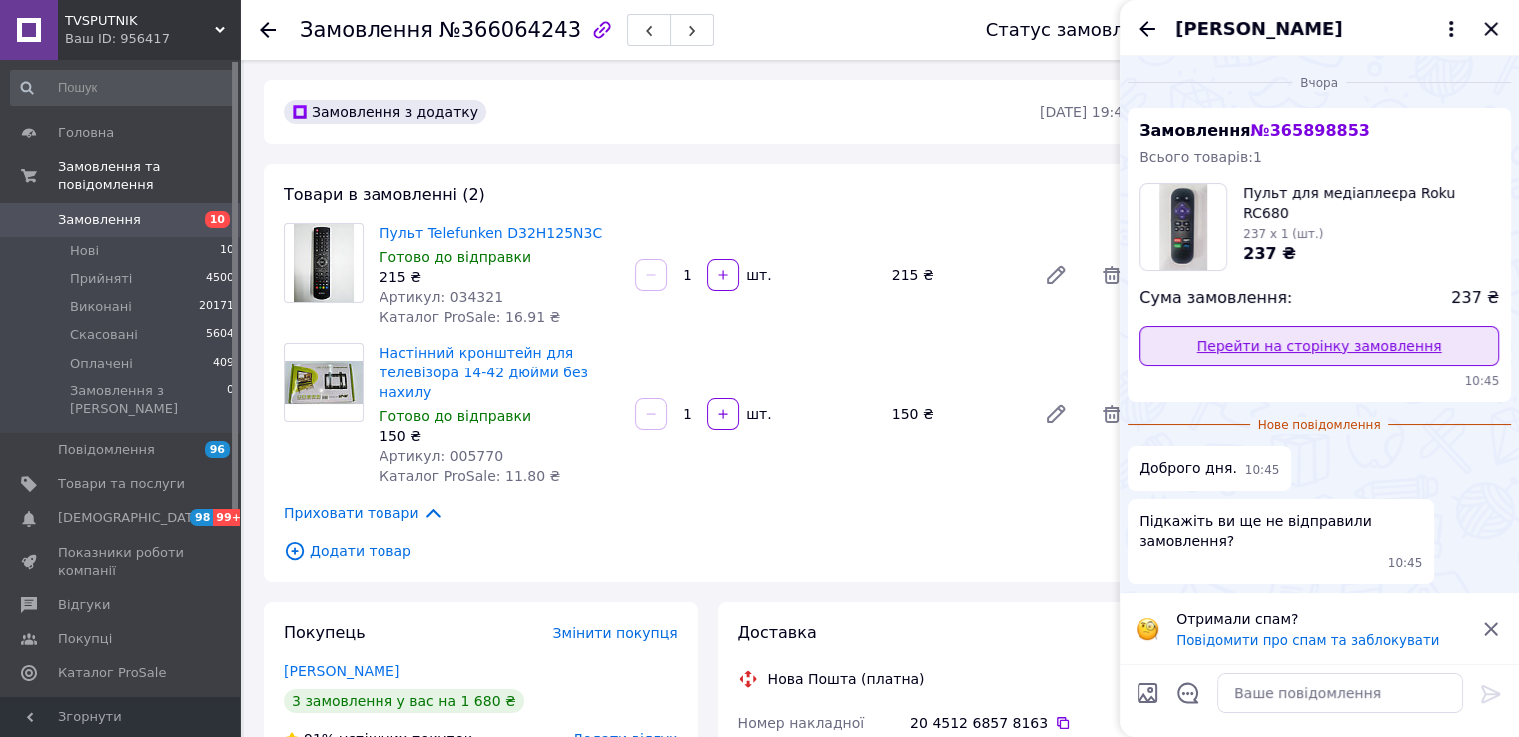
click at [1354, 337] on link "Перейти на сторінку замовлення" at bounding box center [1318, 345] width 359 height 40
click at [1148, 33] on icon "Назад" at bounding box center [1147, 29] width 24 height 24
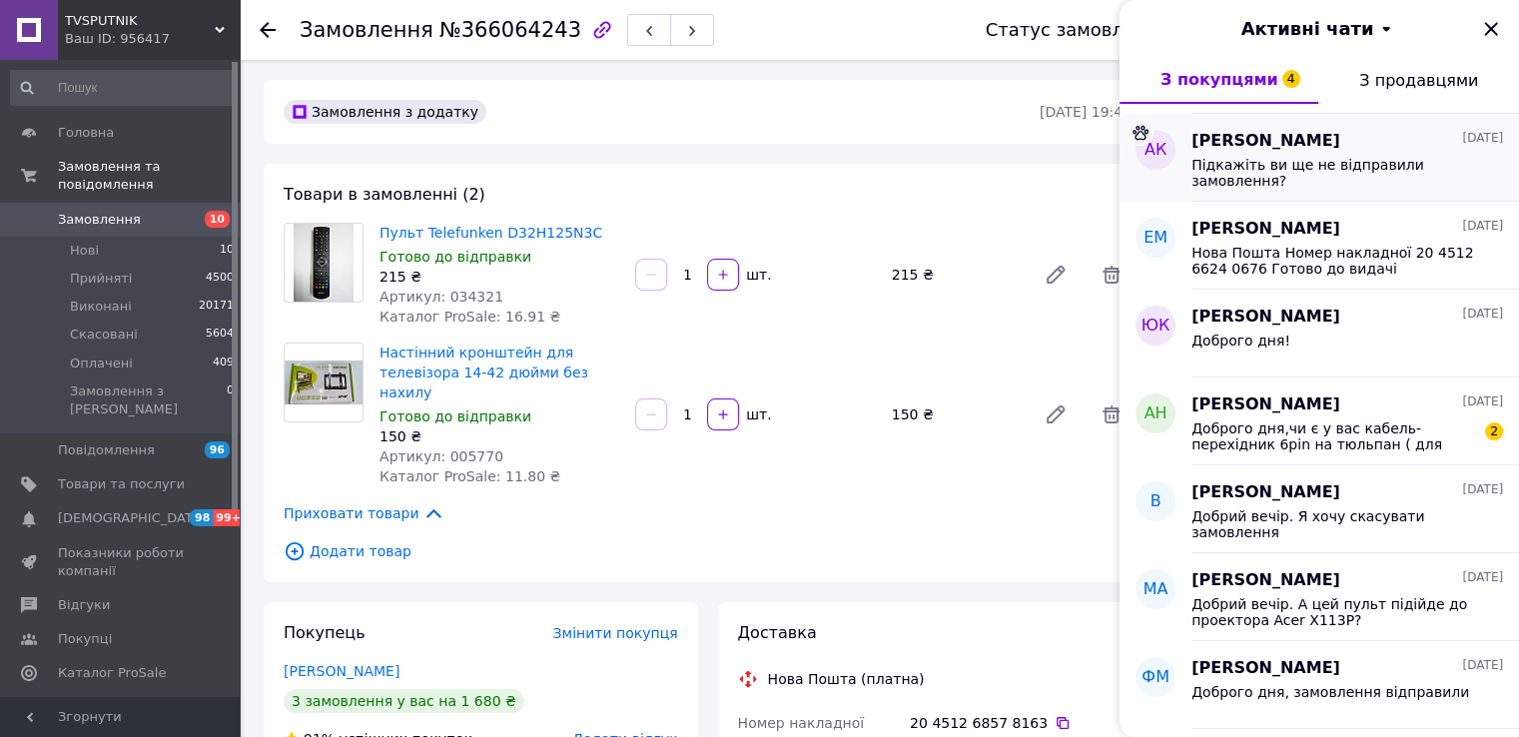
scroll to position [399, 0]
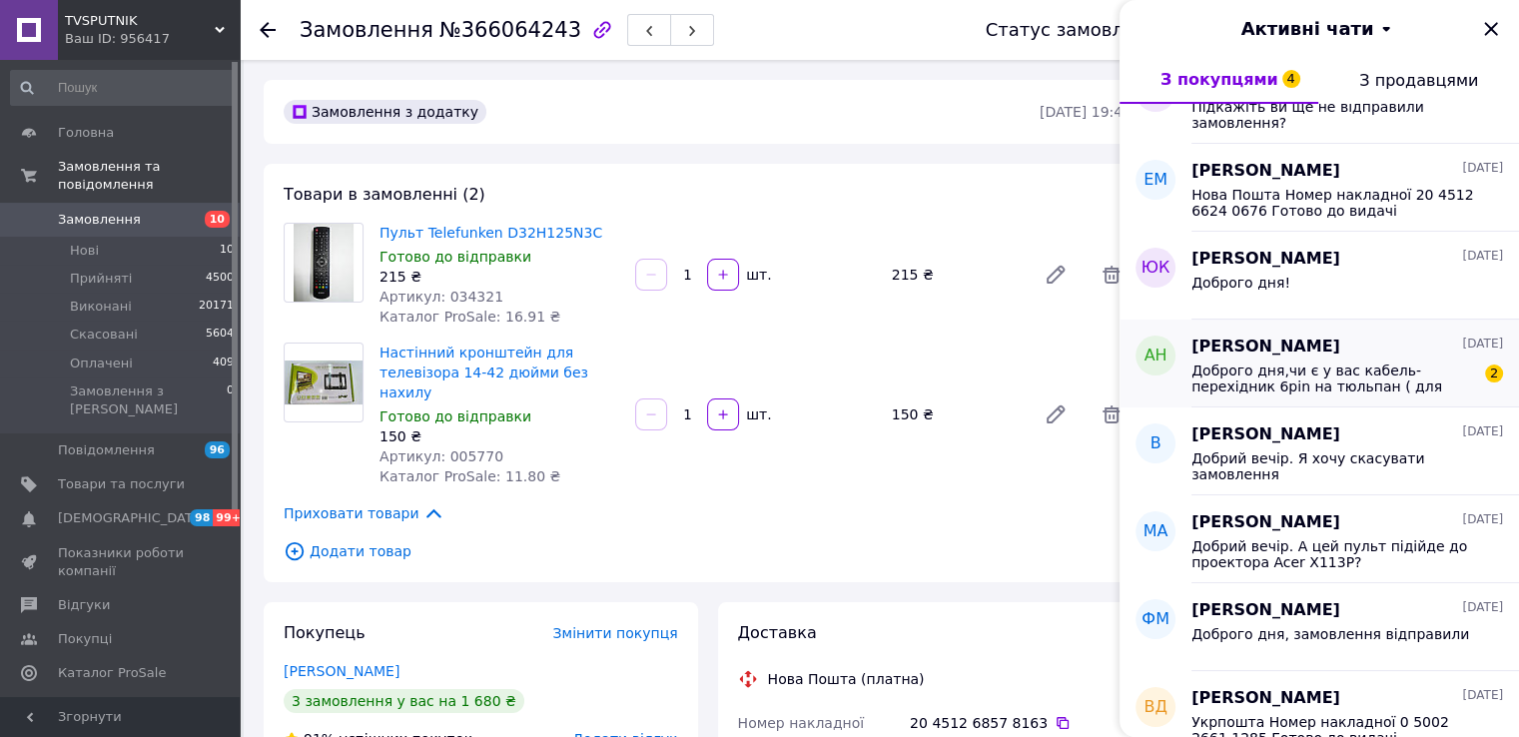
click at [1369, 391] on span "Доброго дня,чи є у вас кабель-перехідник 6pin на тюльпан ( для підключення каме…" at bounding box center [1333, 378] width 284 height 32
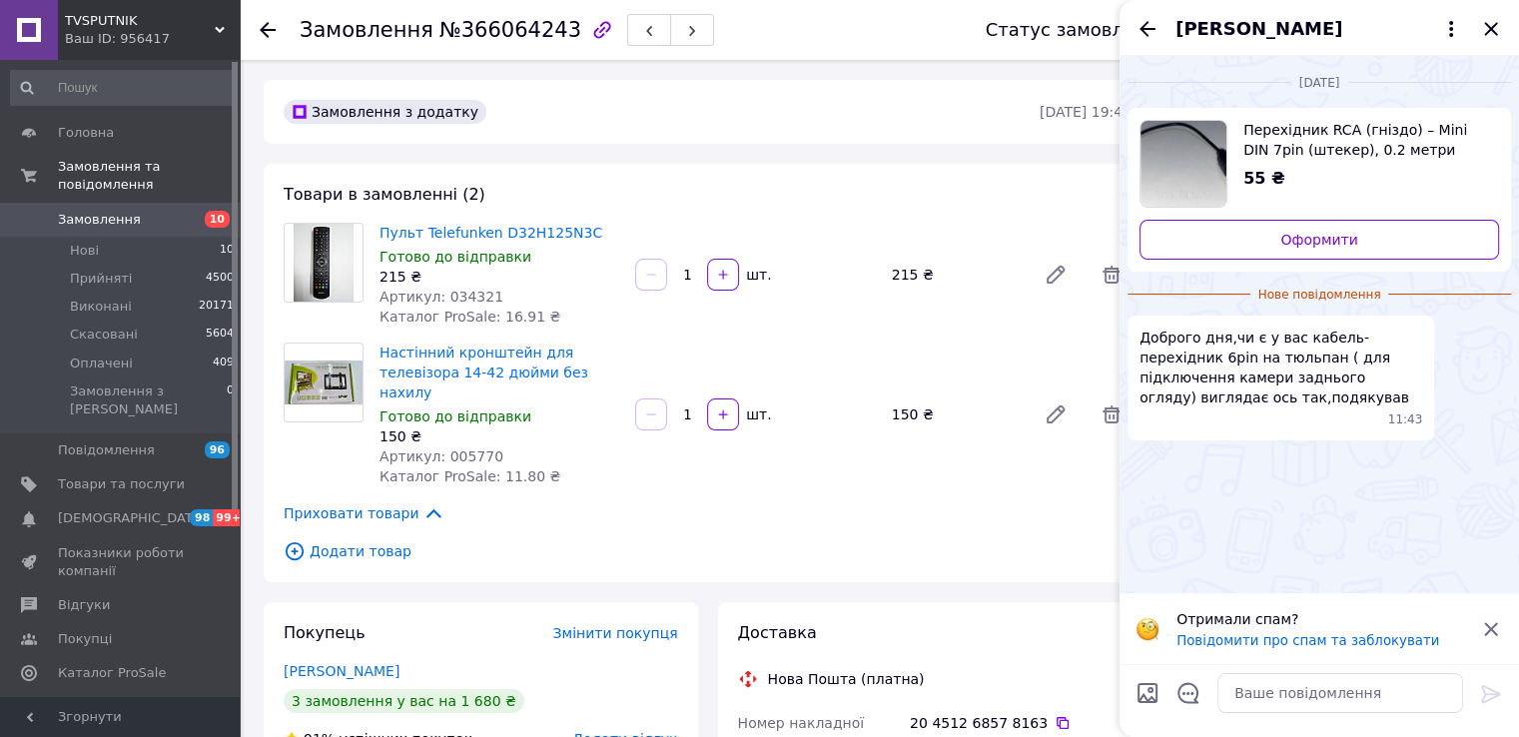
click at [1206, 172] on img "Переглянути товар" at bounding box center [1183, 164] width 86 height 86
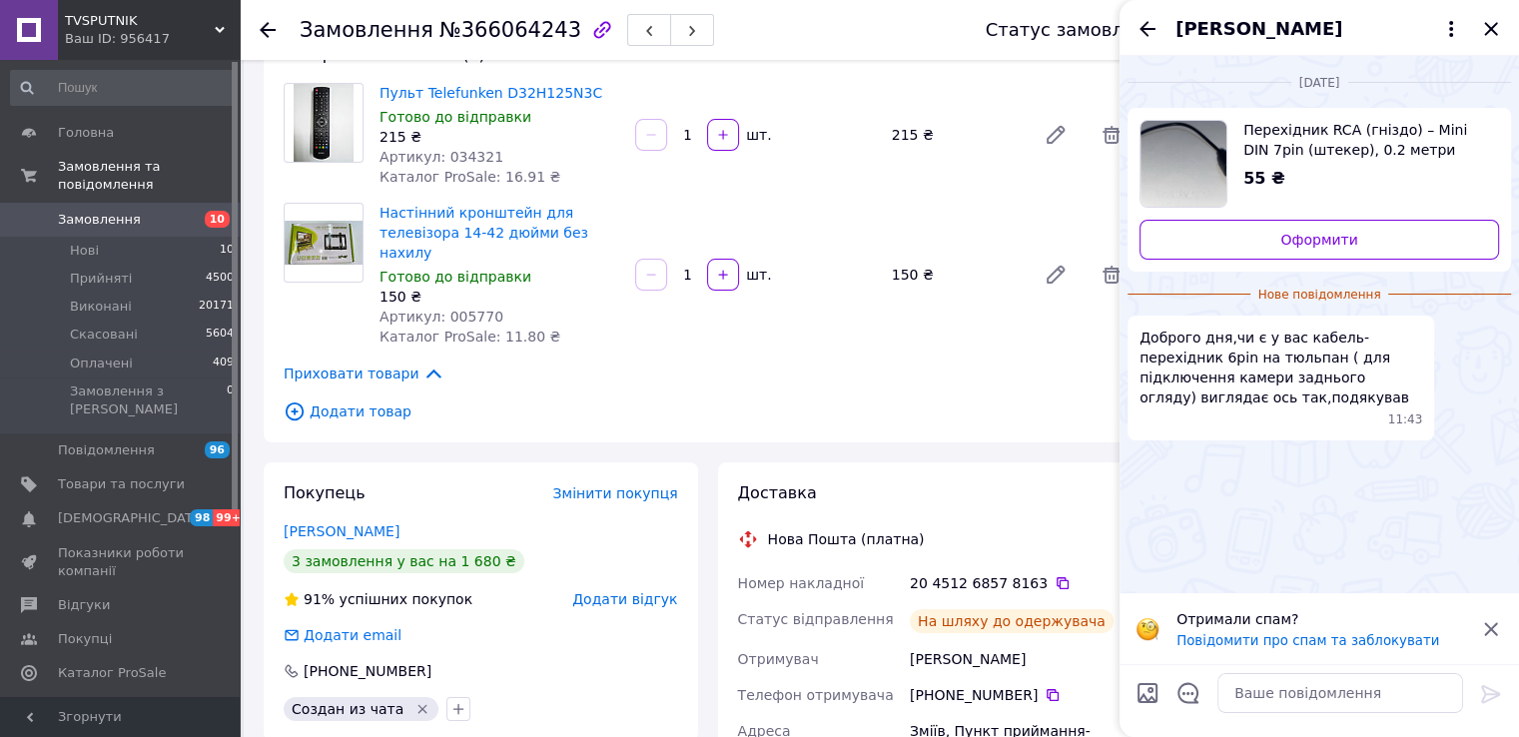
scroll to position [100, 0]
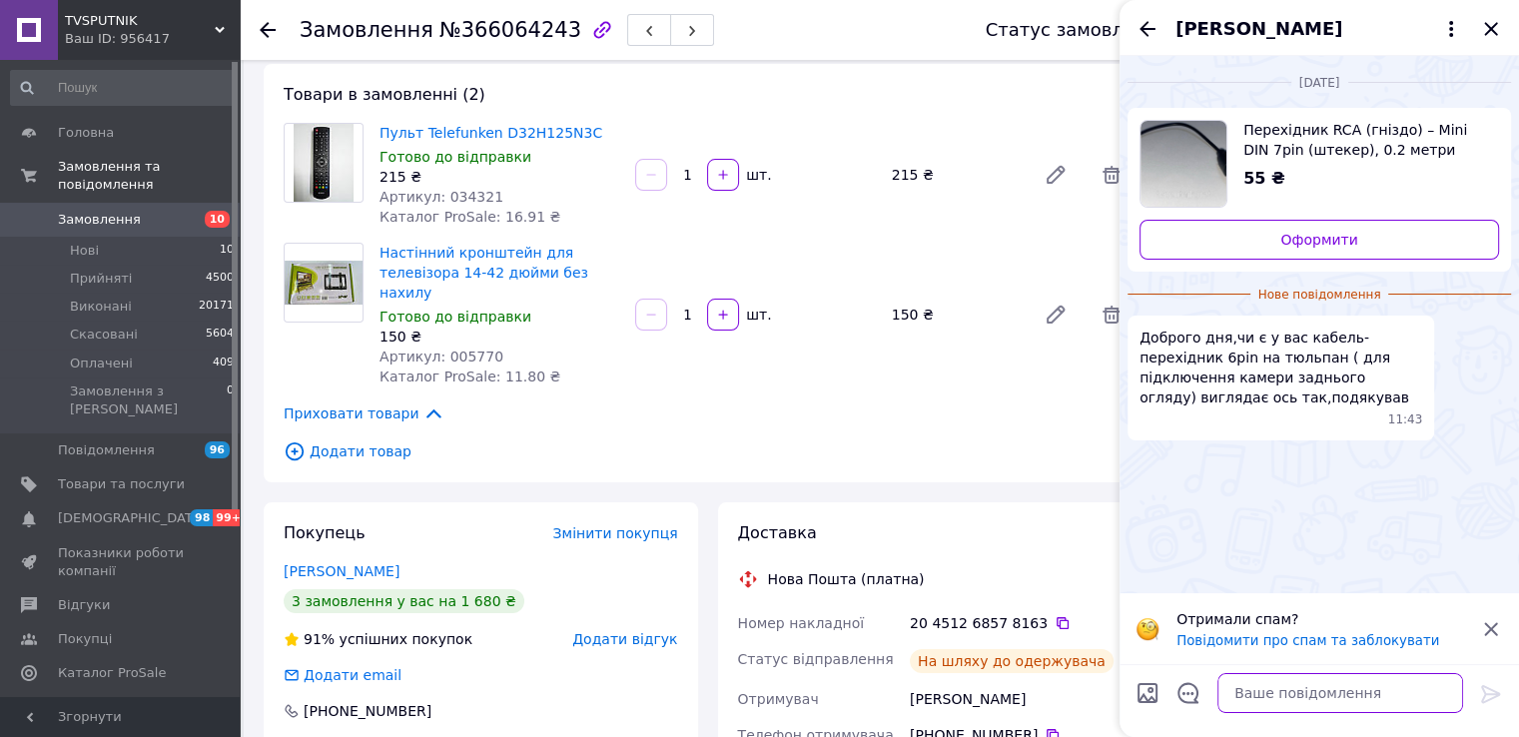
click at [1292, 691] on textarea at bounding box center [1340, 693] width 246 height 40
type textarea "немає"
click at [1493, 688] on icon at bounding box center [1491, 694] width 24 height 24
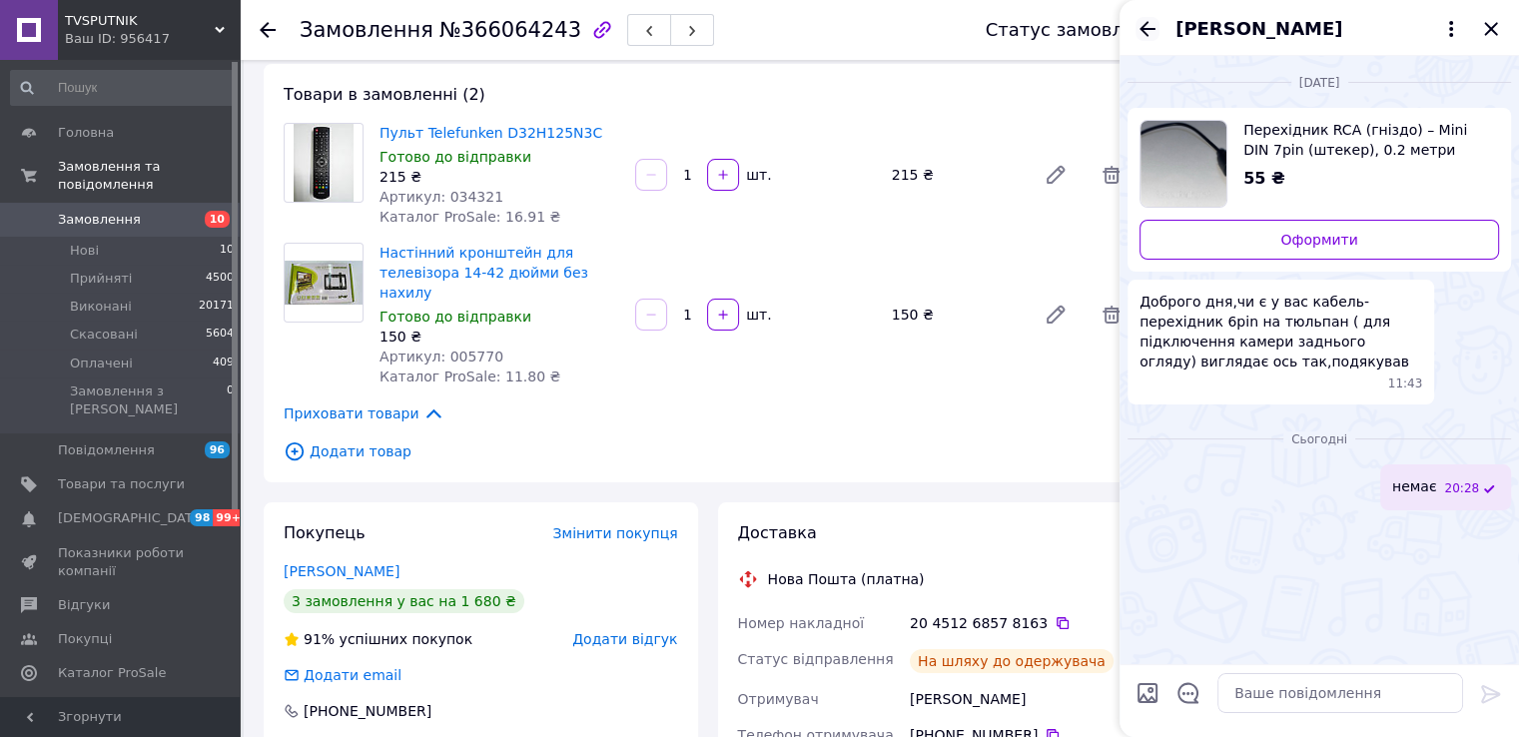
click at [1138, 36] on icon "Назад" at bounding box center [1147, 29] width 24 height 24
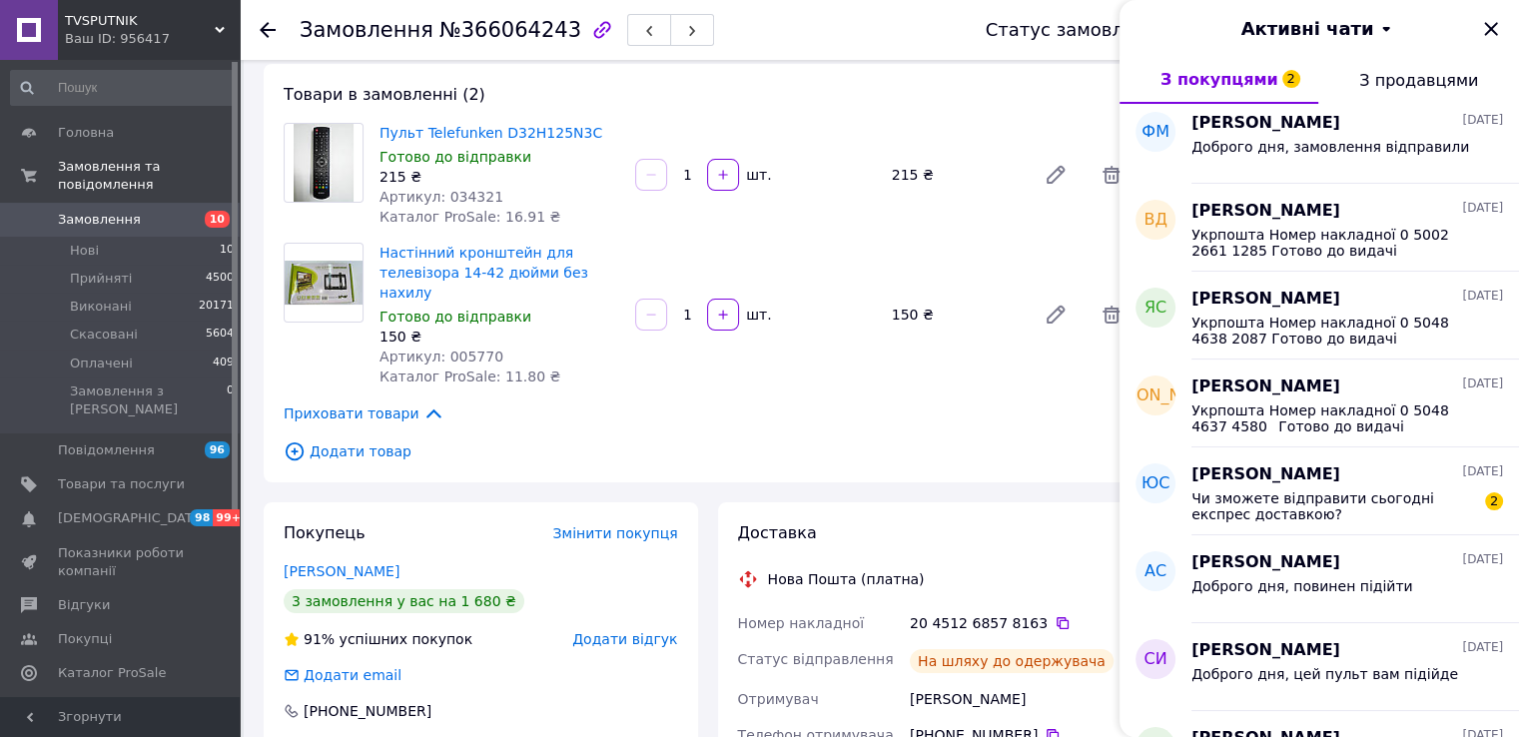
scroll to position [899, 0]
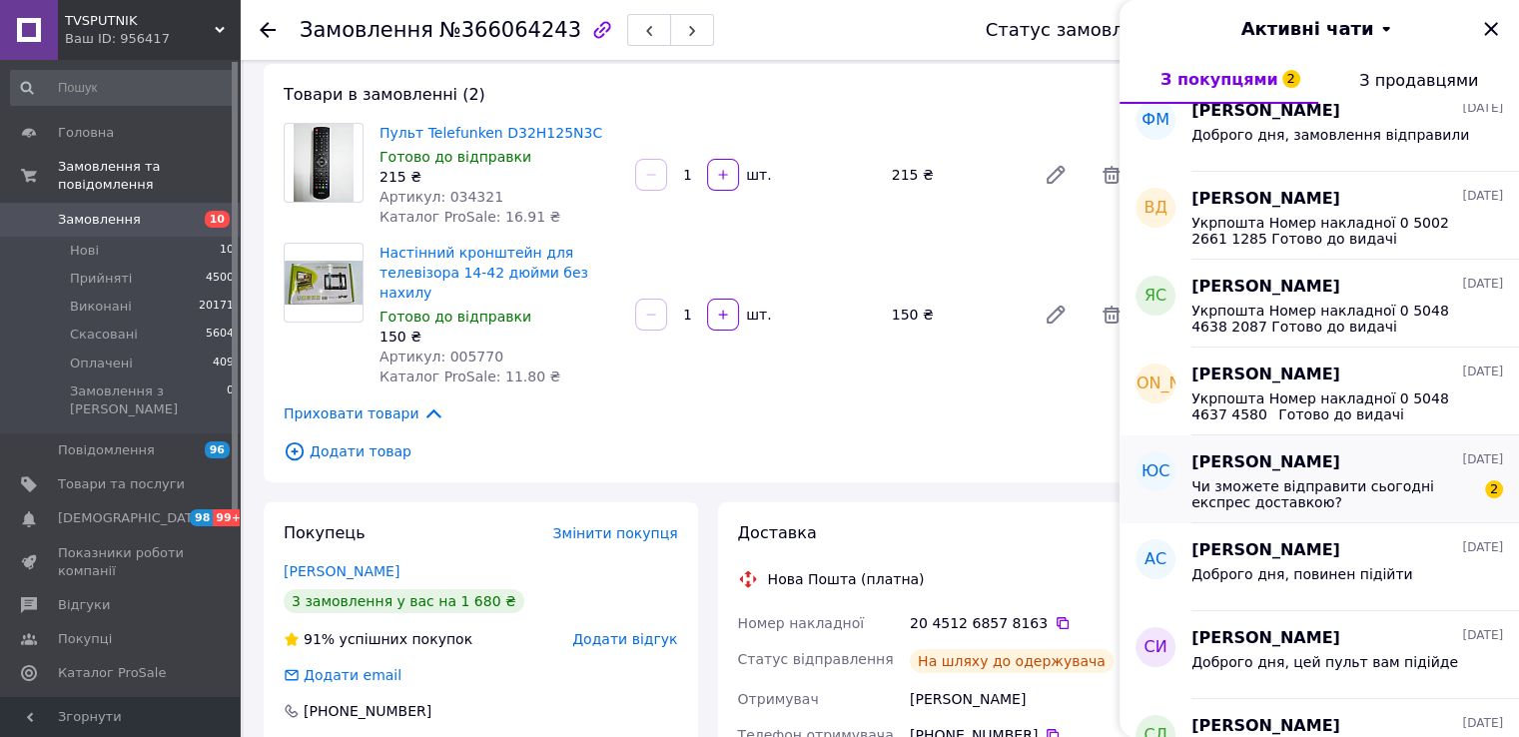
click at [1318, 484] on span "Чи зможете відправити сьогодні експрес доставкою?" at bounding box center [1333, 494] width 284 height 32
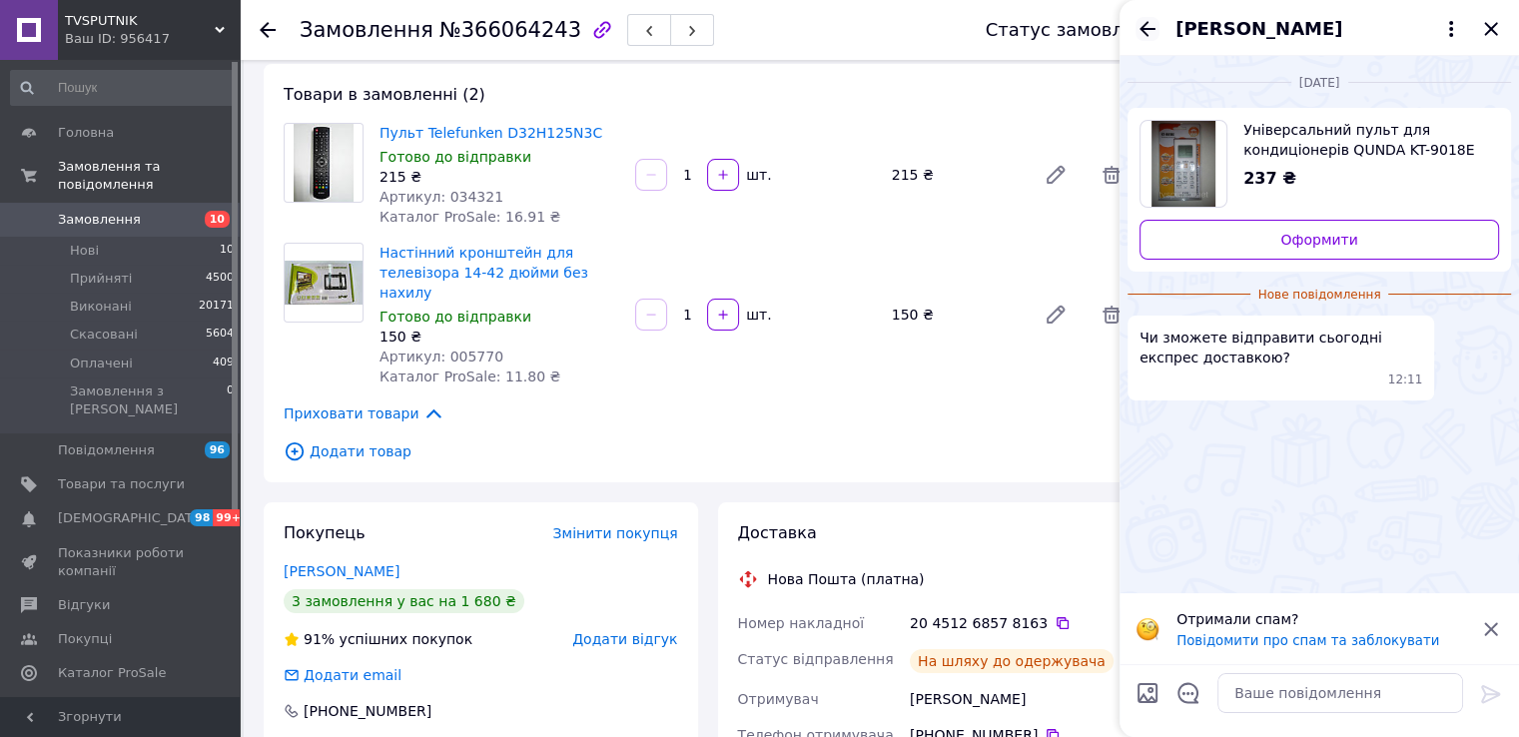
click at [1138, 20] on icon "Назад" at bounding box center [1147, 29] width 24 height 24
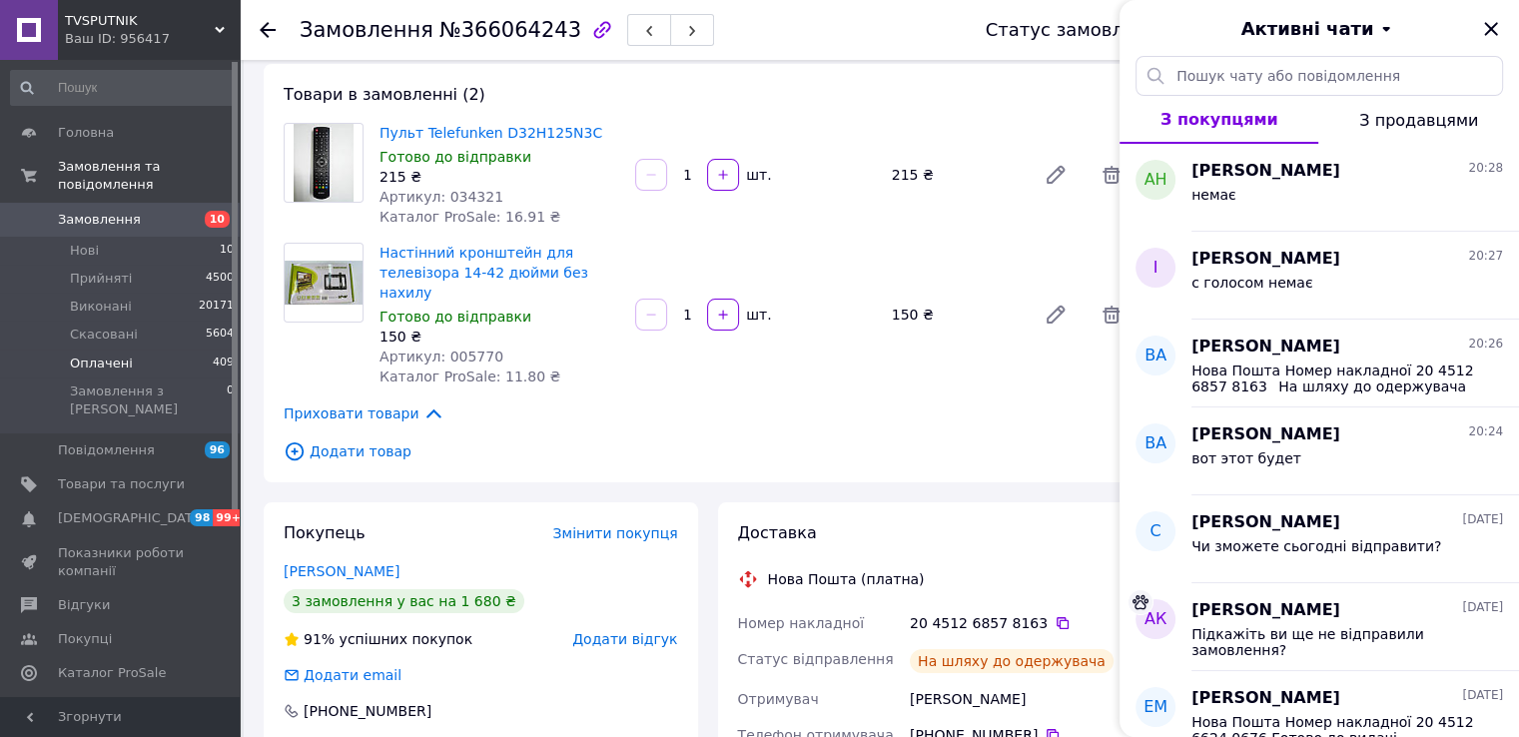
click at [127, 349] on li "Оплачені 409" at bounding box center [123, 363] width 246 height 28
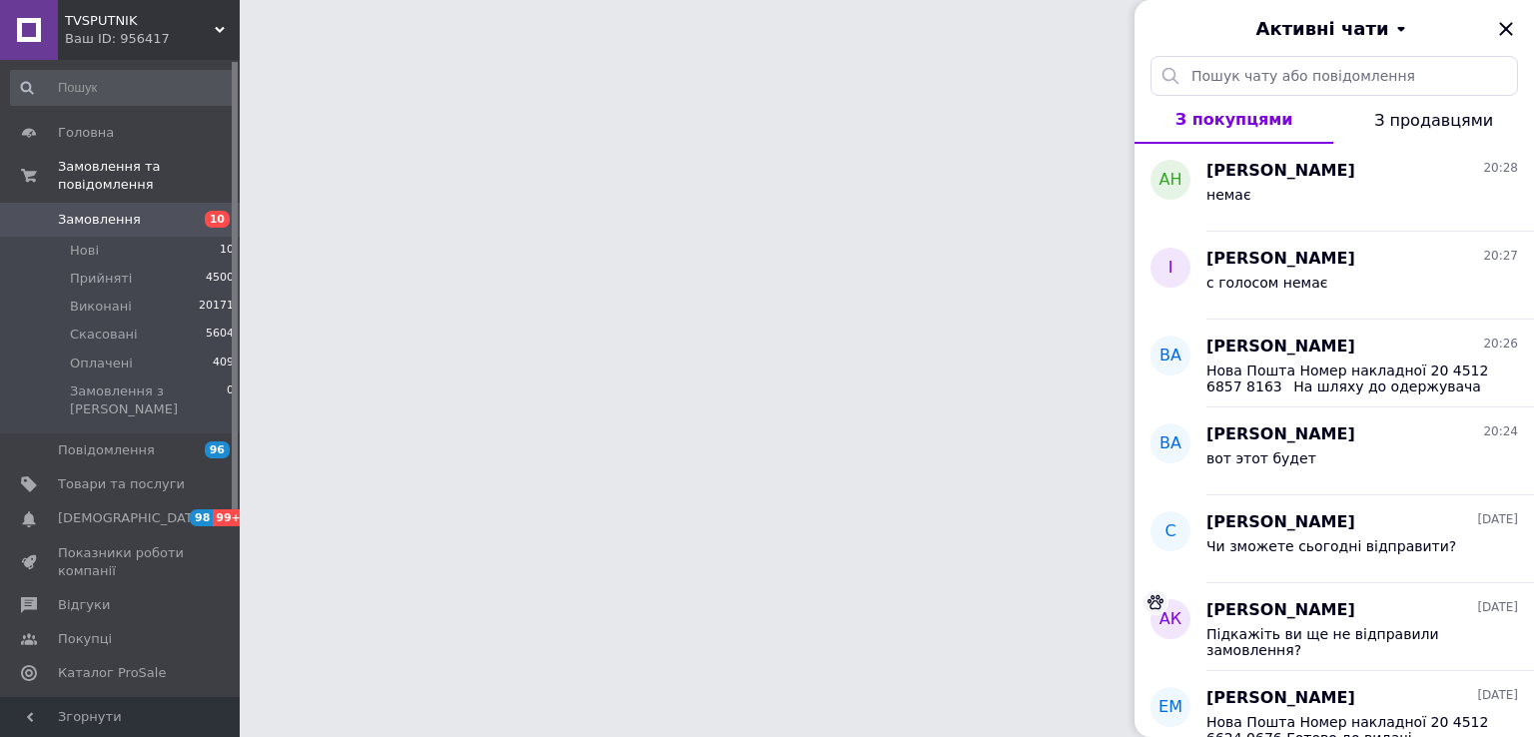
click at [1509, 28] on div "Активні чати" at bounding box center [1333, 28] width 399 height 56
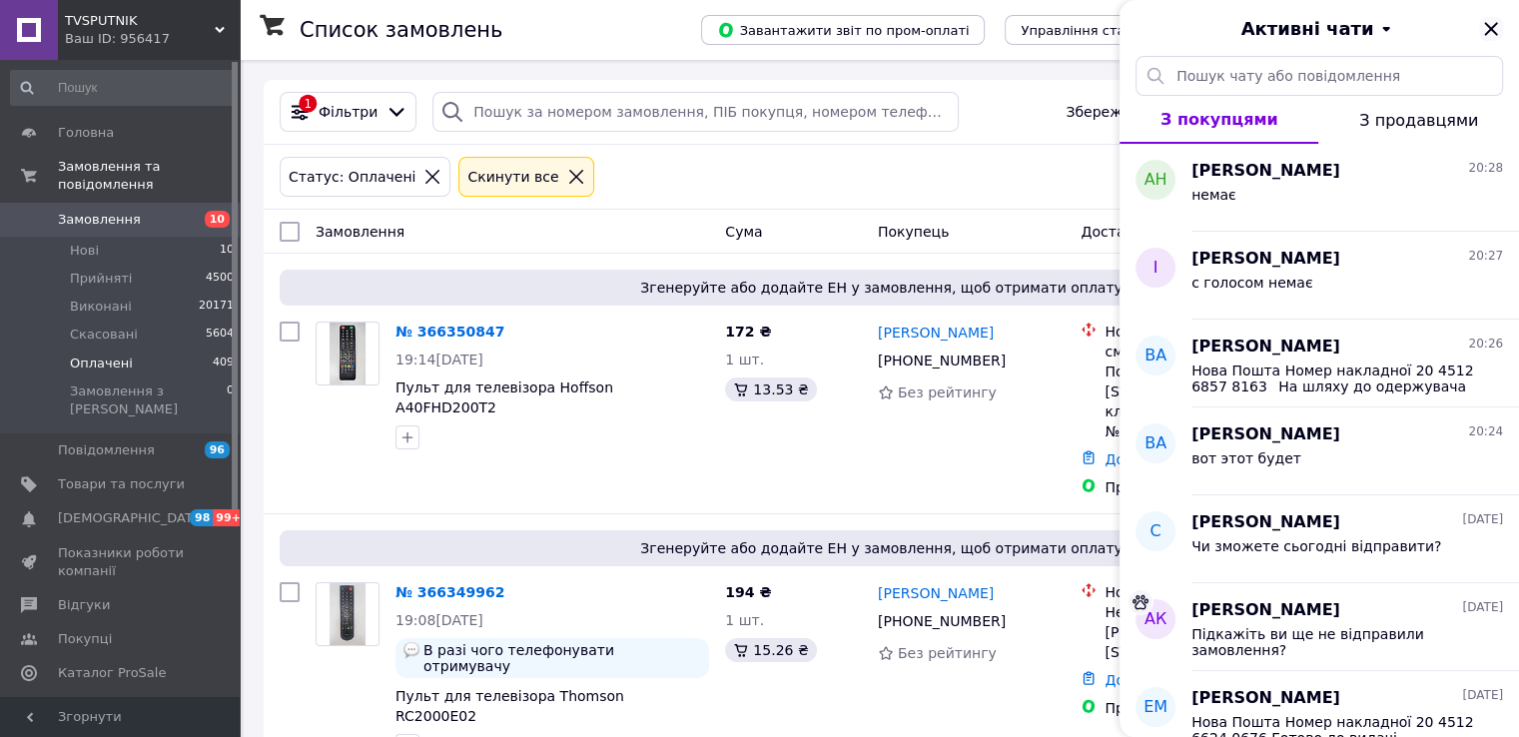
click at [1488, 31] on icon "Закрити" at bounding box center [1490, 28] width 13 height 13
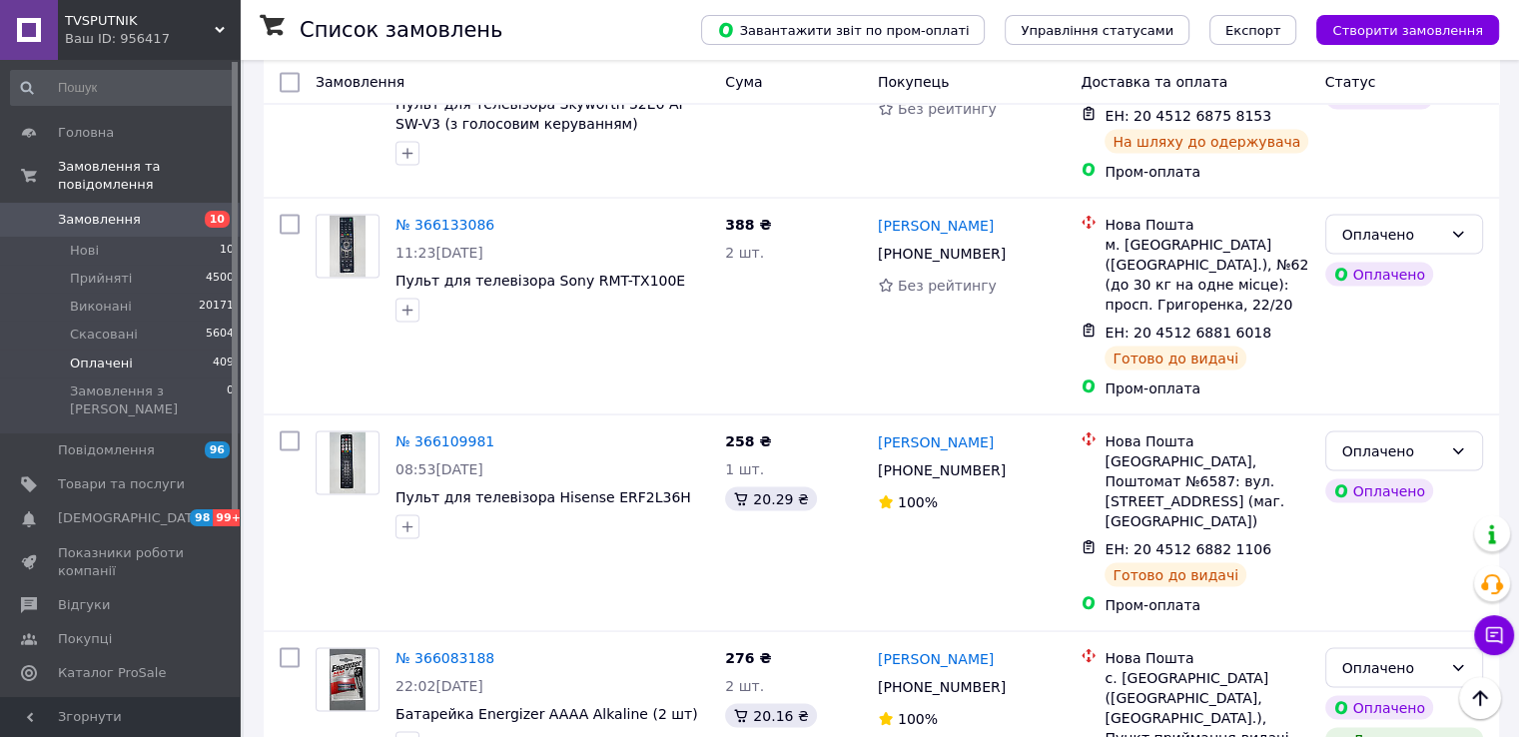
scroll to position [3725, 0]
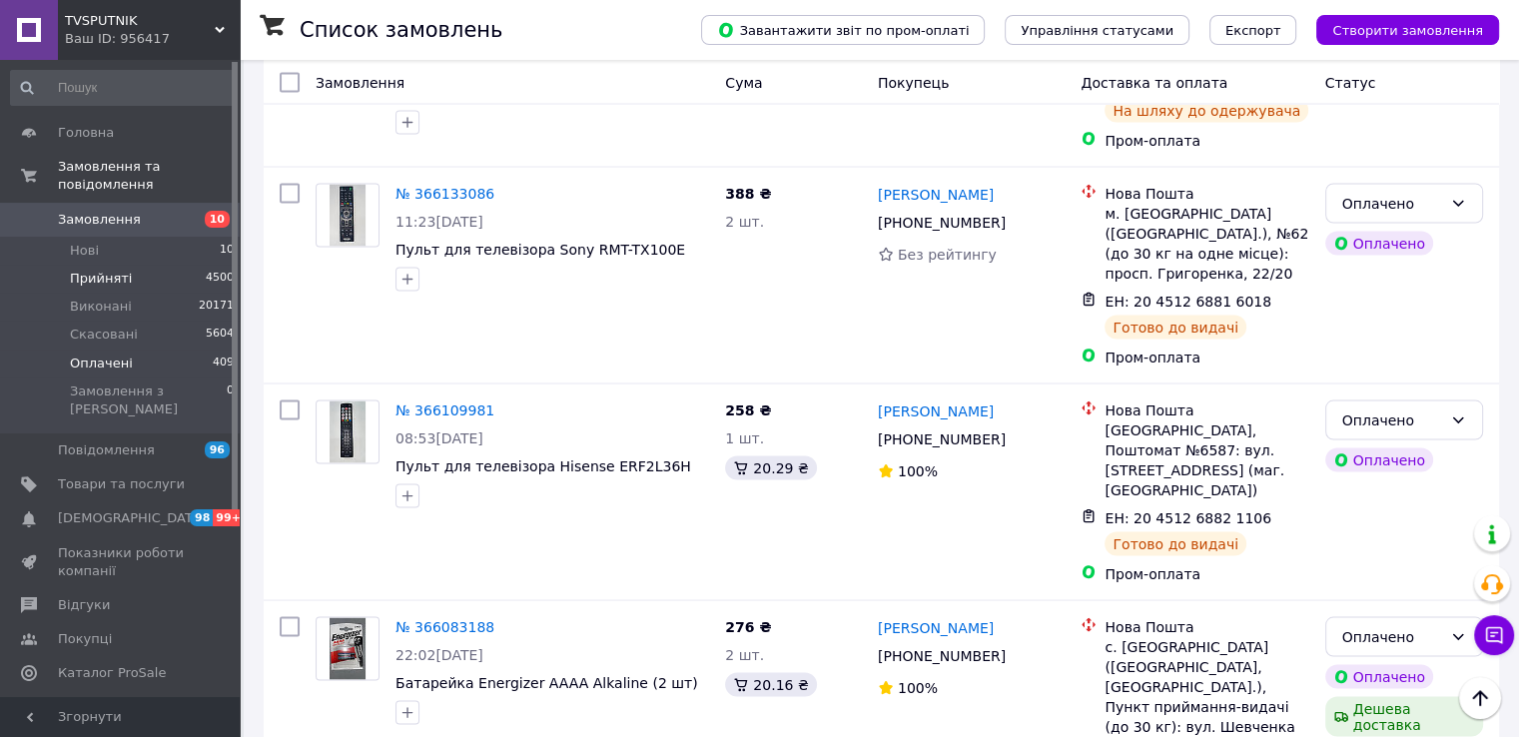
click at [126, 265] on li "Прийняті 4500" at bounding box center [123, 279] width 246 height 28
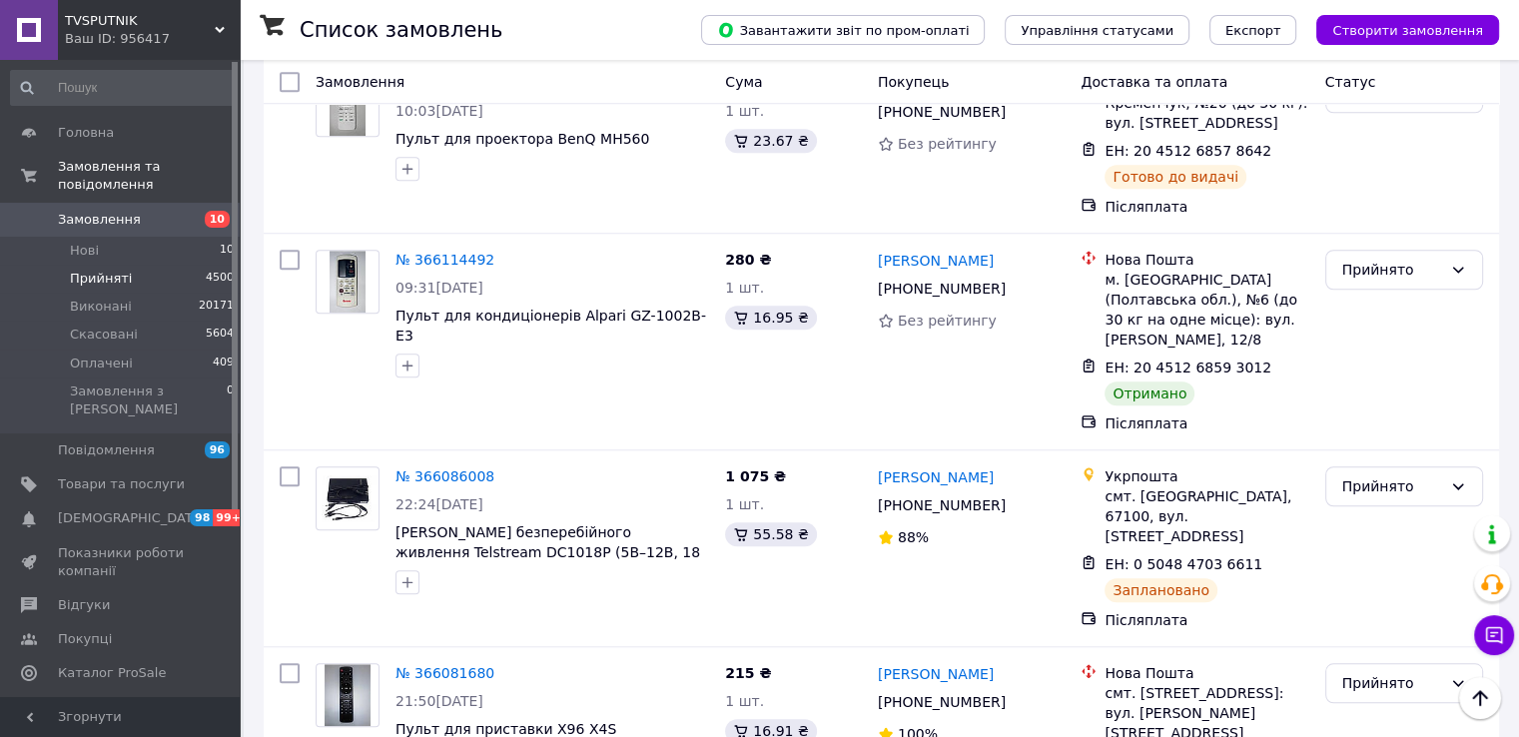
scroll to position [1631, 0]
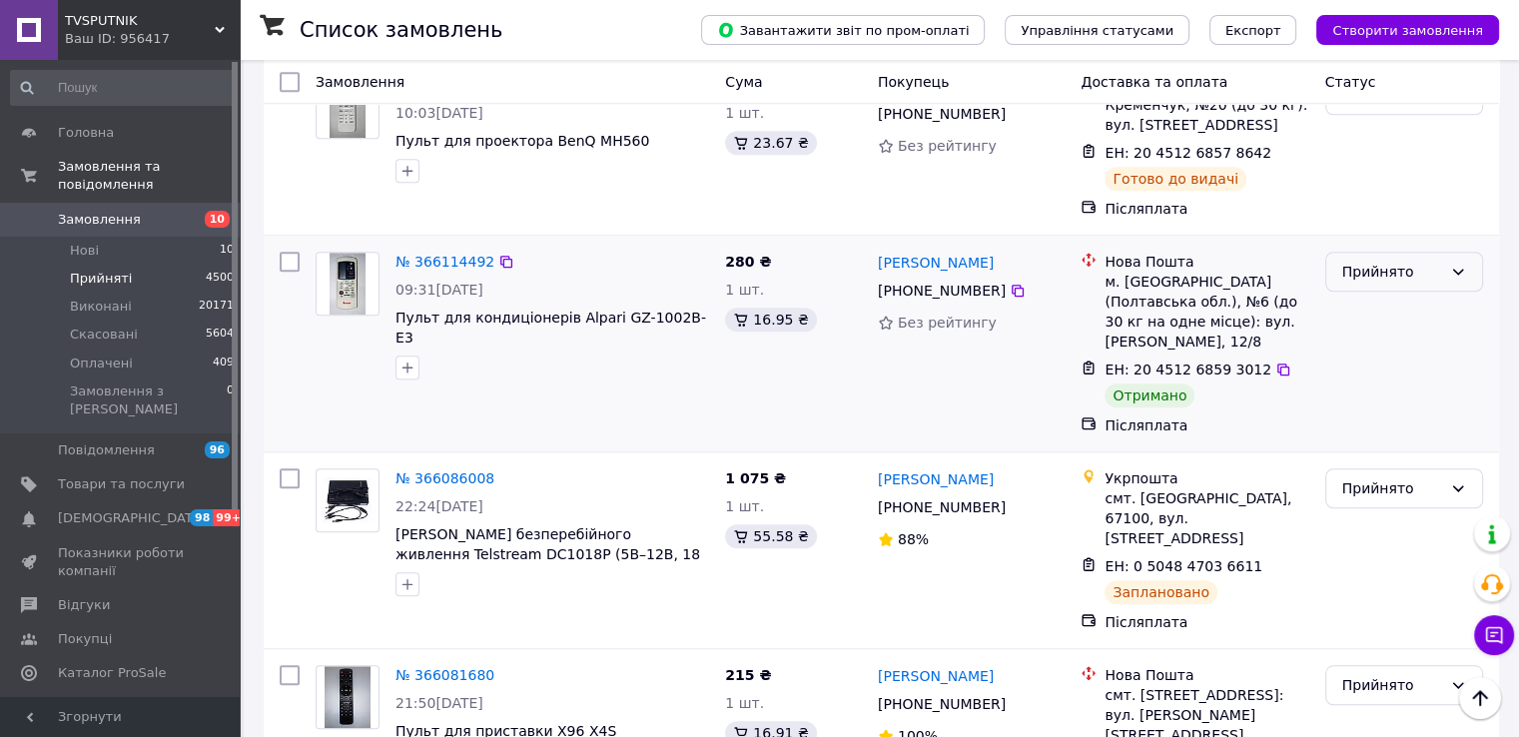
click at [1451, 264] on icon at bounding box center [1458, 272] width 16 height 16
click at [1398, 243] on li "Виконано" at bounding box center [1403, 249] width 156 height 36
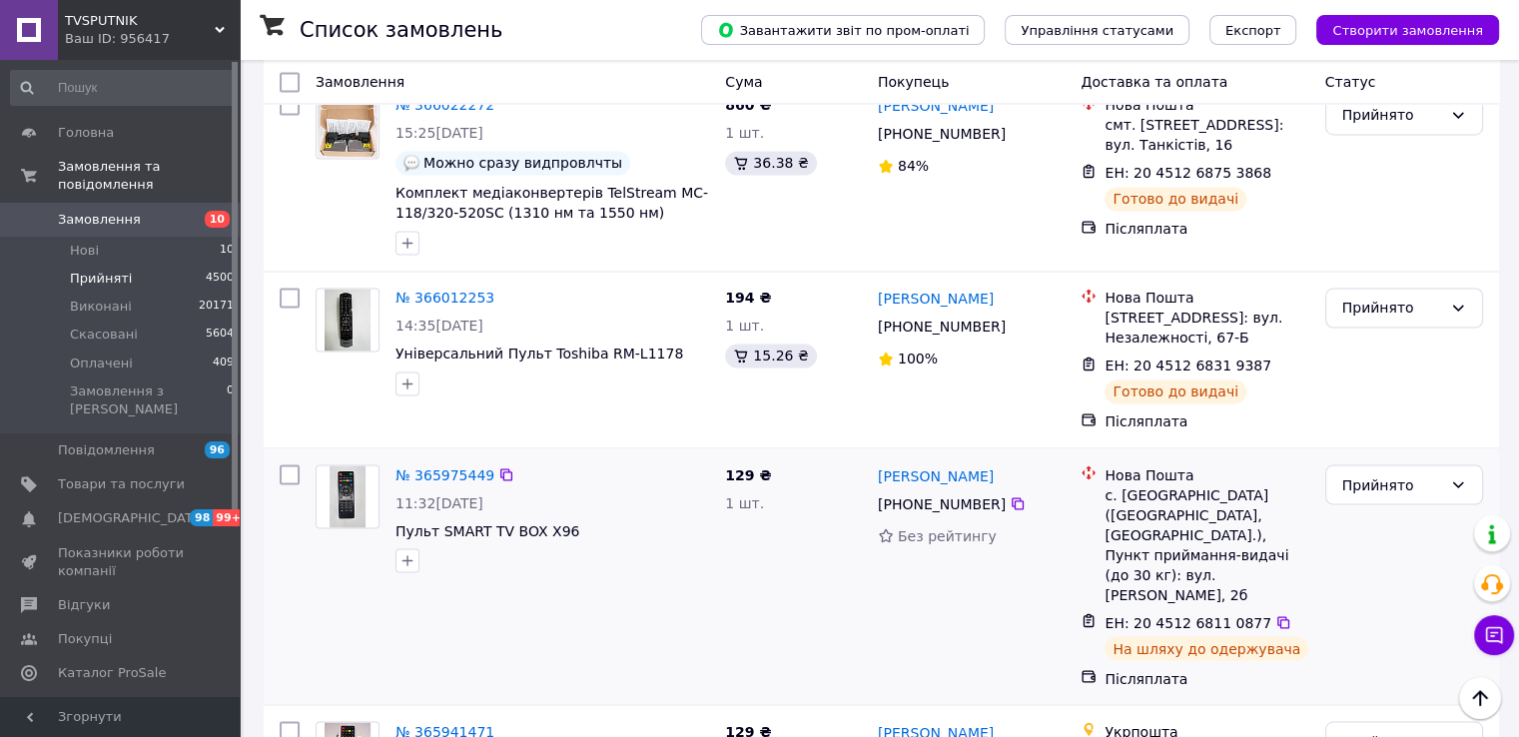
scroll to position [3371, 0]
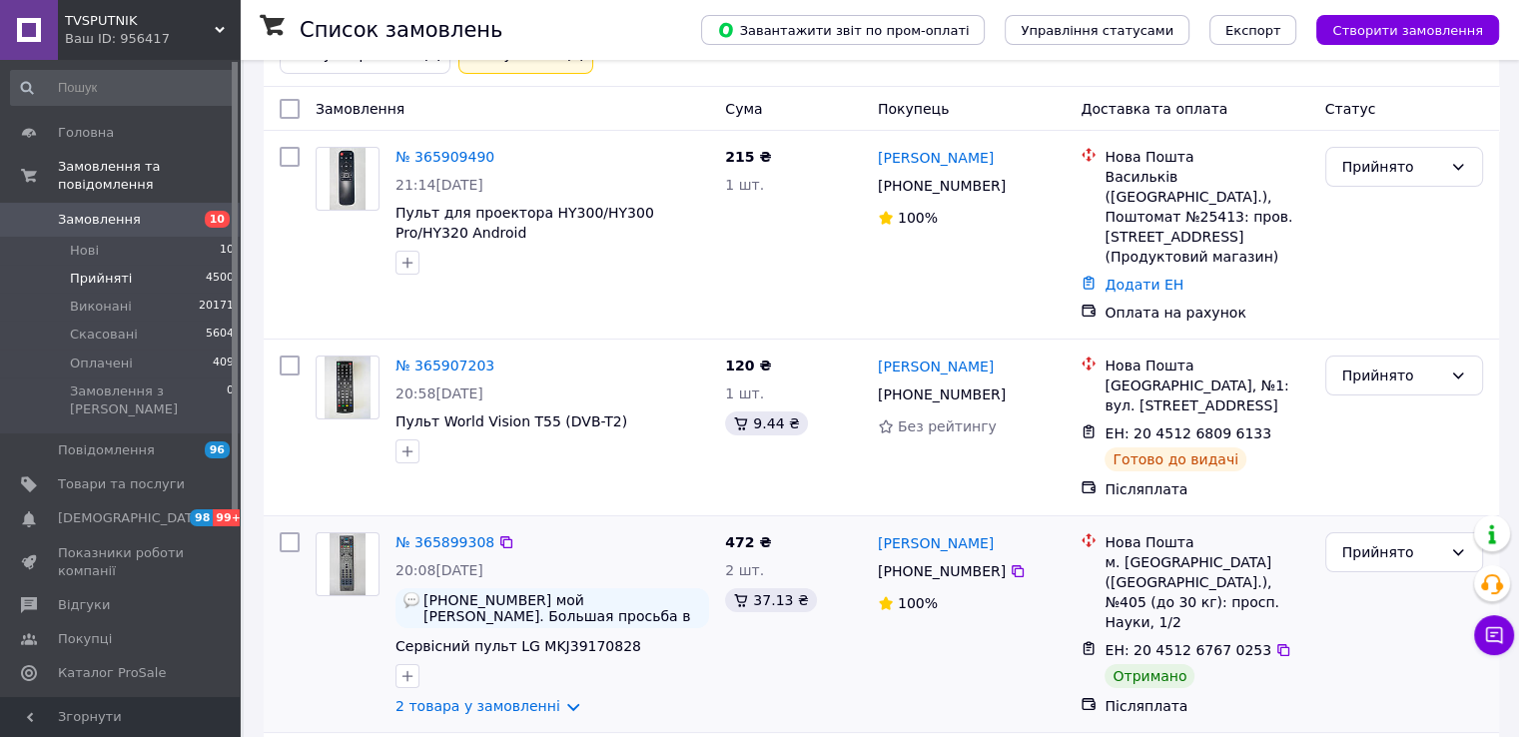
scroll to position [200, 0]
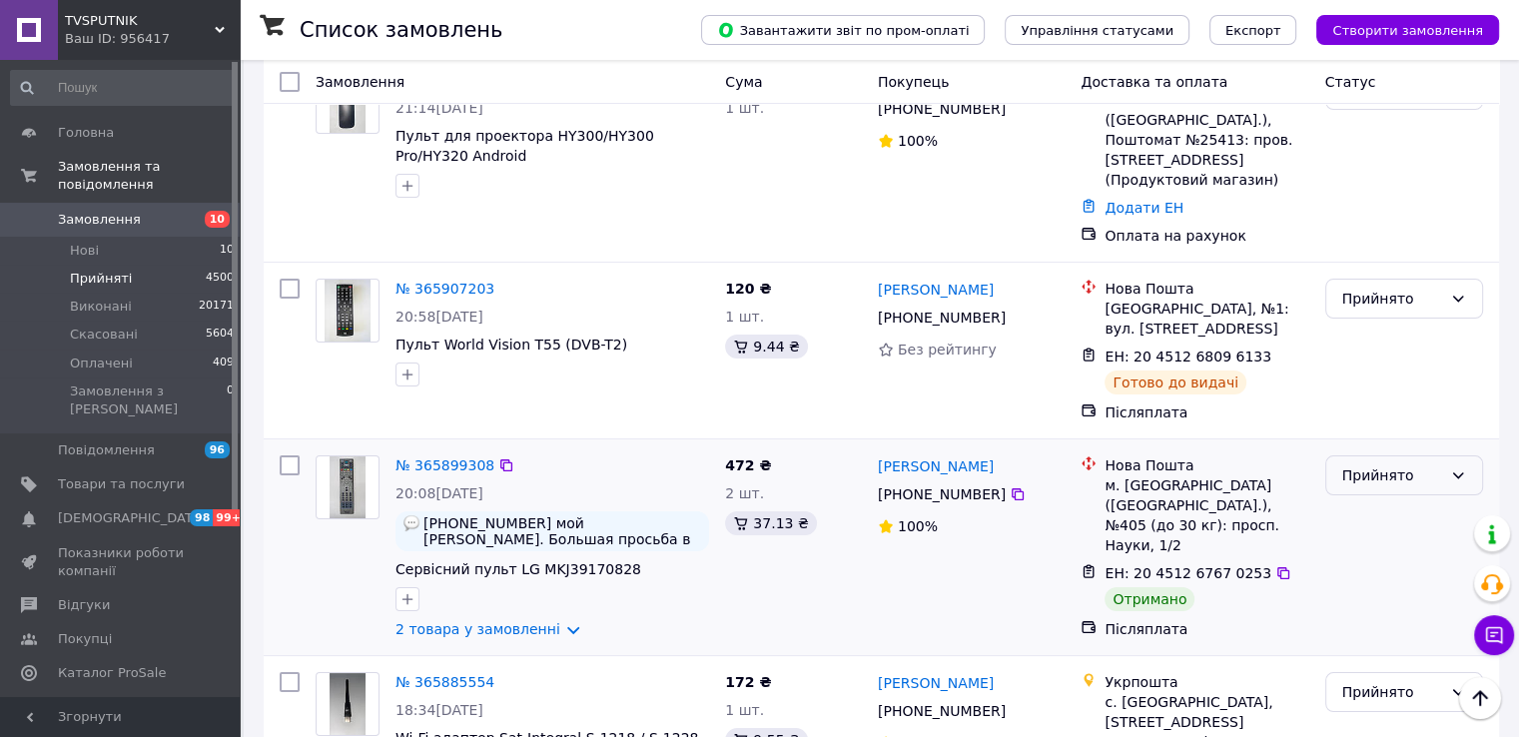
click at [1383, 464] on div "Прийнято" at bounding box center [1392, 475] width 100 height 22
click at [1374, 493] on li "Виконано" at bounding box center [1403, 498] width 156 height 36
click at [454, 457] on link "№ 365899308" at bounding box center [444, 465] width 99 height 16
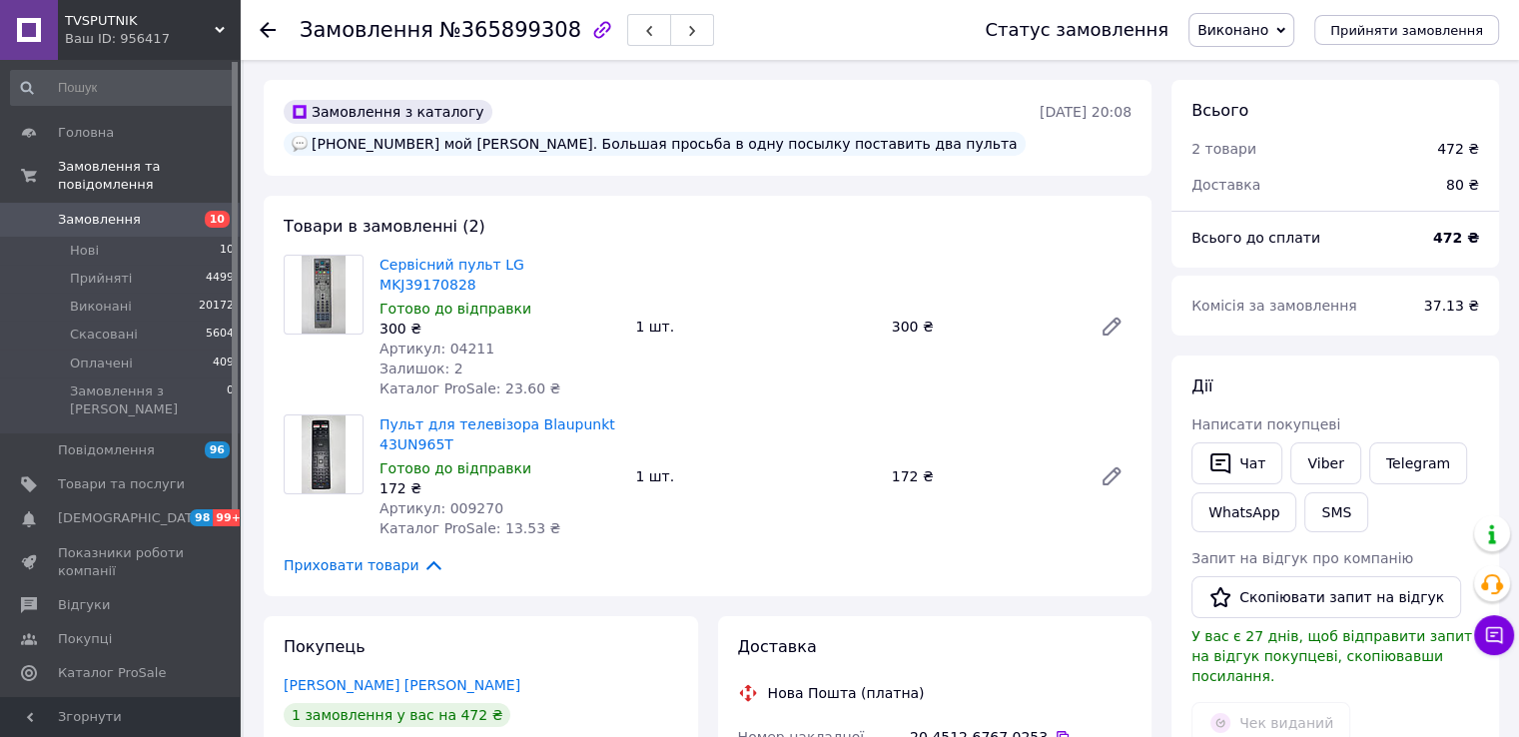
click at [334, 289] on img at bounding box center [324, 295] width 44 height 78
click at [486, 264] on link "Сервісний пульт LG MKJ39170828" at bounding box center [451, 275] width 145 height 36
click at [152, 475] on span "Товари та послуги" at bounding box center [121, 484] width 127 height 18
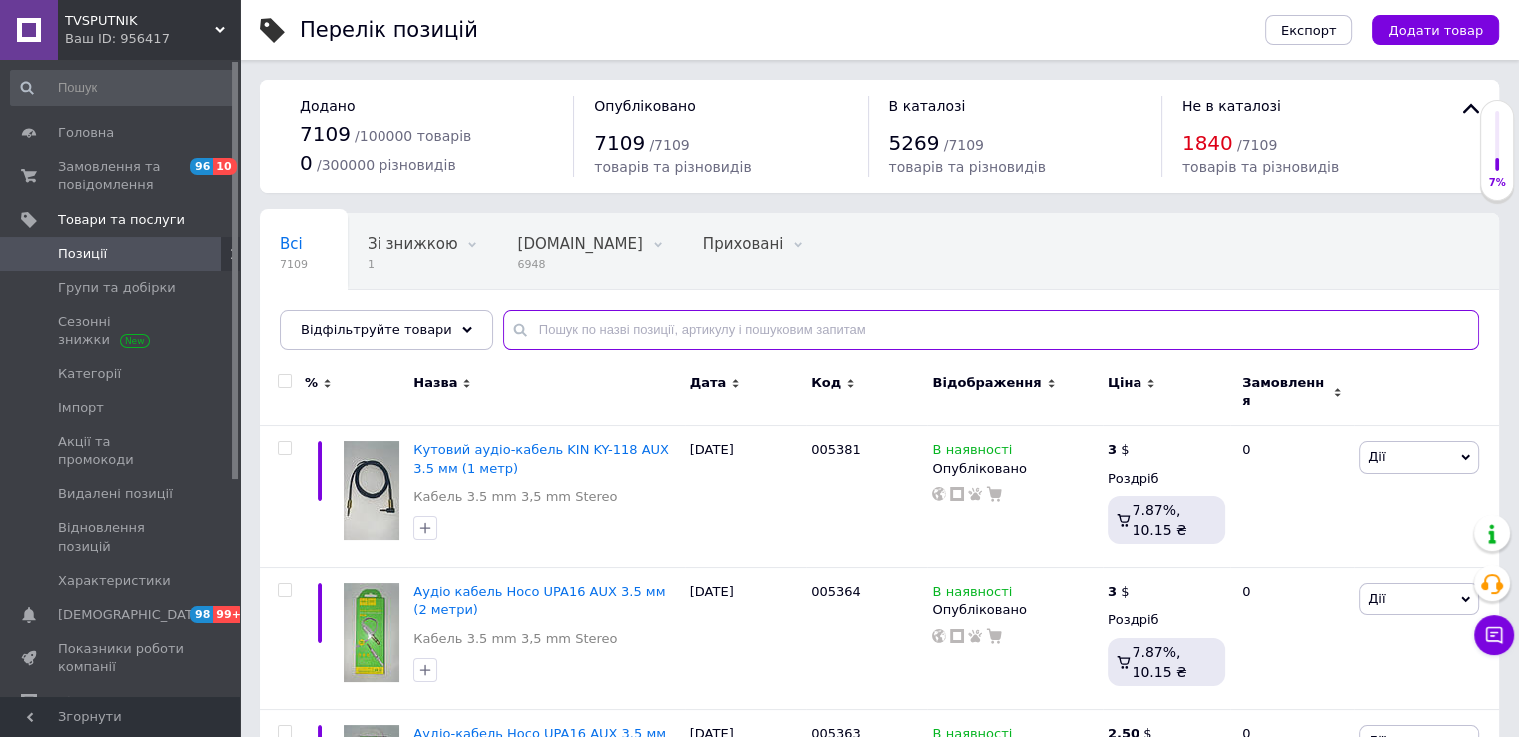
paste input "RAV315"
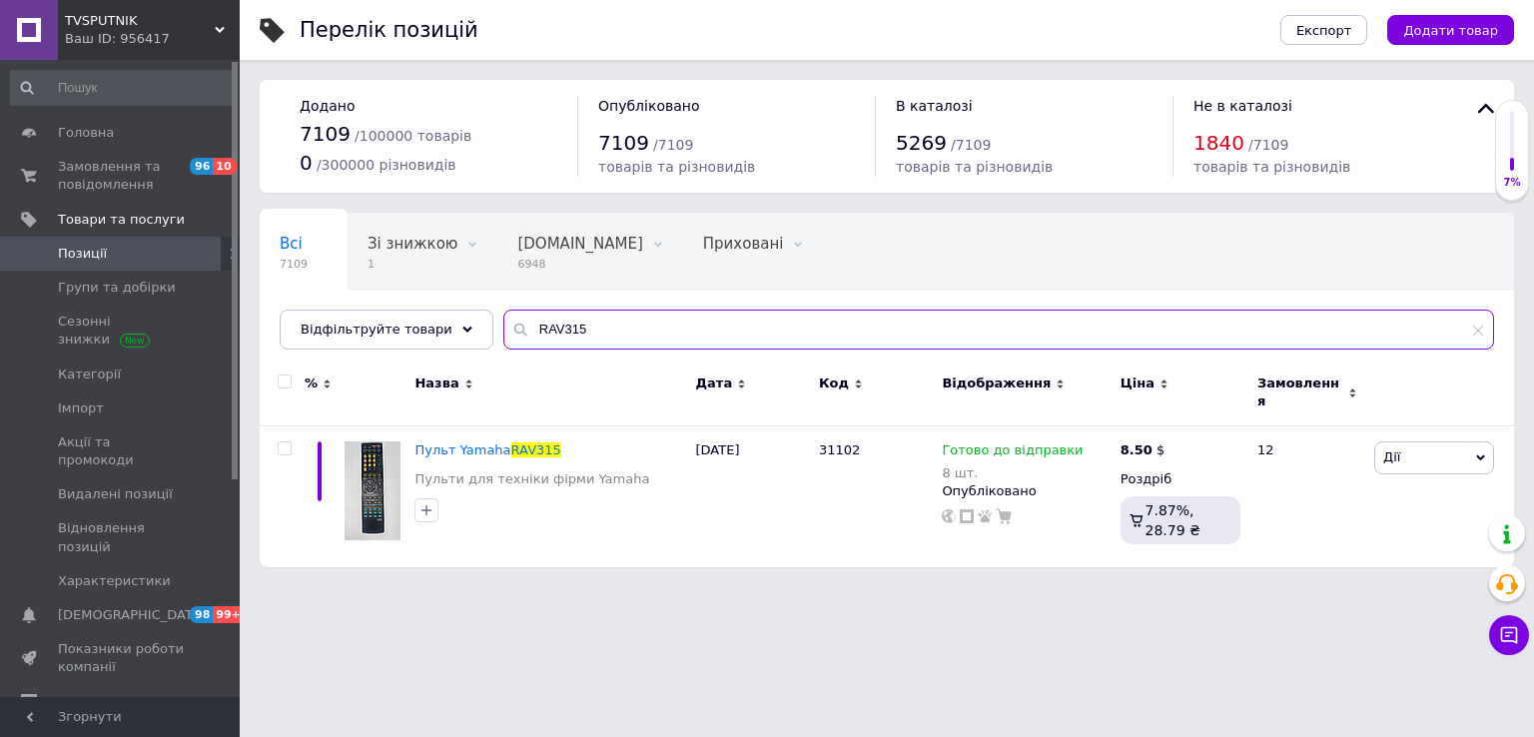
type input "RAV315"
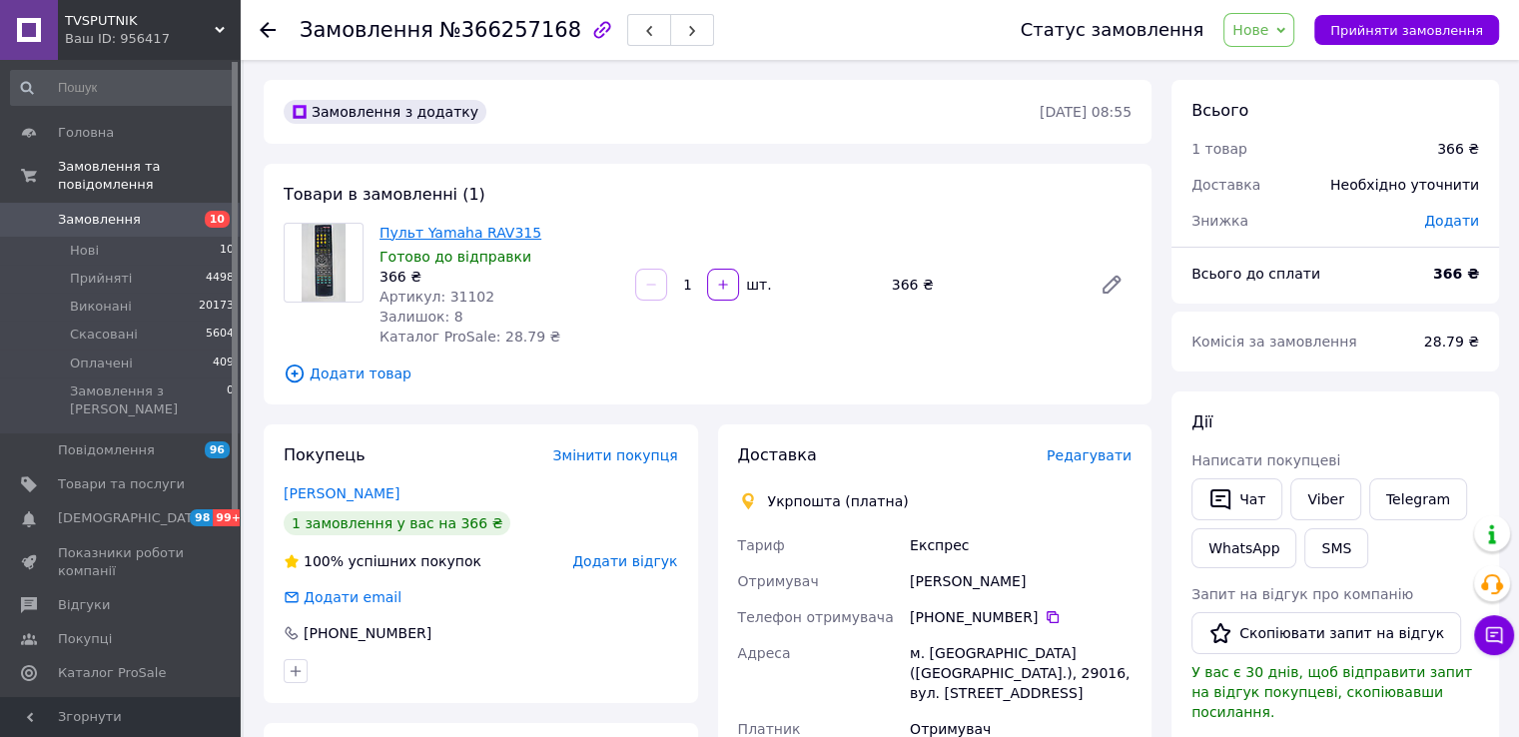
click at [467, 233] on link "Пульт Yamaha RAV315" at bounding box center [460, 233] width 162 height 16
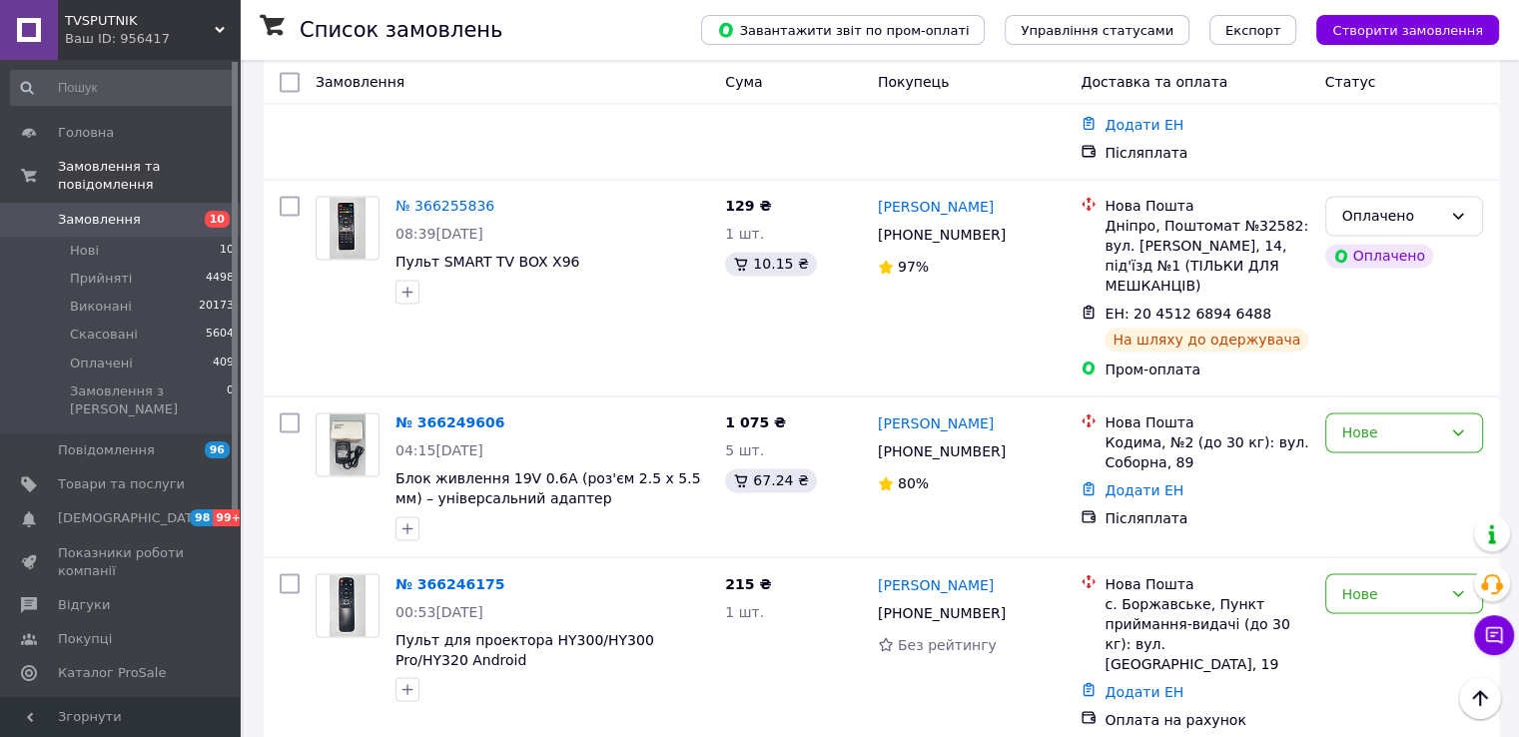
scroll to position [3278, 0]
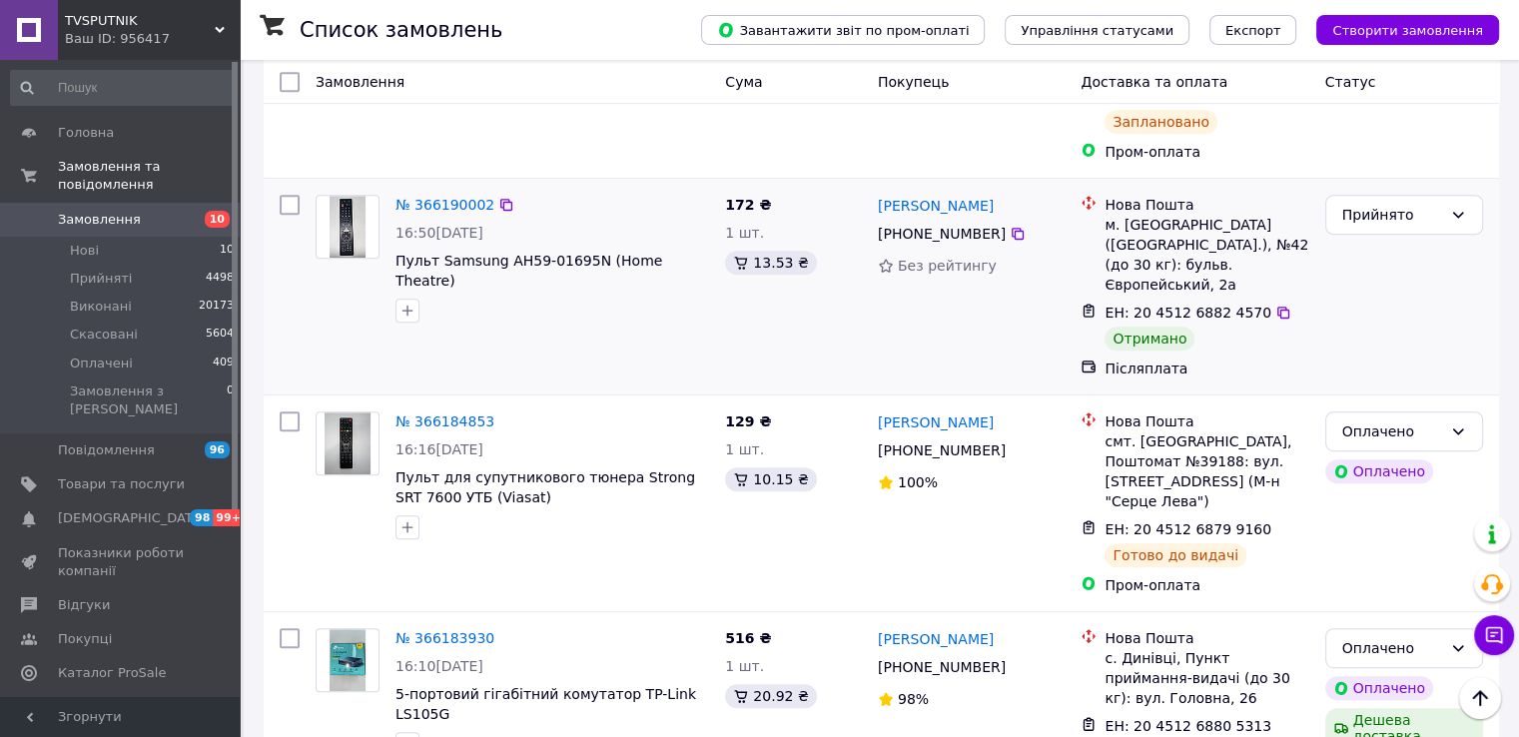
scroll to position [899, 0]
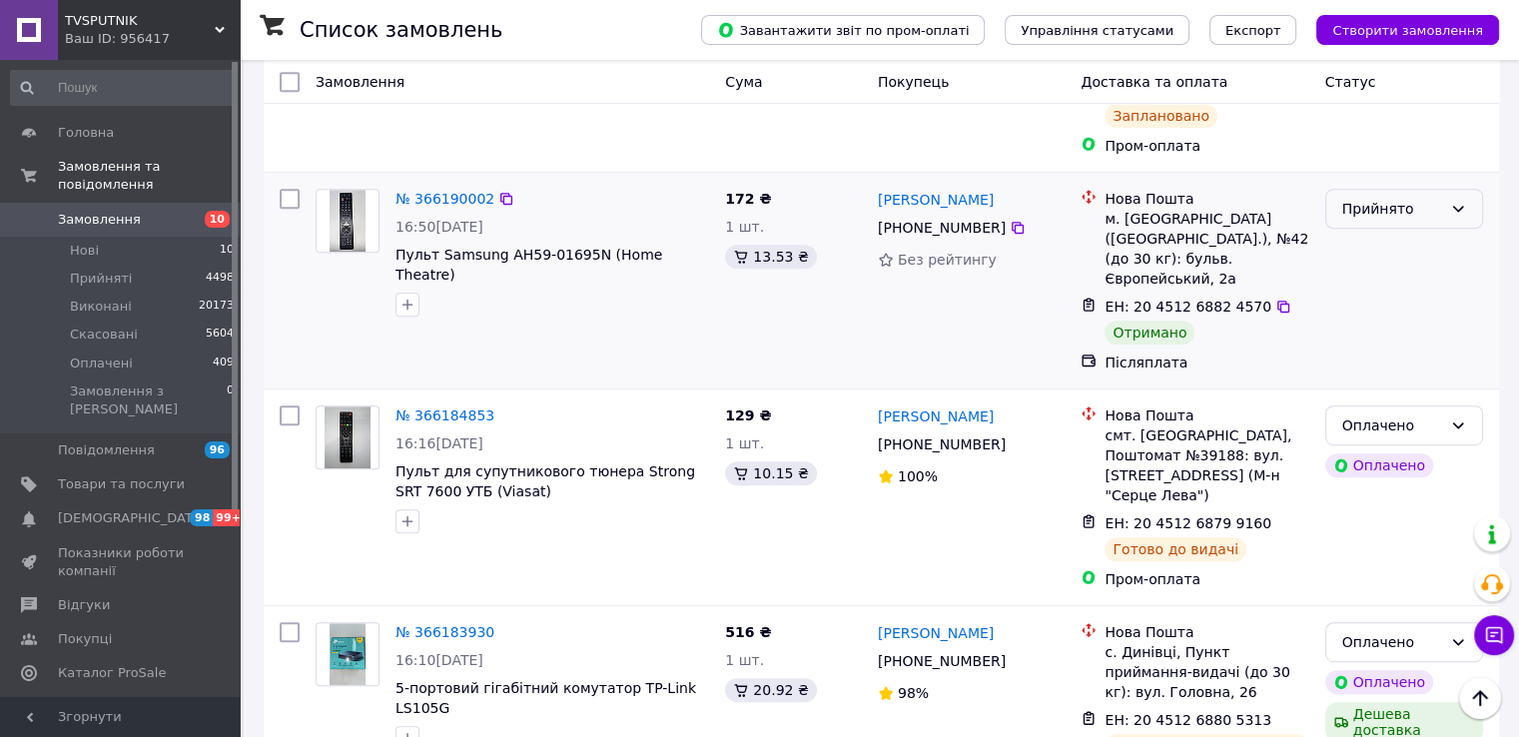
click at [1391, 198] on div "Прийнято" at bounding box center [1392, 209] width 100 height 22
click at [1395, 186] on li "Виконано" at bounding box center [1403, 198] width 156 height 36
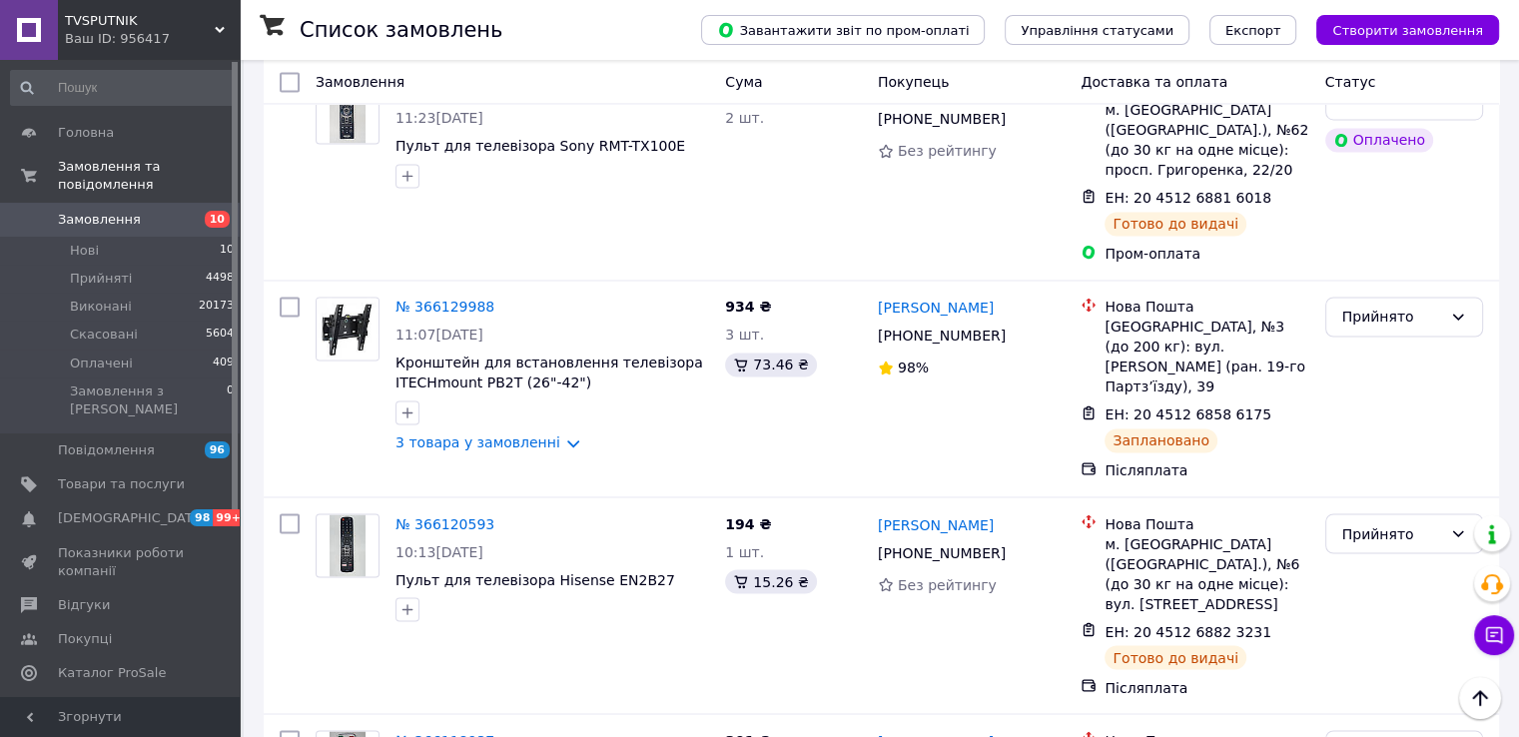
scroll to position [3303, 0]
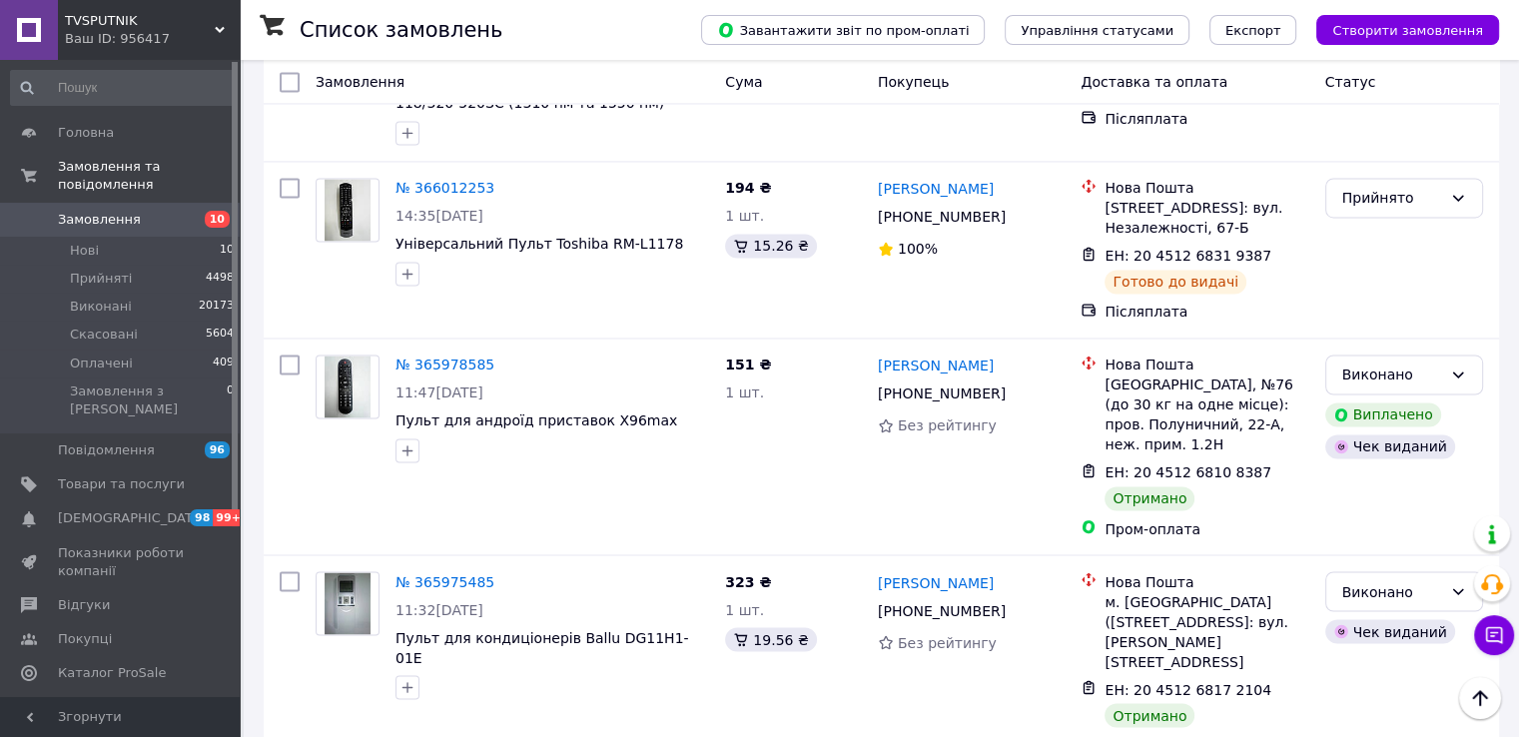
scroll to position [3291, 0]
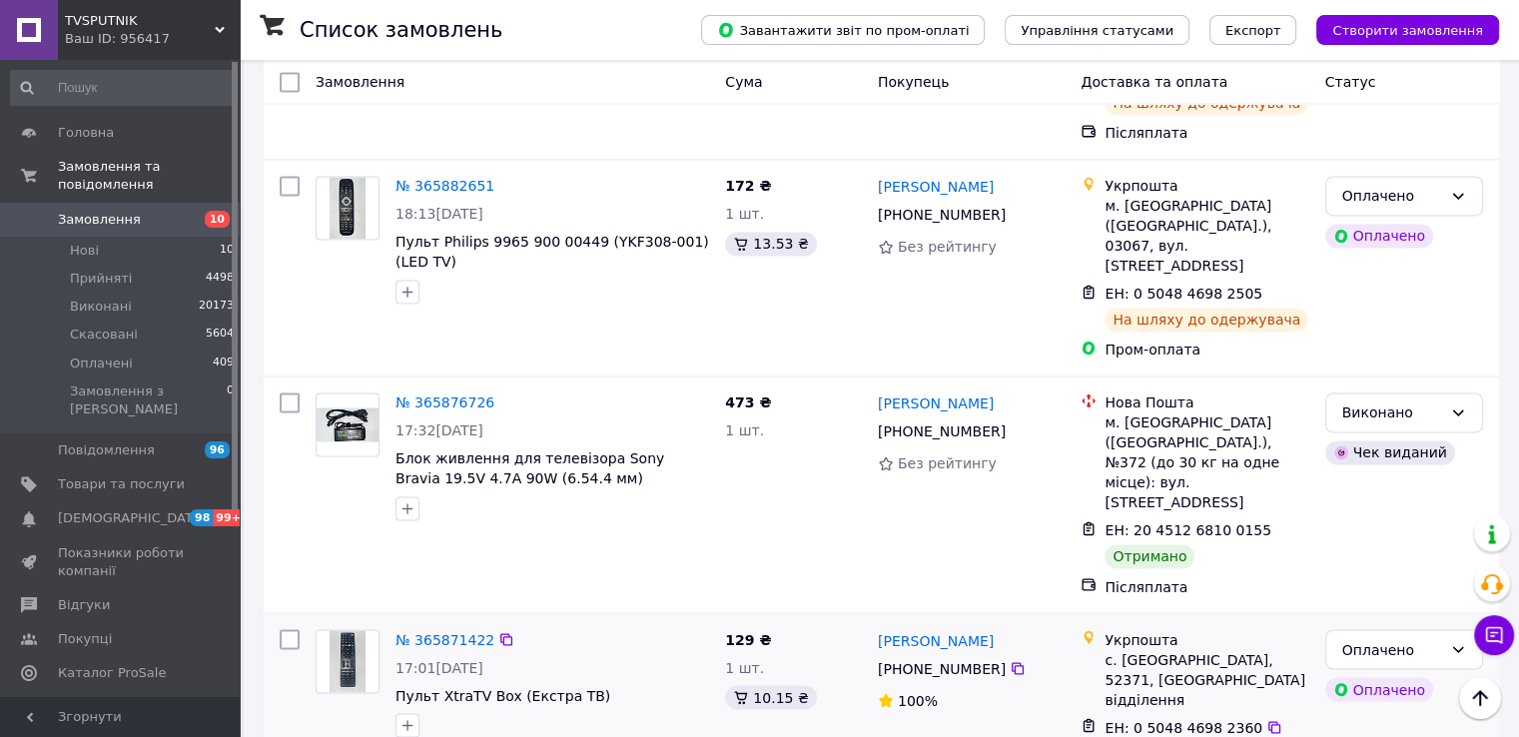
scroll to position [3251, 0]
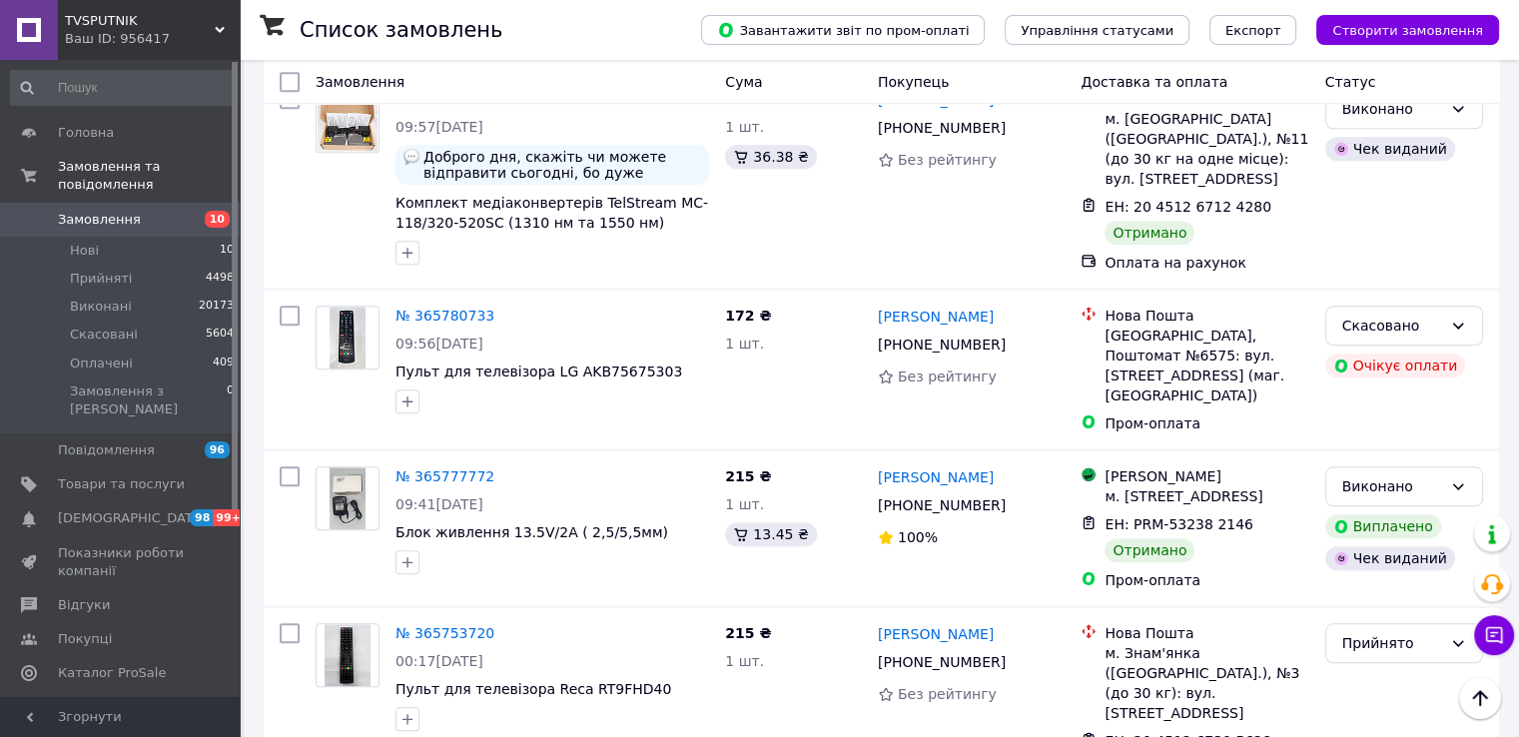
scroll to position [1797, 0]
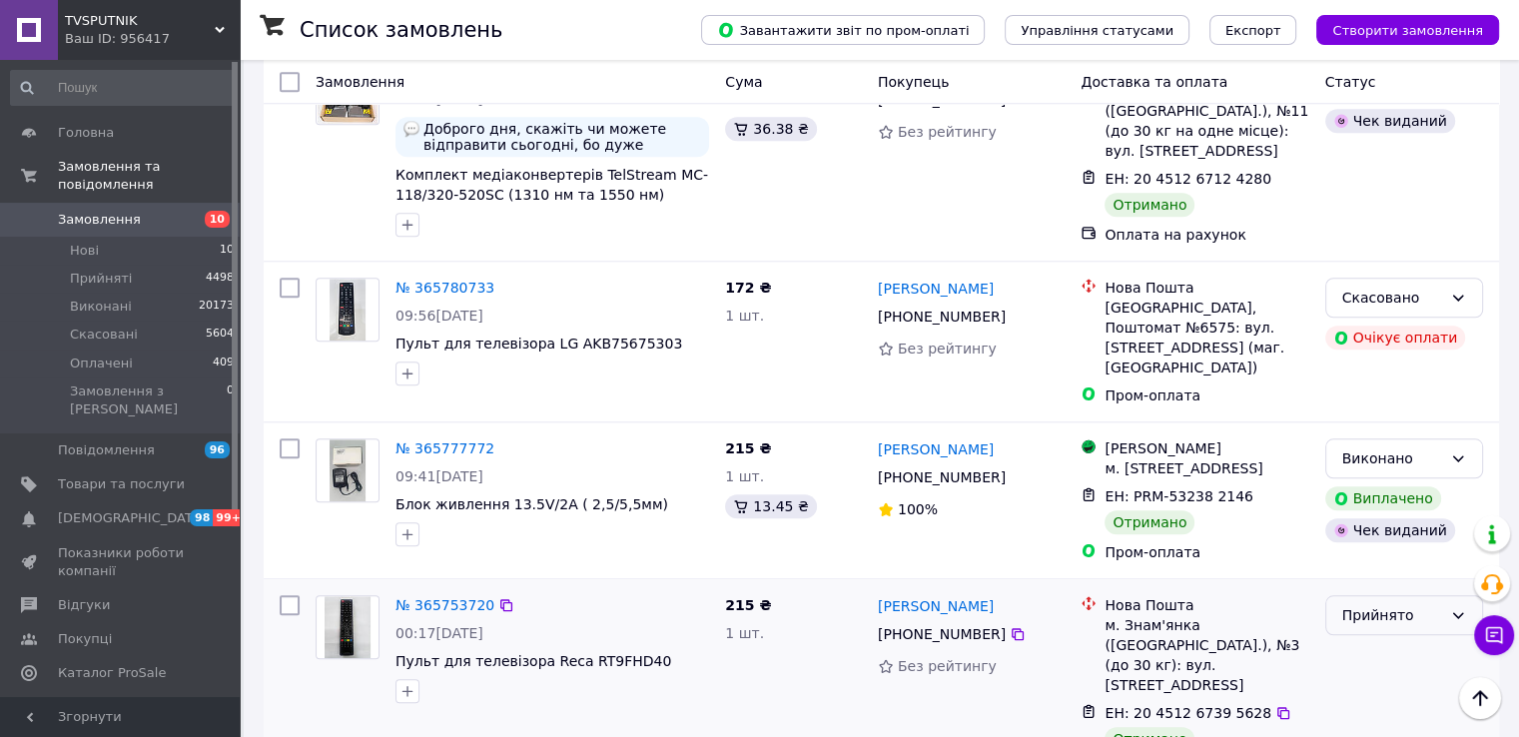
click at [1371, 604] on div "Прийнято" at bounding box center [1392, 615] width 100 height 22
click at [1373, 437] on li "Виконано" at bounding box center [1403, 433] width 156 height 36
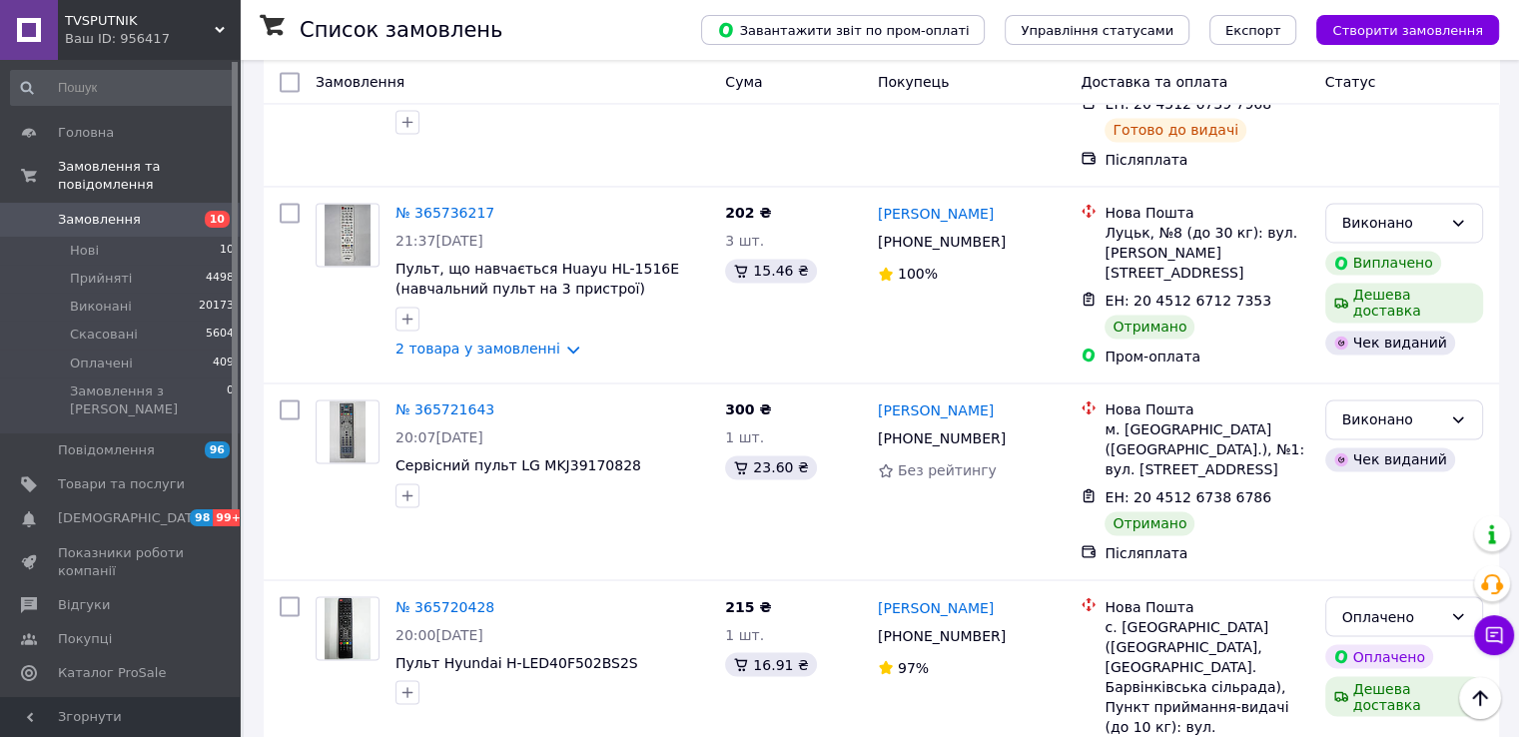
scroll to position [3263, 0]
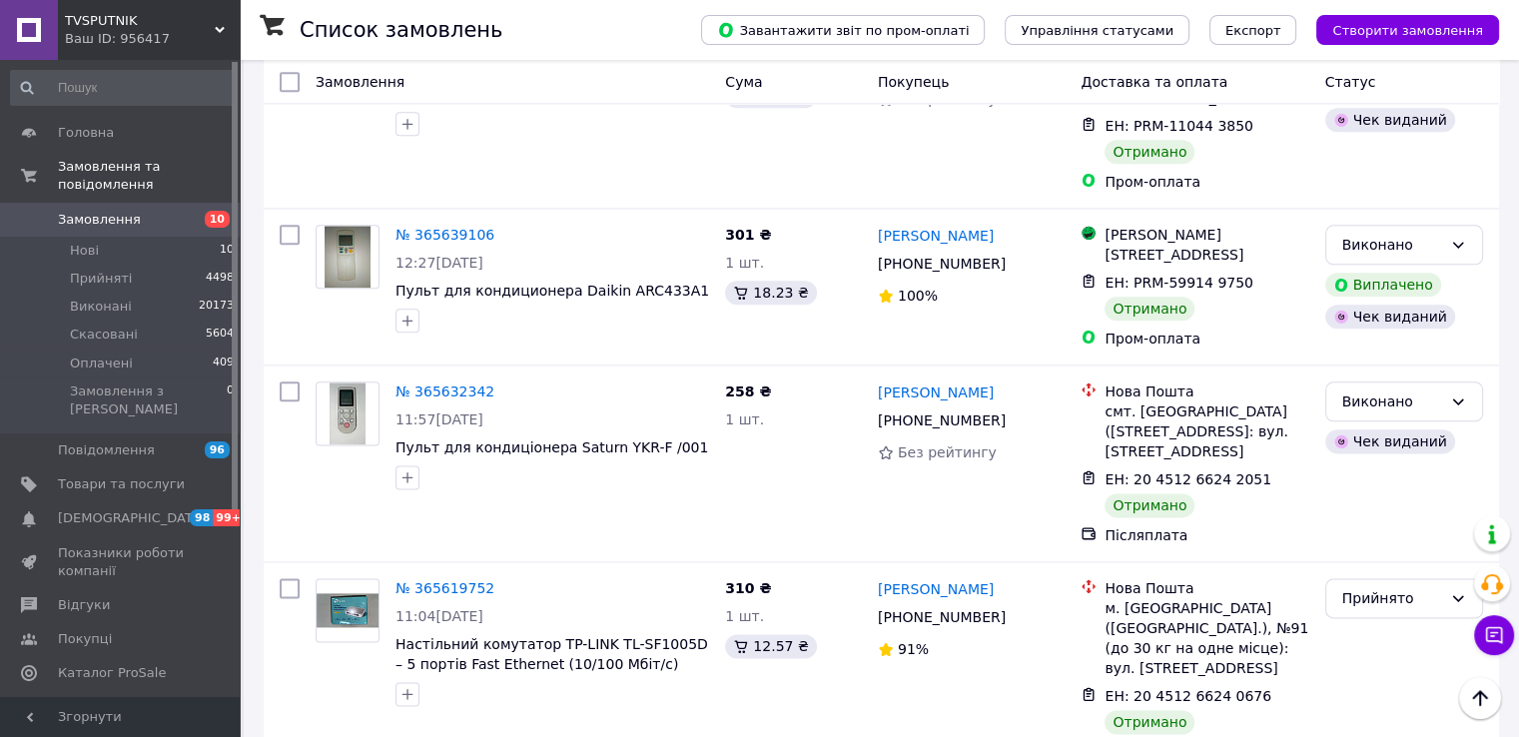
scroll to position [2496, 0]
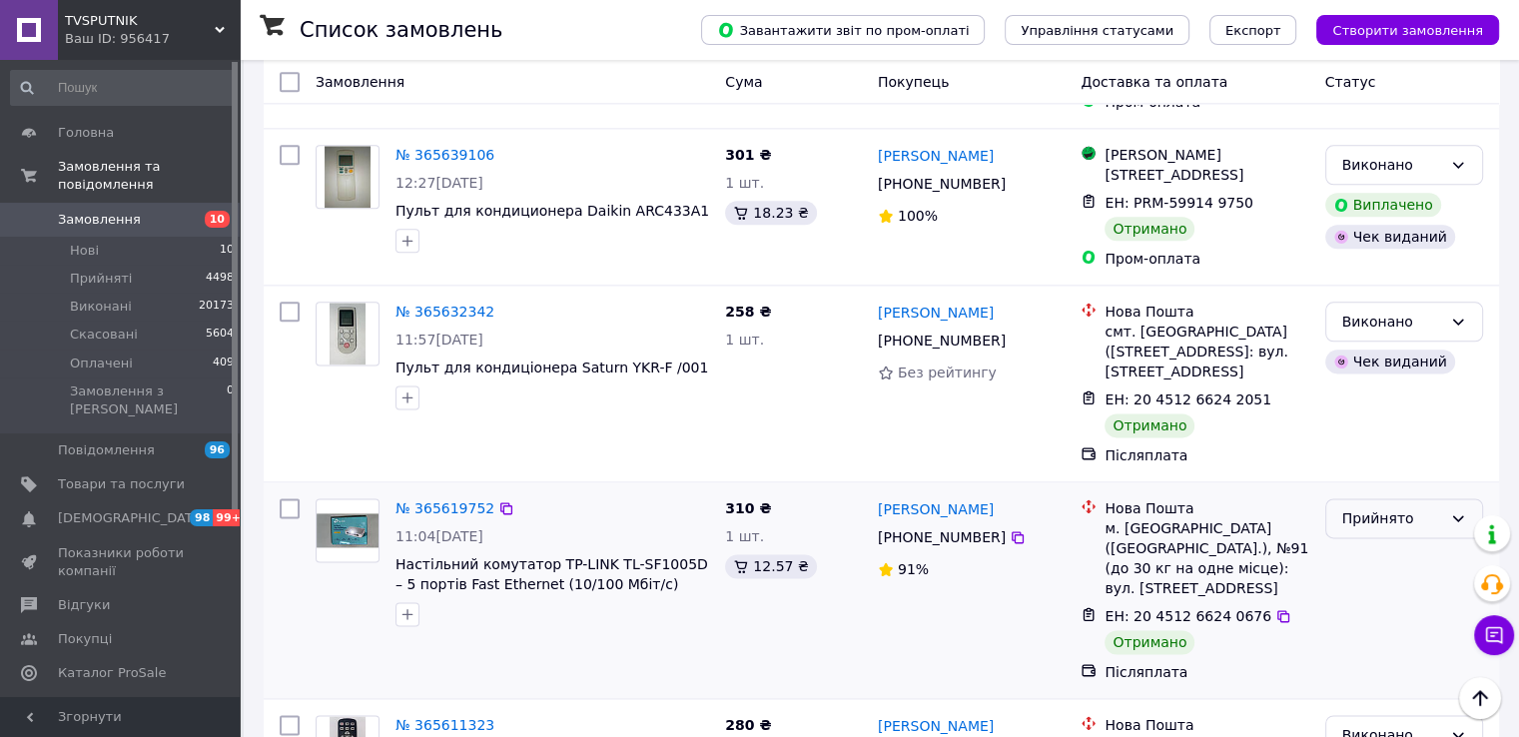
click at [1377, 507] on div "Прийнято" at bounding box center [1392, 518] width 100 height 22
click at [1376, 329] on li "Виконано" at bounding box center [1403, 337] width 156 height 36
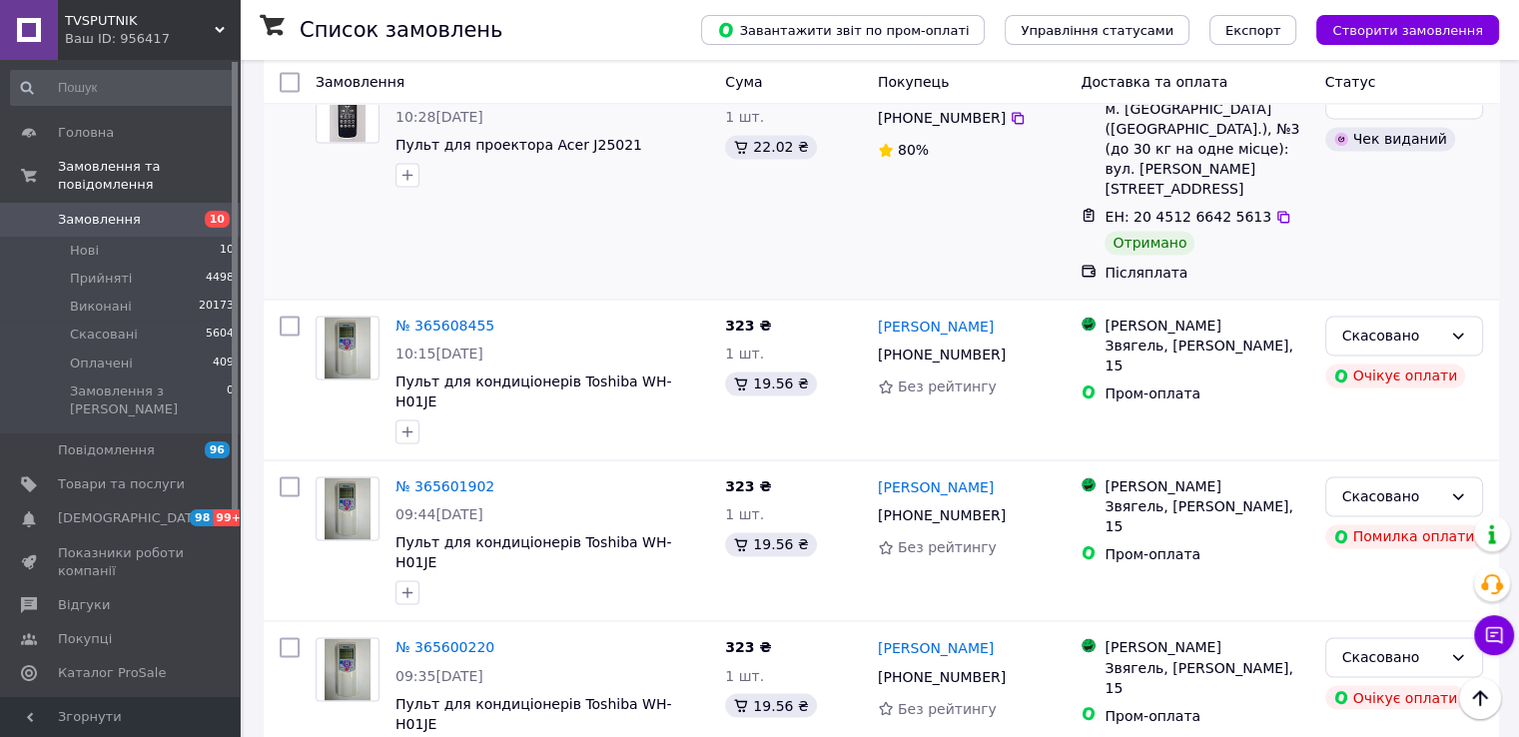
scroll to position [3155, 0]
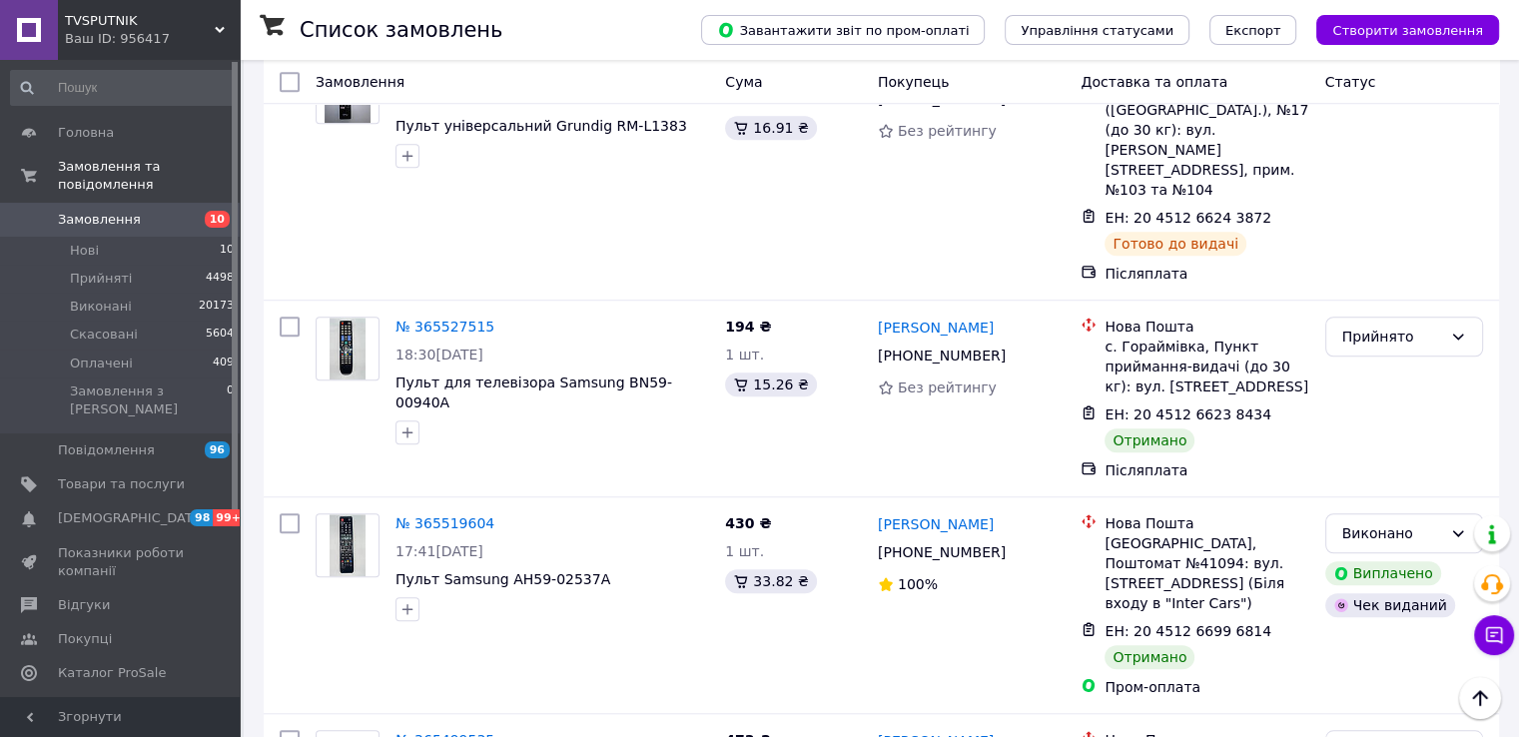
scroll to position [1597, 0]
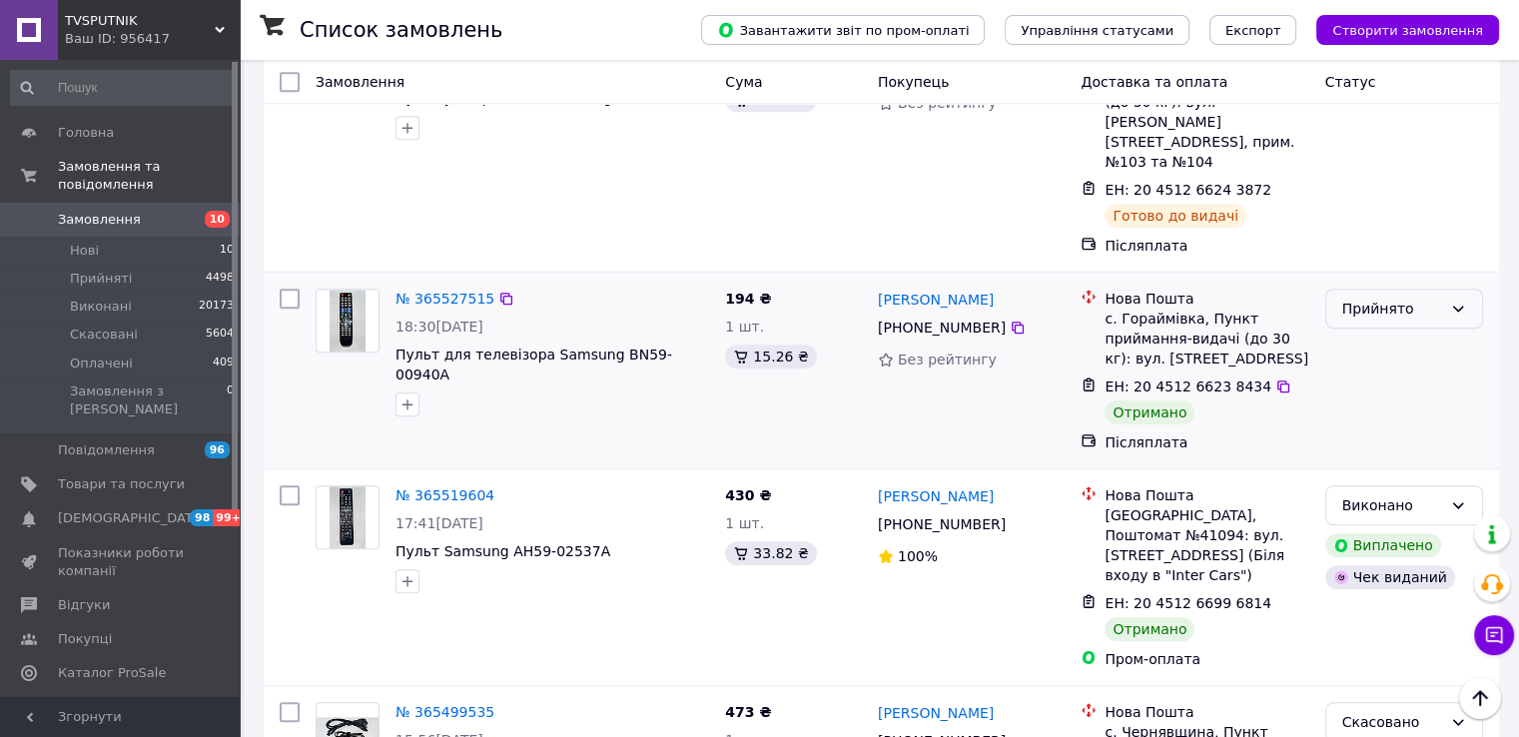
click at [1378, 289] on div "Прийнято" at bounding box center [1404, 309] width 158 height 40
click at [1378, 213] on li "Виконано" at bounding box center [1403, 214] width 156 height 36
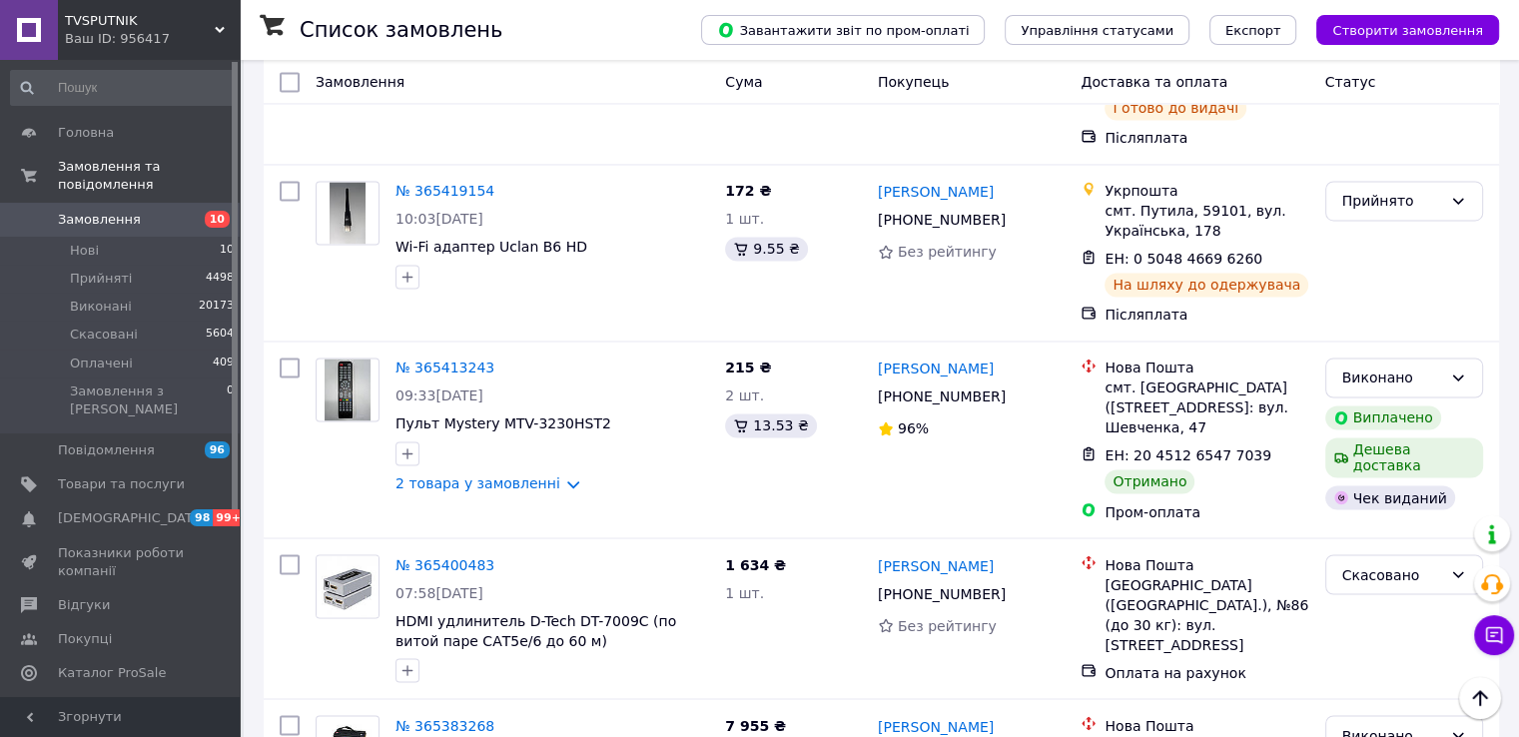
scroll to position [3343, 0]
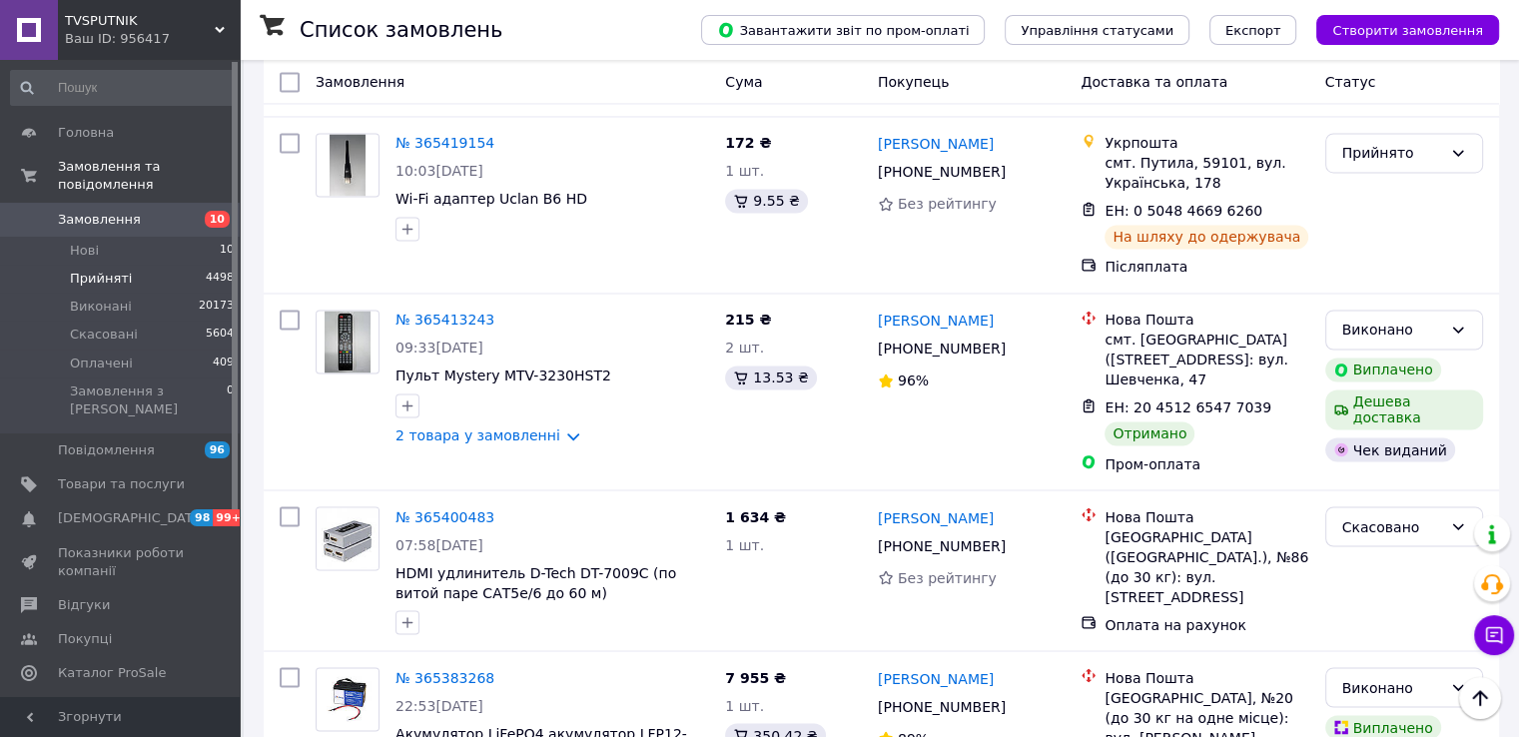
click at [123, 270] on span "Прийняті" at bounding box center [101, 279] width 62 height 18
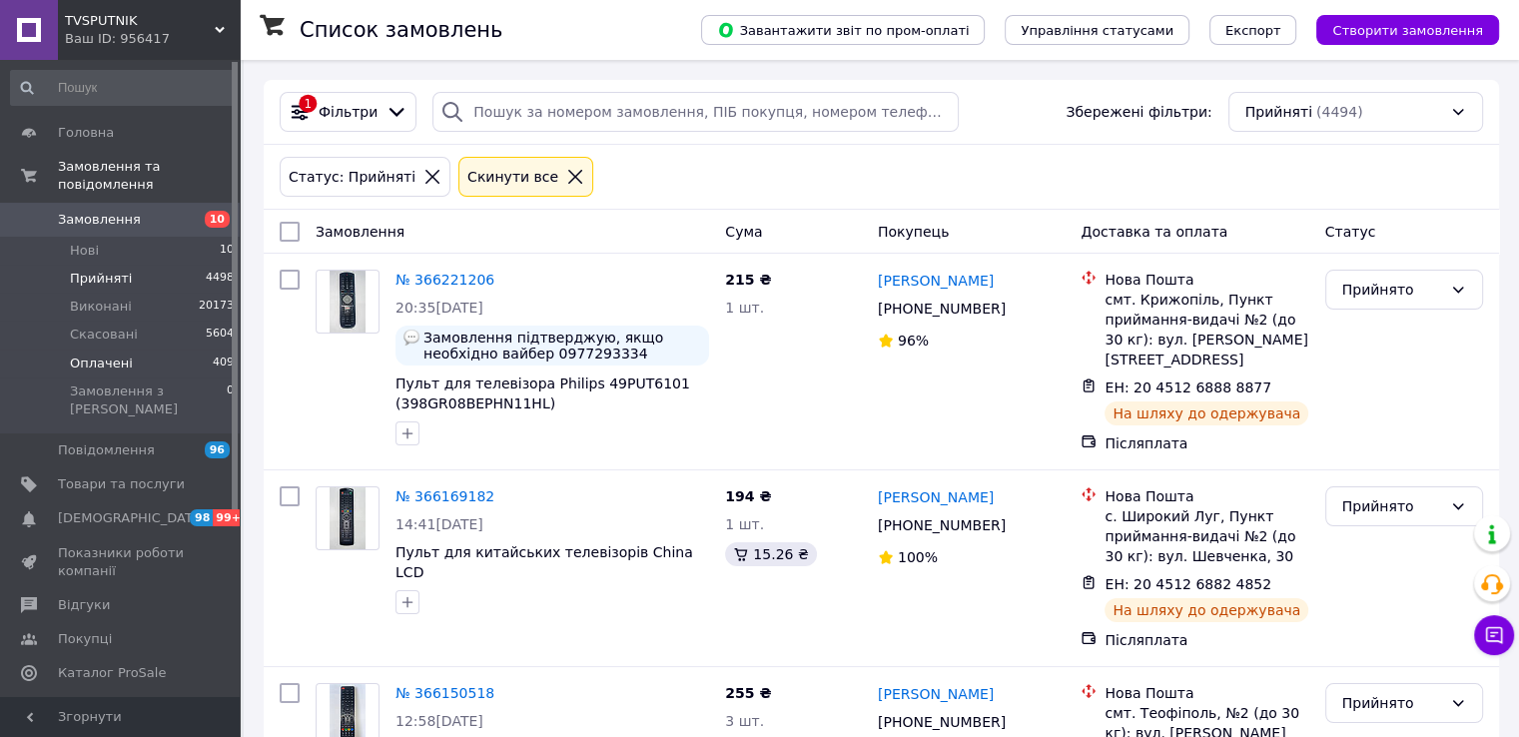
click at [121, 354] on span "Оплачені" at bounding box center [101, 363] width 63 height 18
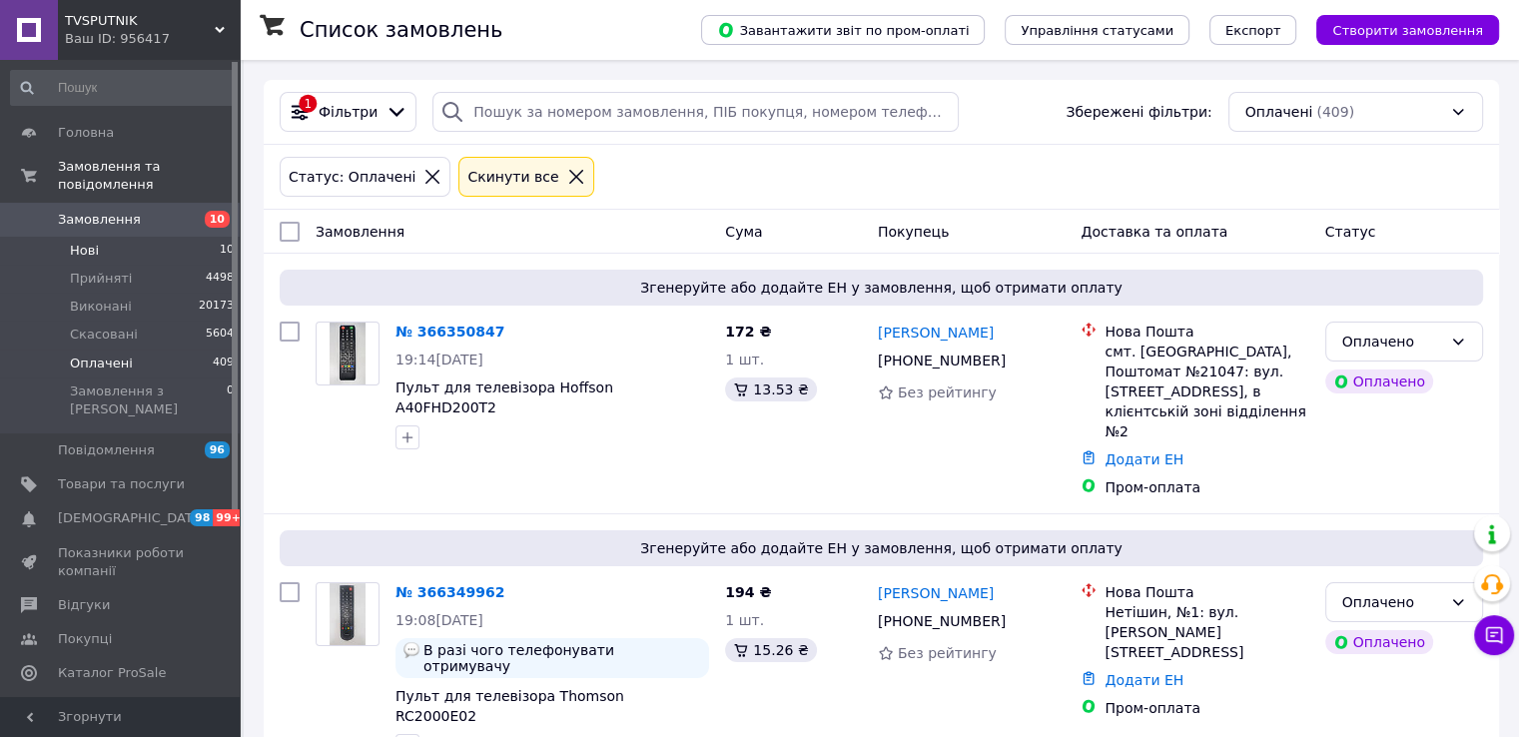
click at [115, 241] on li "Нові 10" at bounding box center [123, 251] width 246 height 28
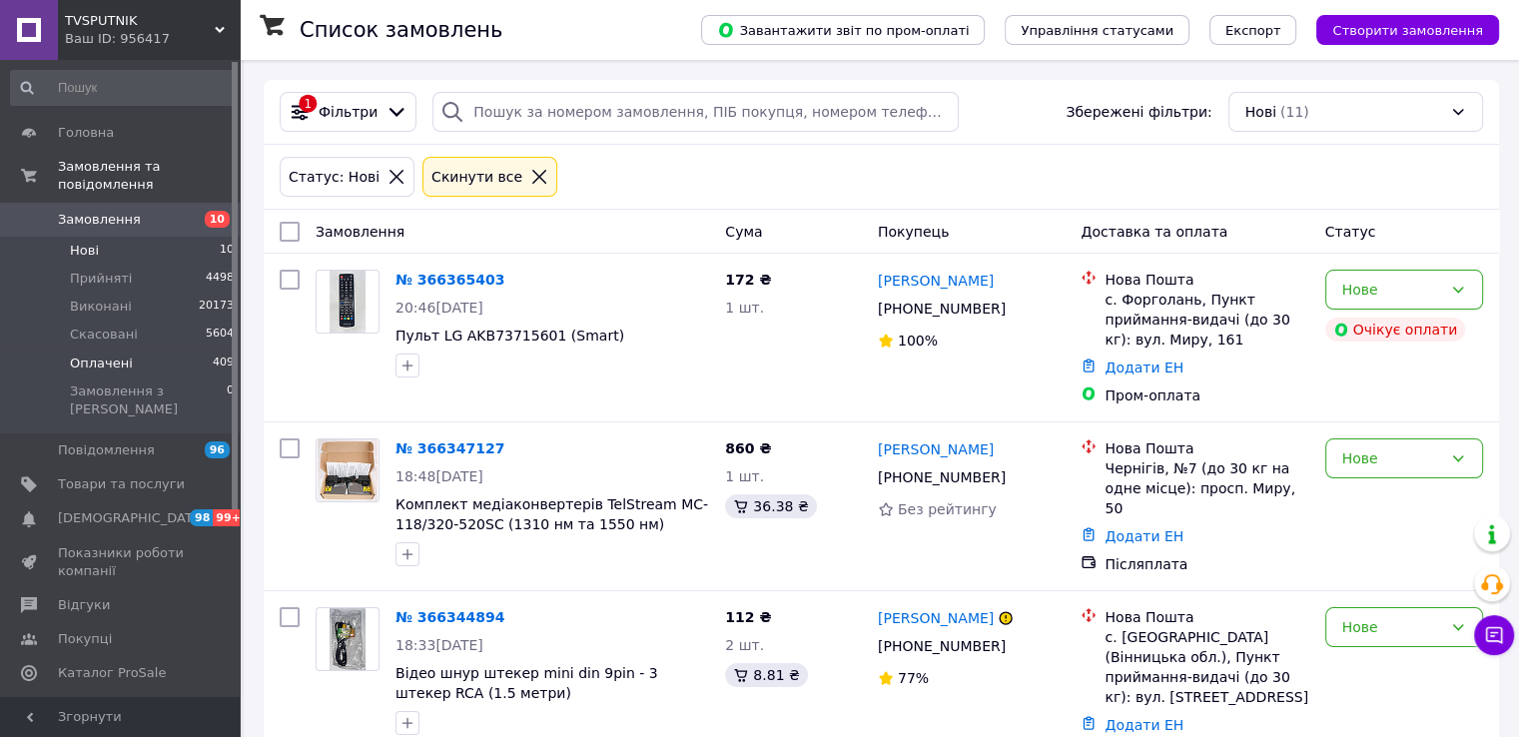
click at [124, 354] on span "Оплачені" at bounding box center [101, 363] width 63 height 18
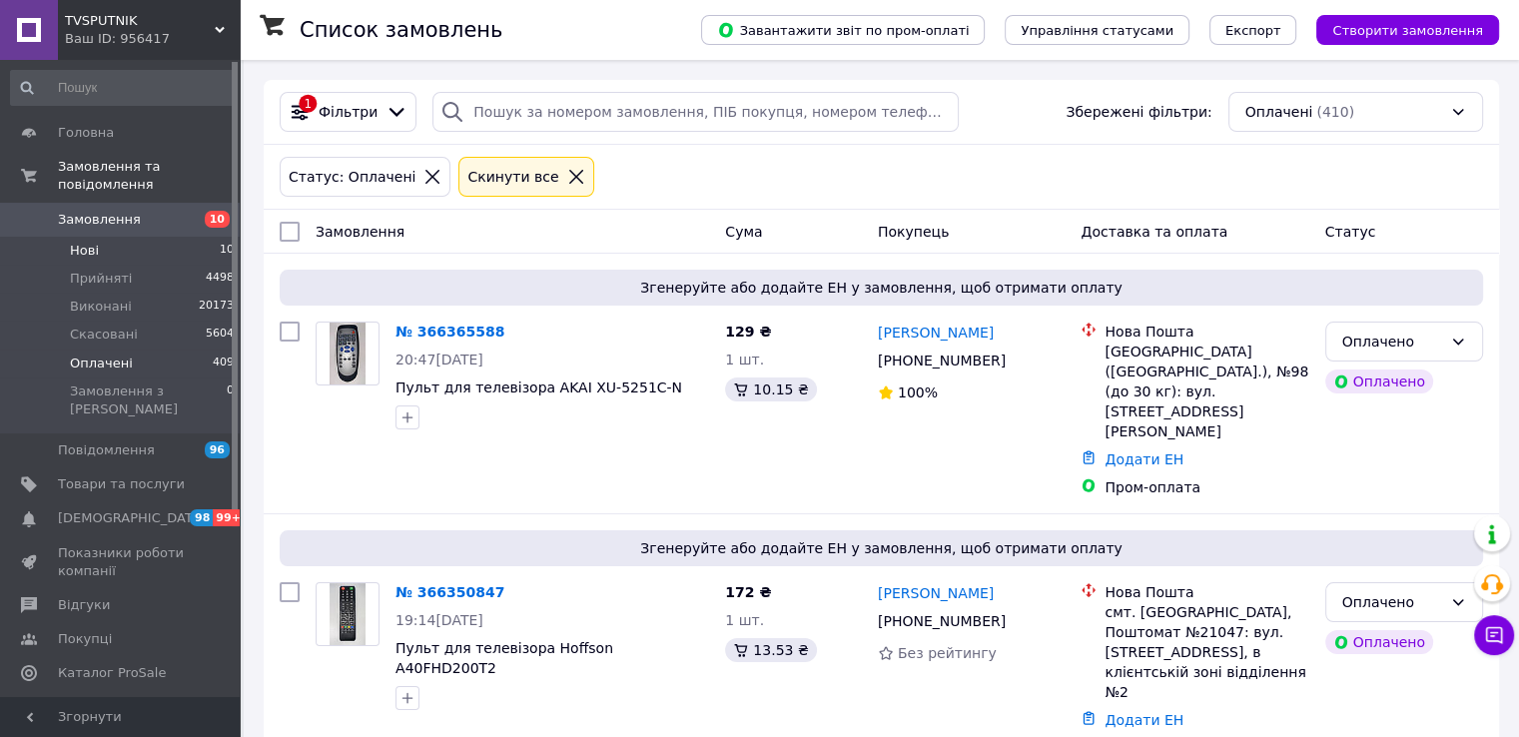
click at [128, 237] on li "Нові 10" at bounding box center [123, 251] width 246 height 28
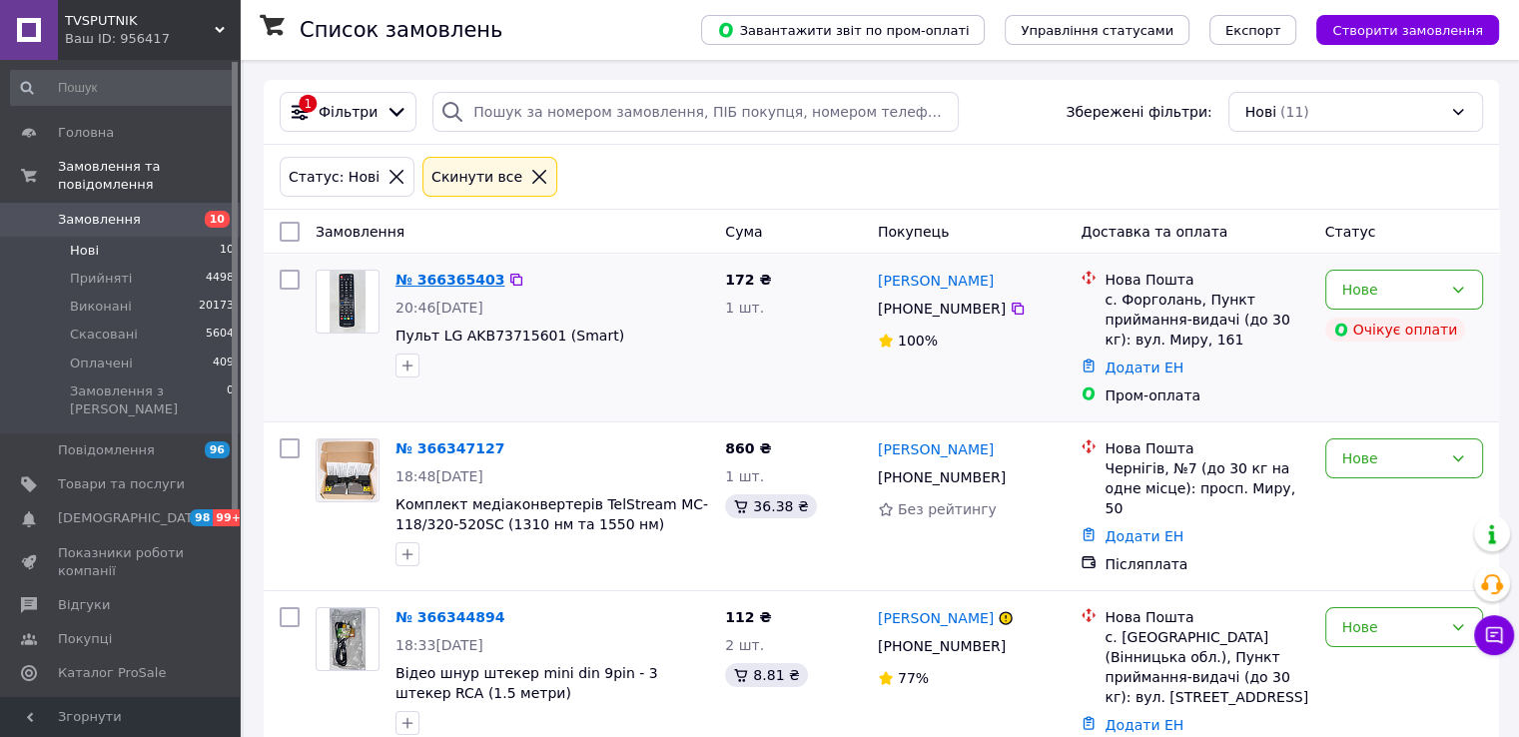
click at [432, 277] on link "№ 366365403" at bounding box center [449, 280] width 109 height 16
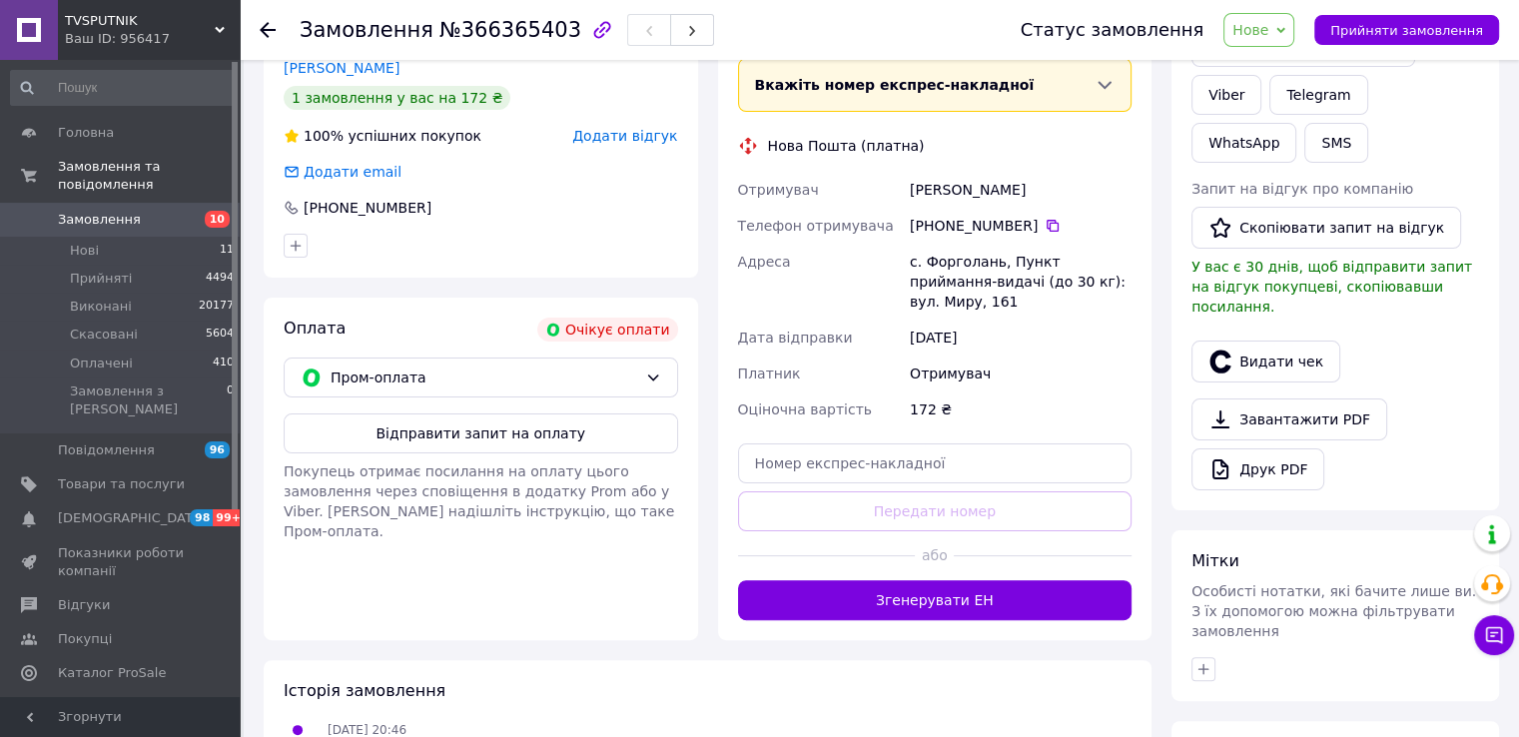
scroll to position [399, 0]
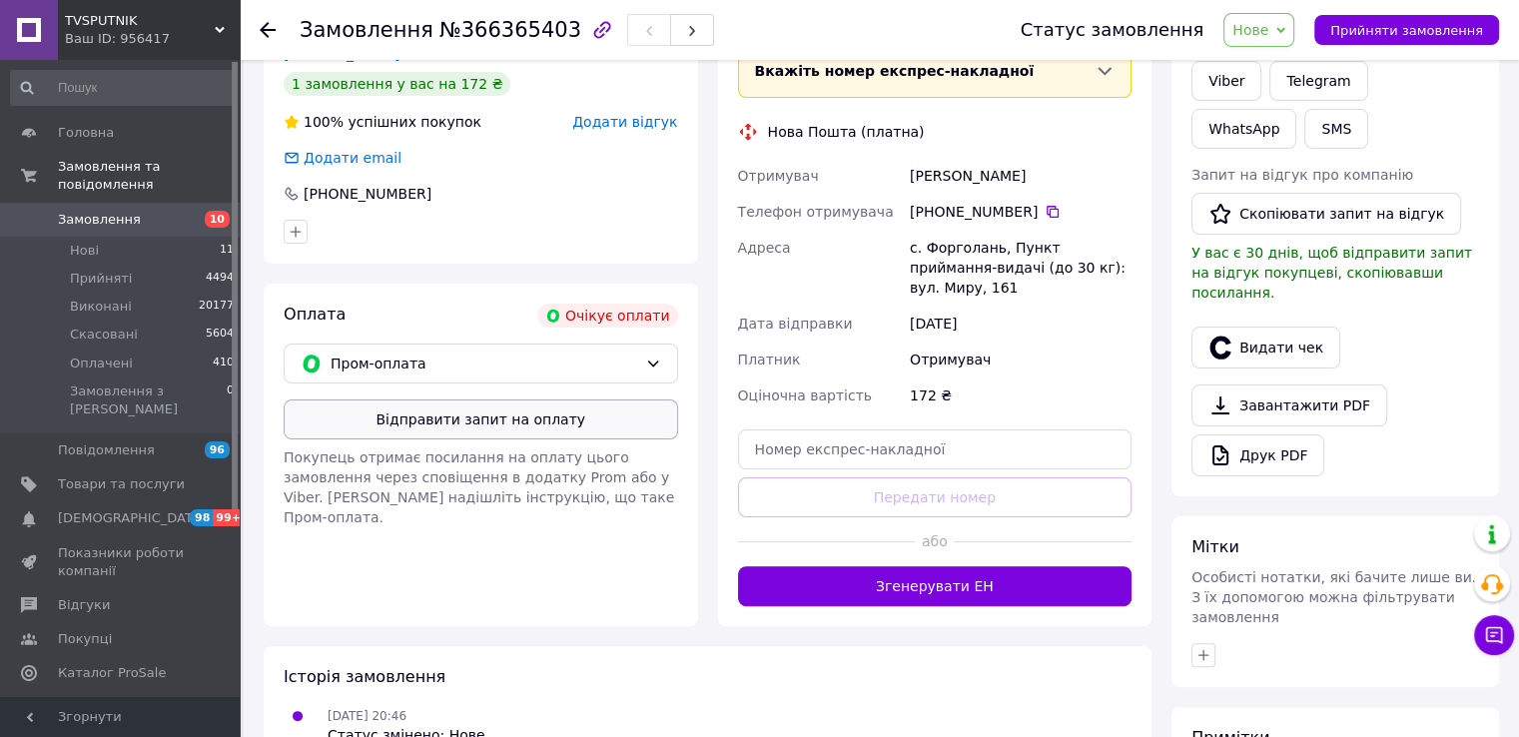
click at [504, 420] on button "Відправити запит на оплату" at bounding box center [481, 419] width 394 height 40
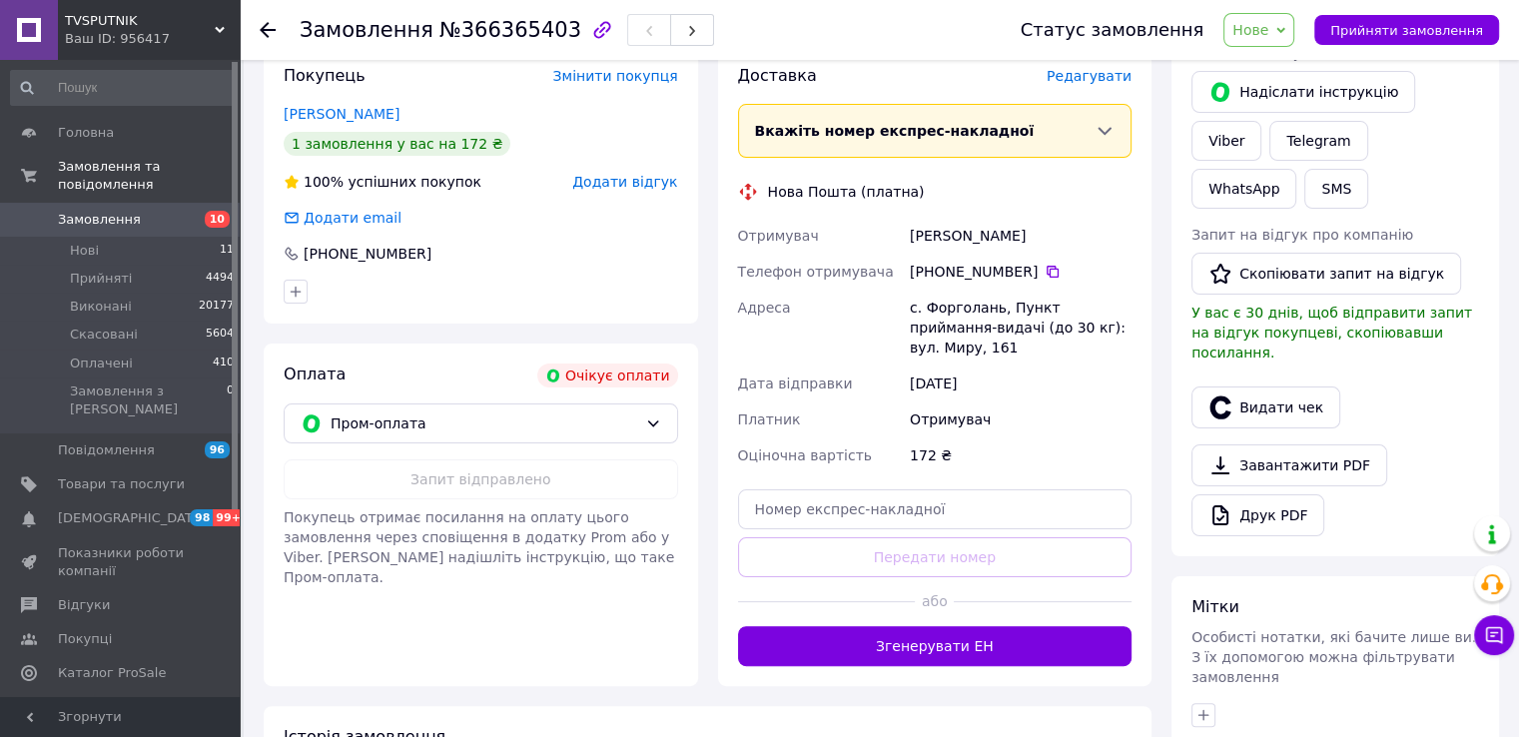
scroll to position [300, 0]
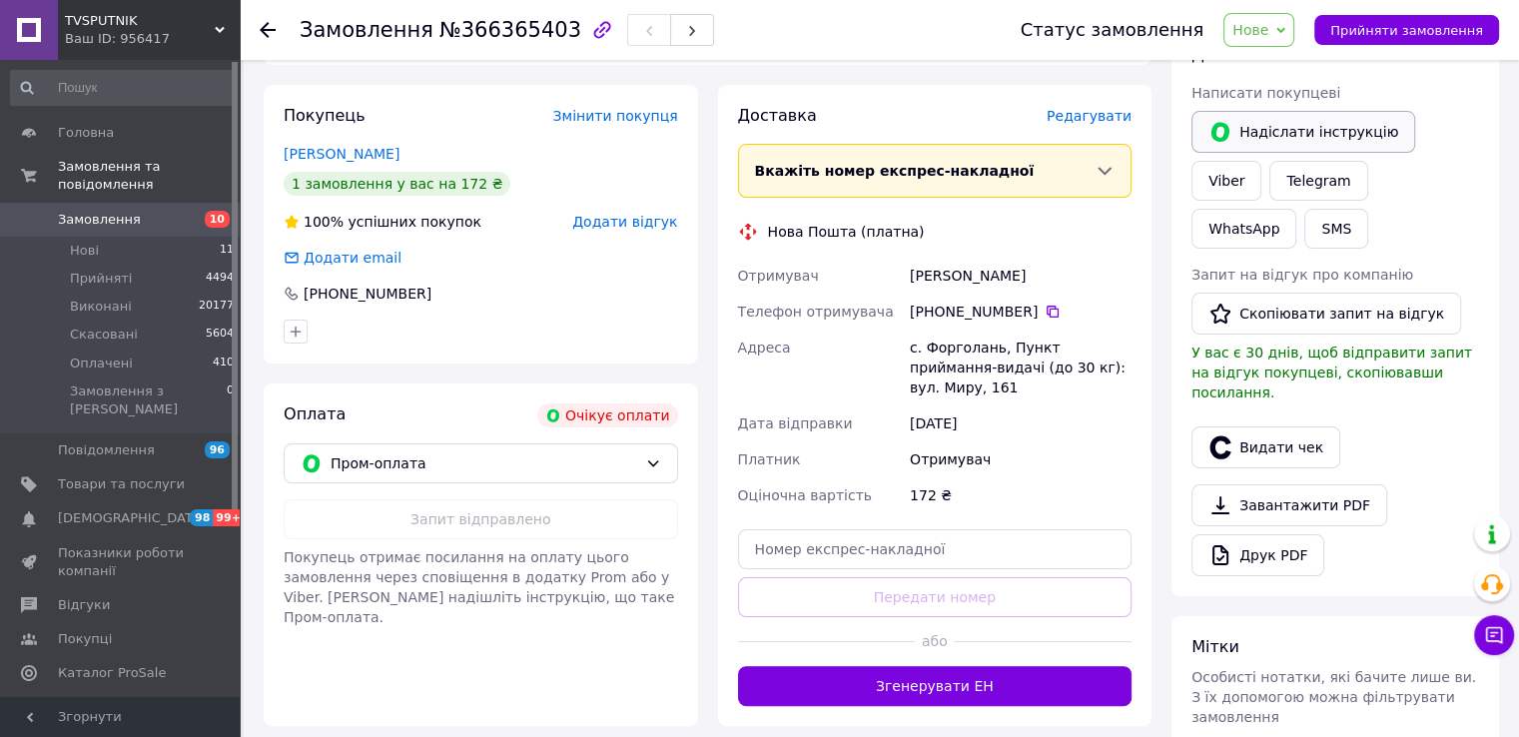
click at [1293, 127] on button "Надіслати інструкцію" at bounding box center [1303, 132] width 224 height 42
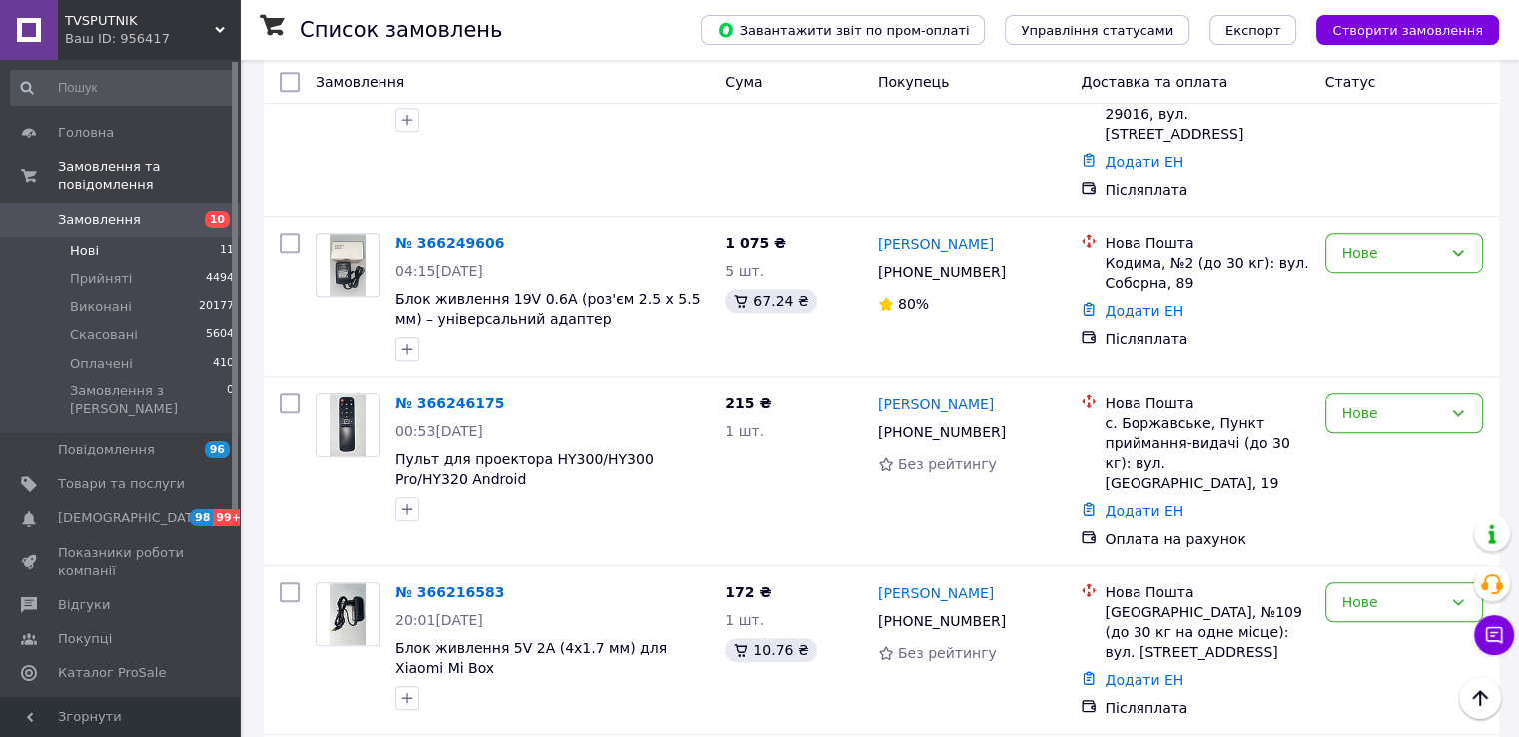
scroll to position [1348, 0]
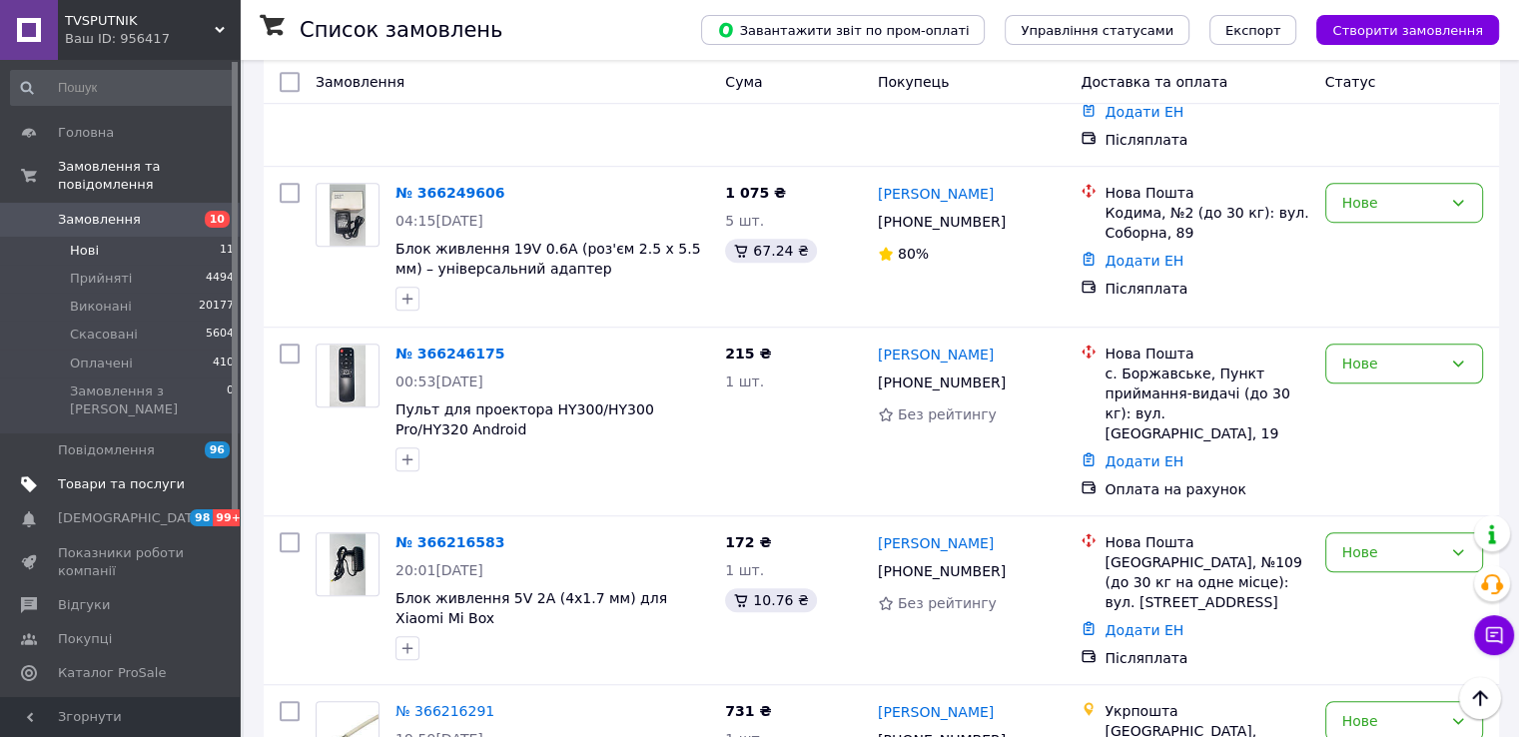
click at [115, 467] on link "Товари та послуги" at bounding box center [123, 484] width 246 height 34
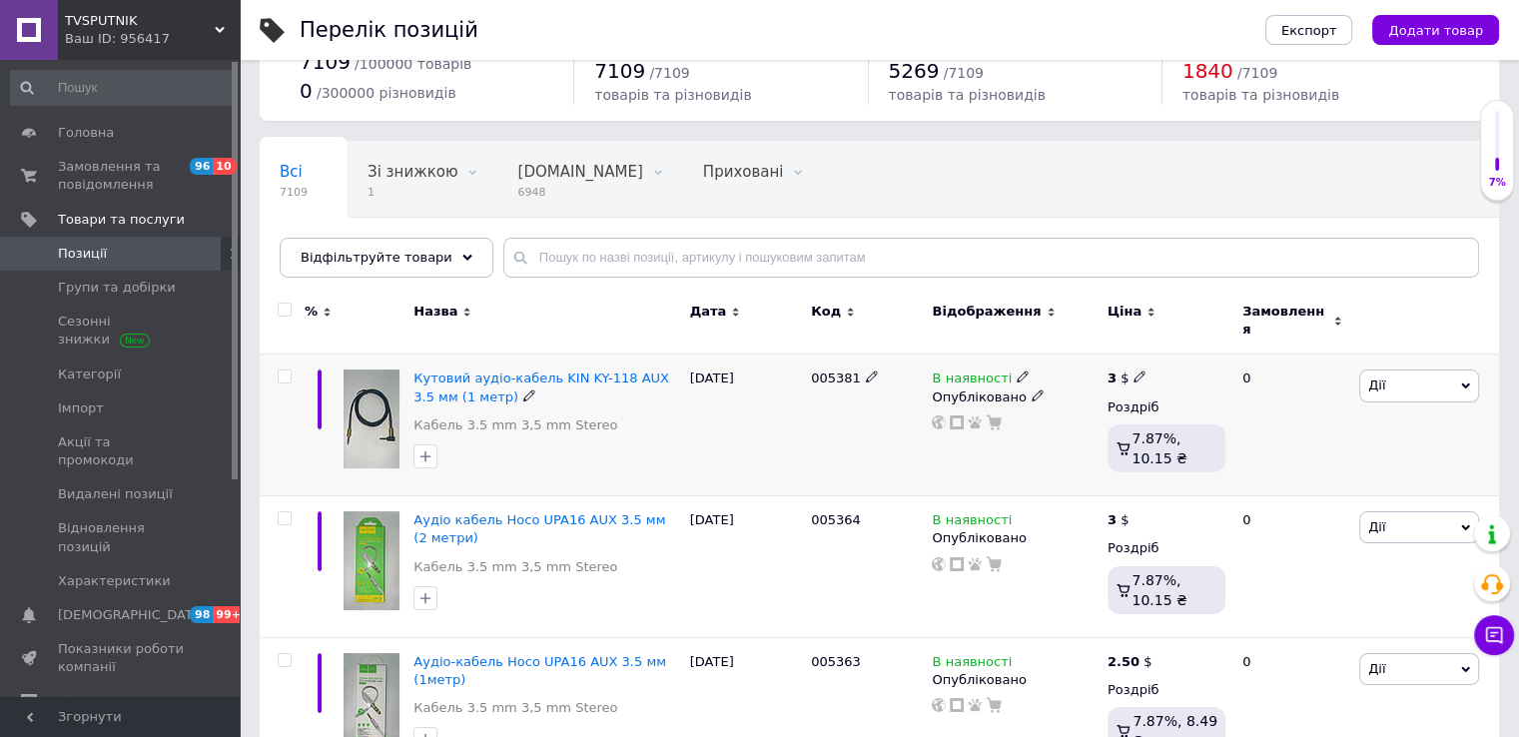
scroll to position [100, 0]
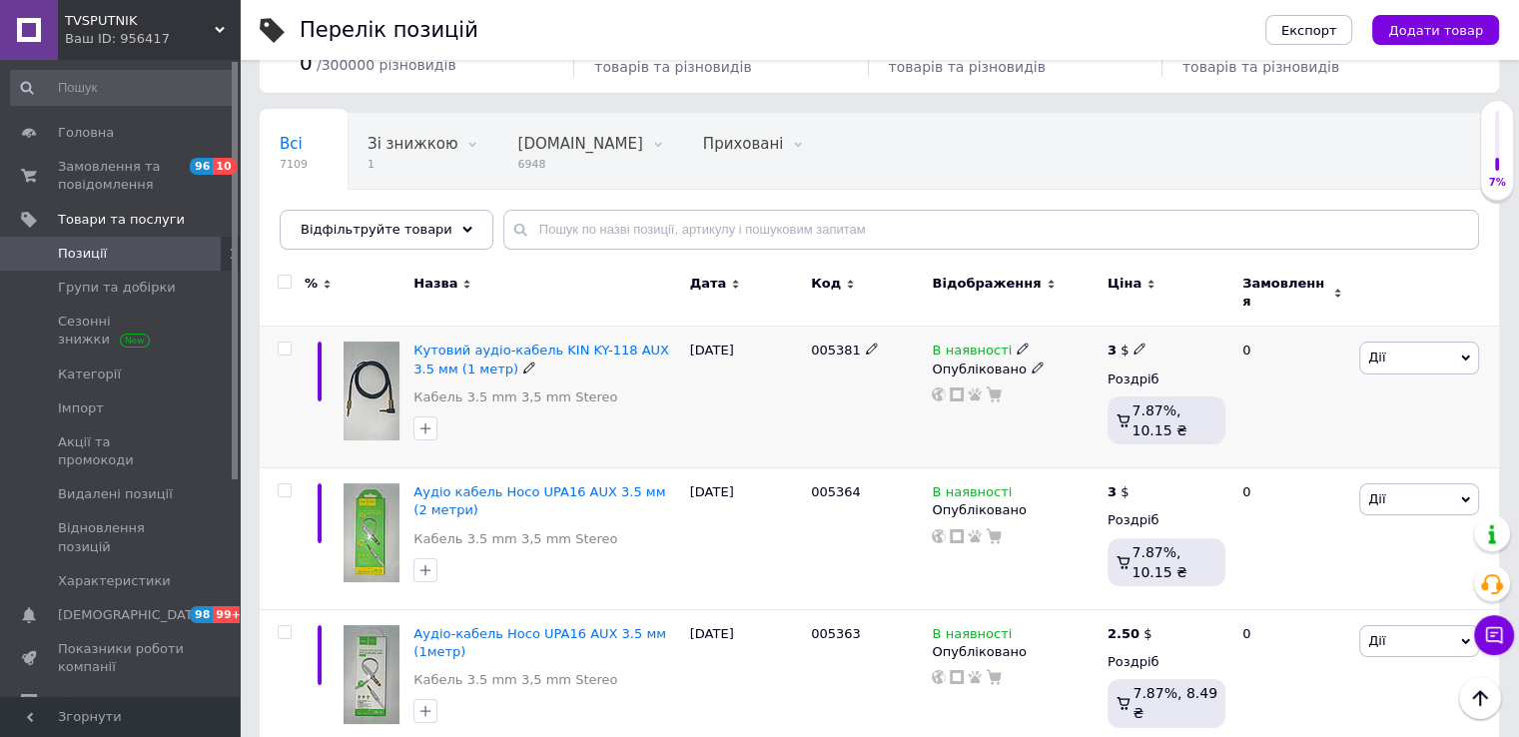
click at [1016, 343] on use at bounding box center [1021, 348] width 11 height 11
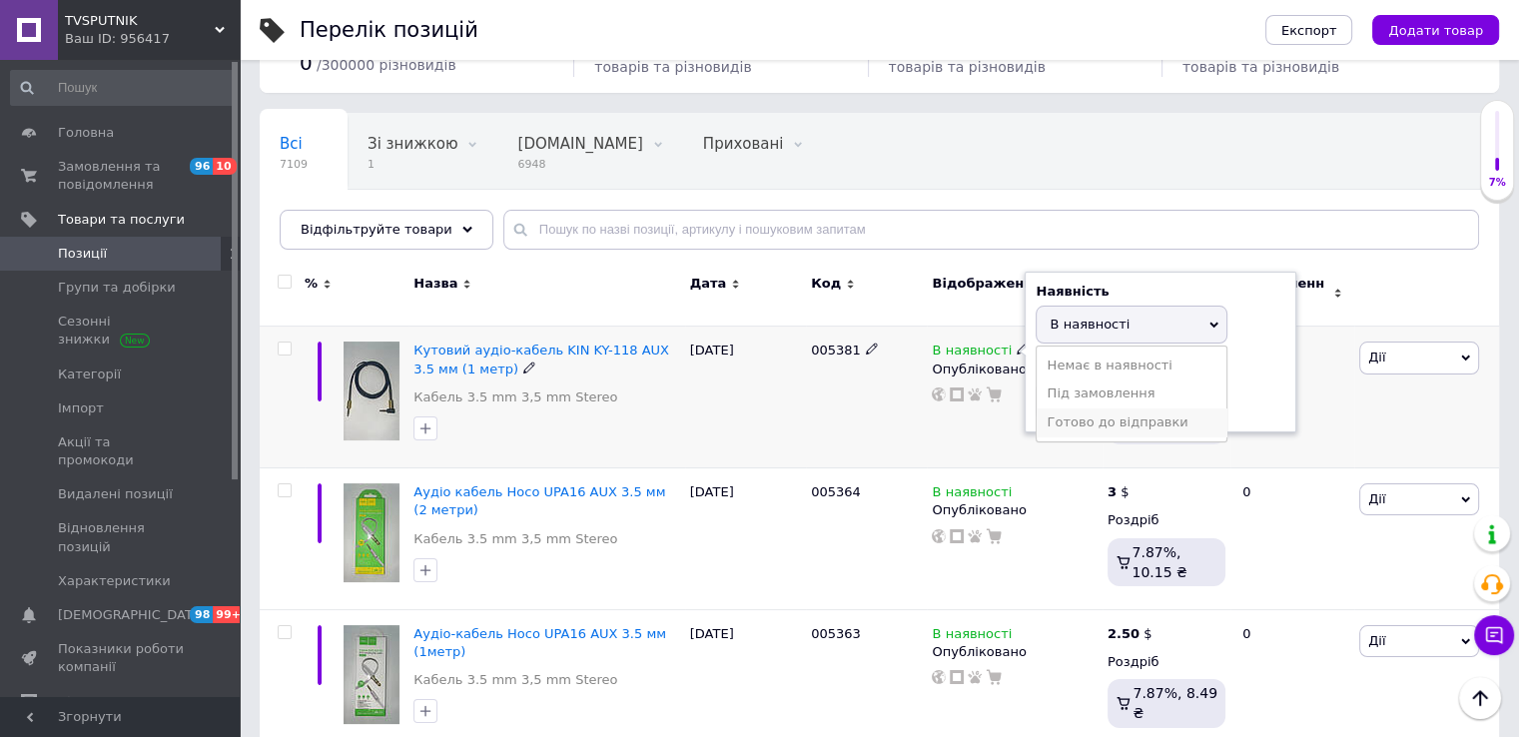
click at [1066, 408] on li "Готово до відправки" at bounding box center [1131, 422] width 190 height 28
click at [869, 406] on div "005381" at bounding box center [866, 397] width 121 height 142
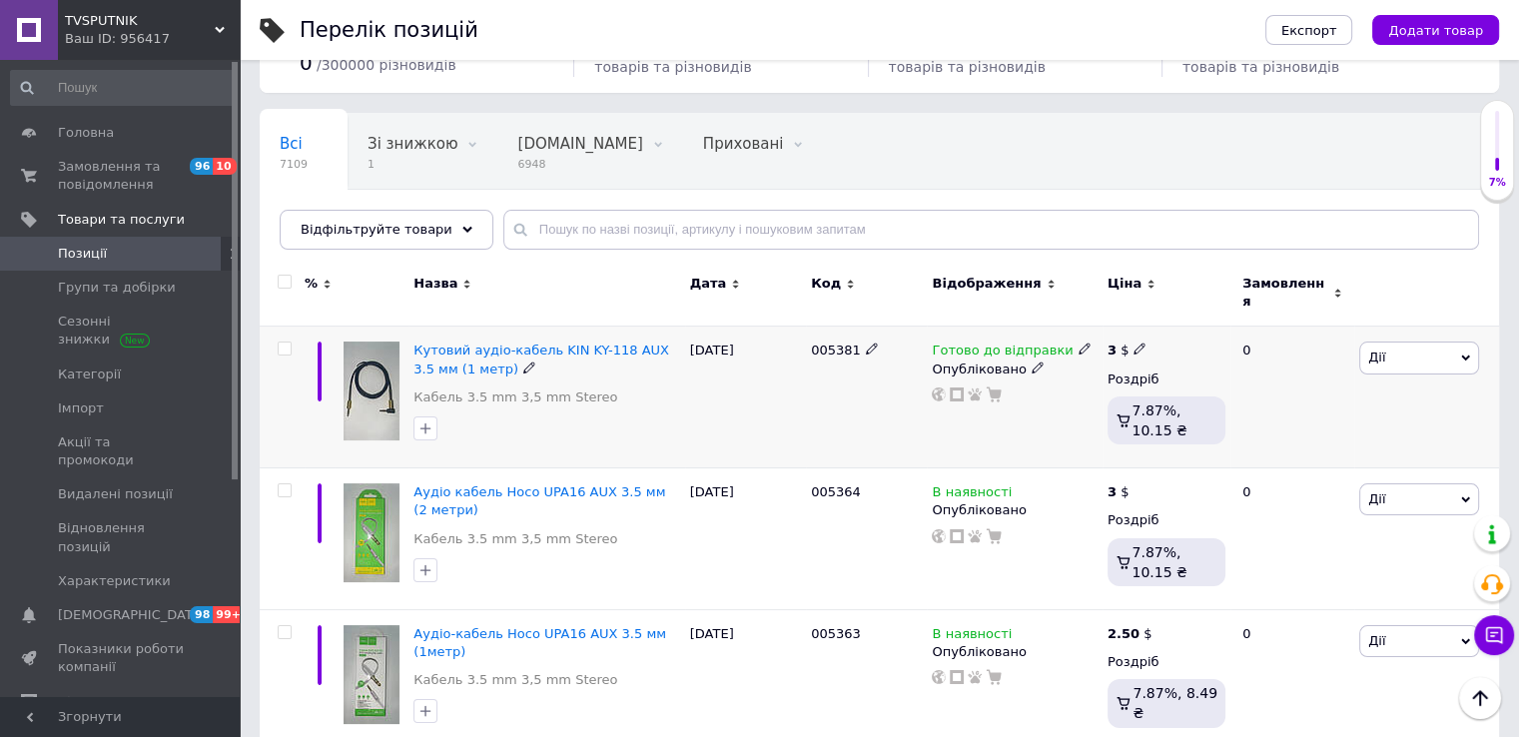
click at [1393, 353] on span "Дії" at bounding box center [1419, 357] width 120 height 32
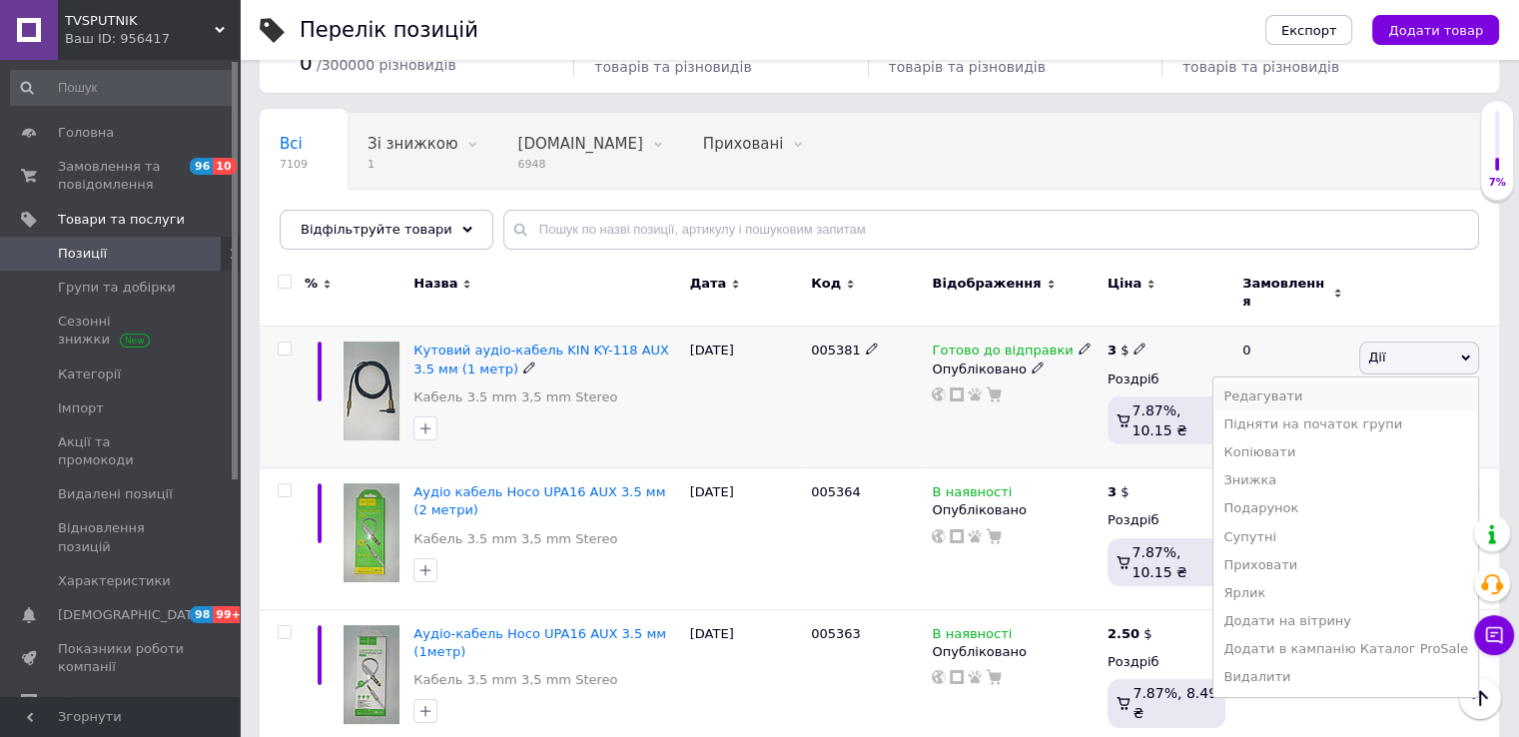
click at [1330, 382] on li "Редагувати" at bounding box center [1345, 396] width 265 height 28
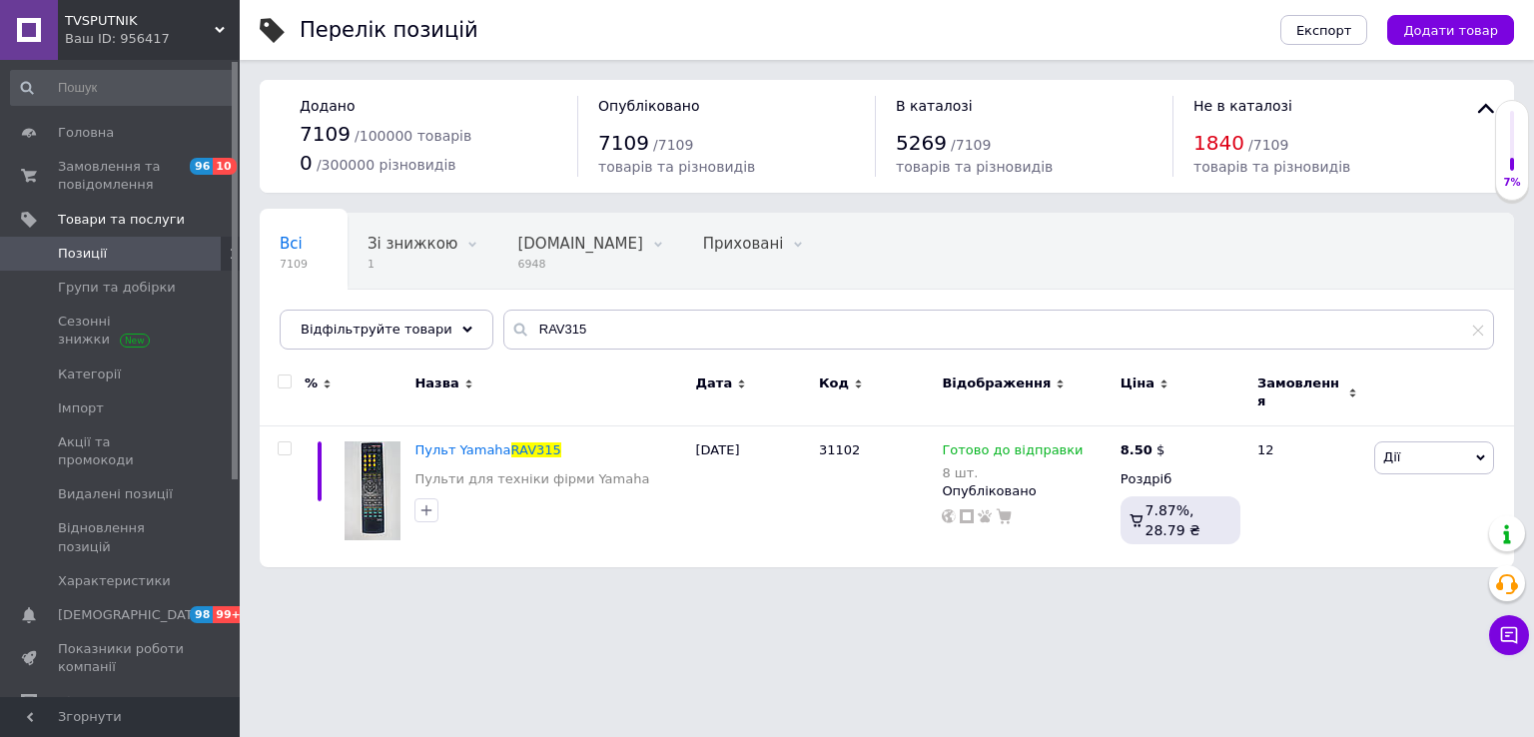
click at [120, 171] on span "Замовлення та повідомлення" at bounding box center [121, 176] width 127 height 36
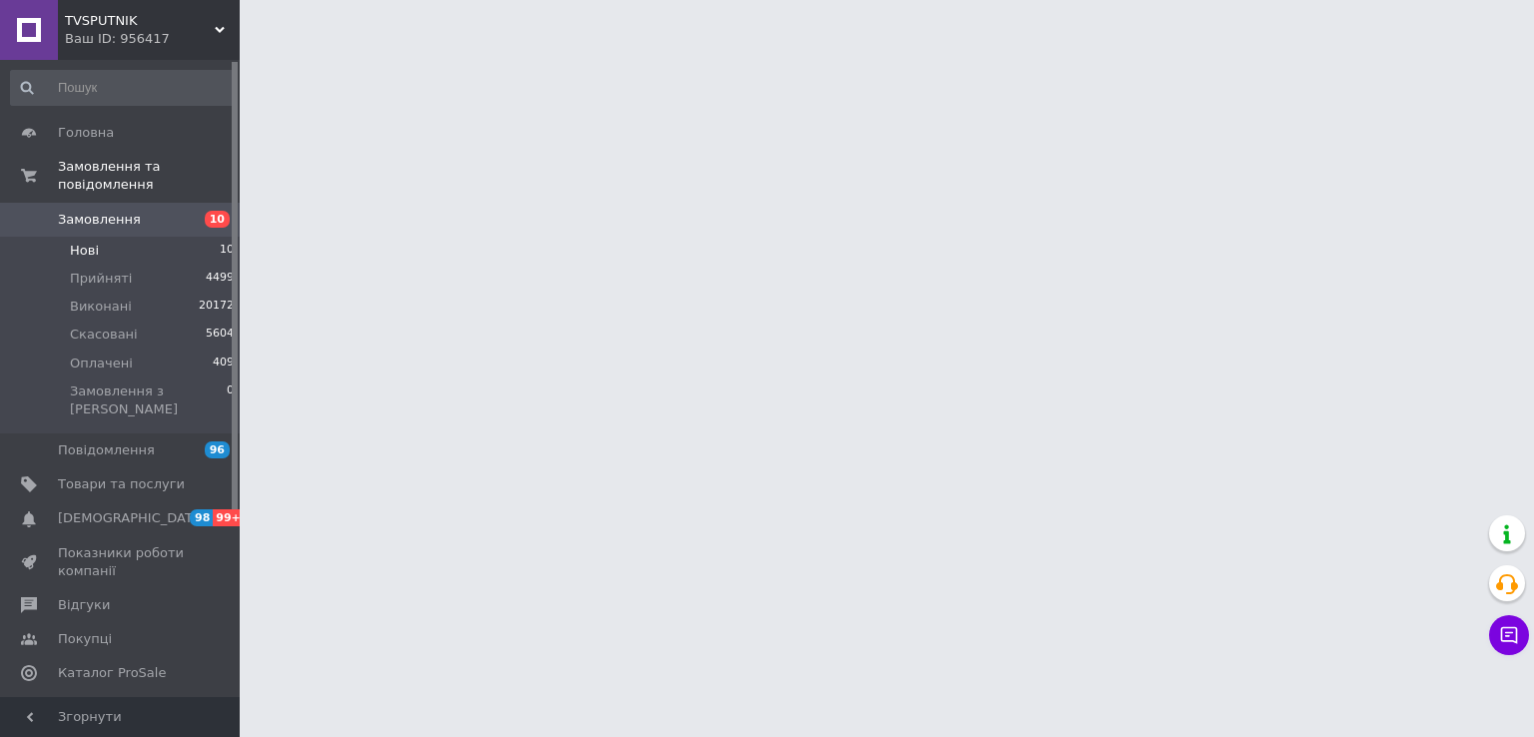
click at [111, 237] on li "Нові 10" at bounding box center [123, 251] width 246 height 28
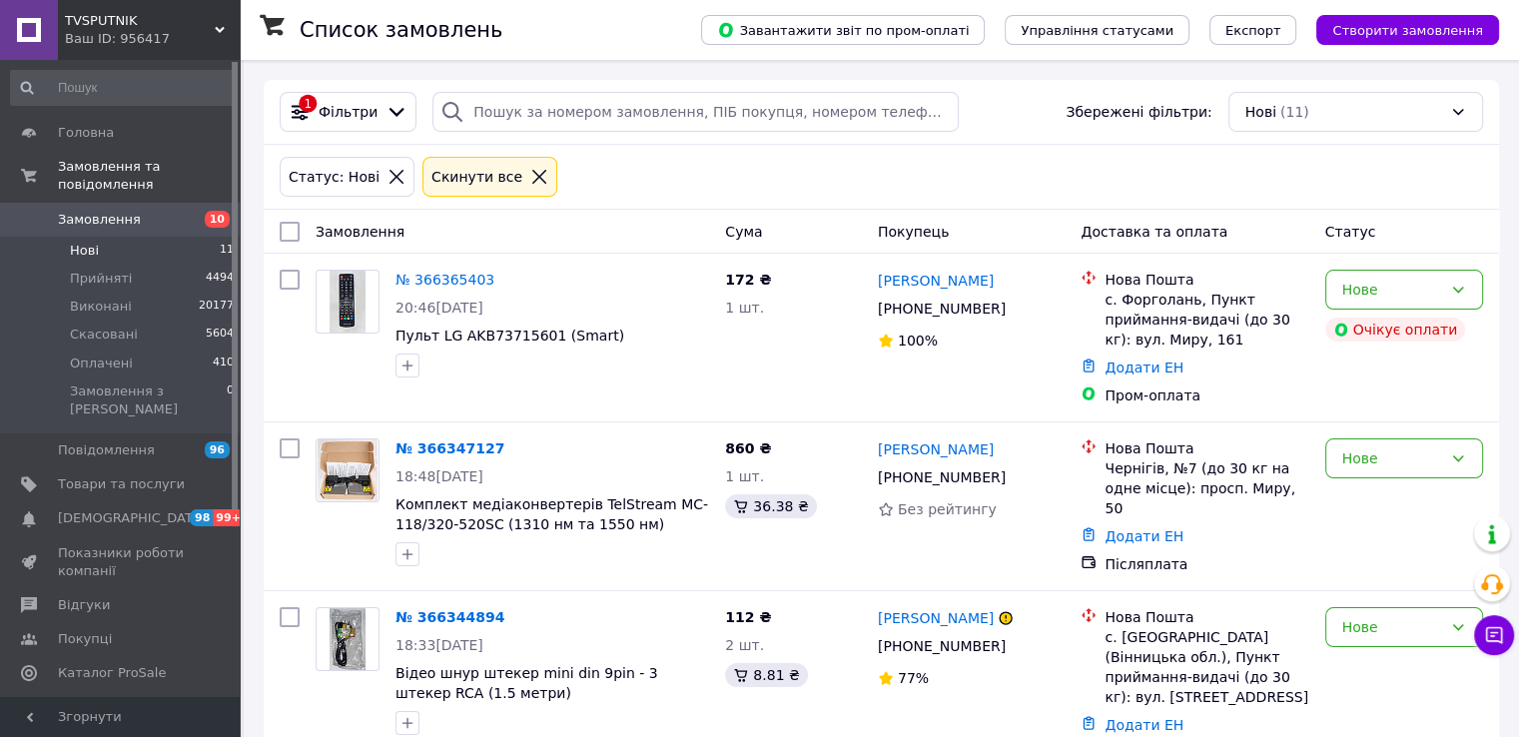
click at [86, 354] on span "Оплачені" at bounding box center [101, 363] width 63 height 18
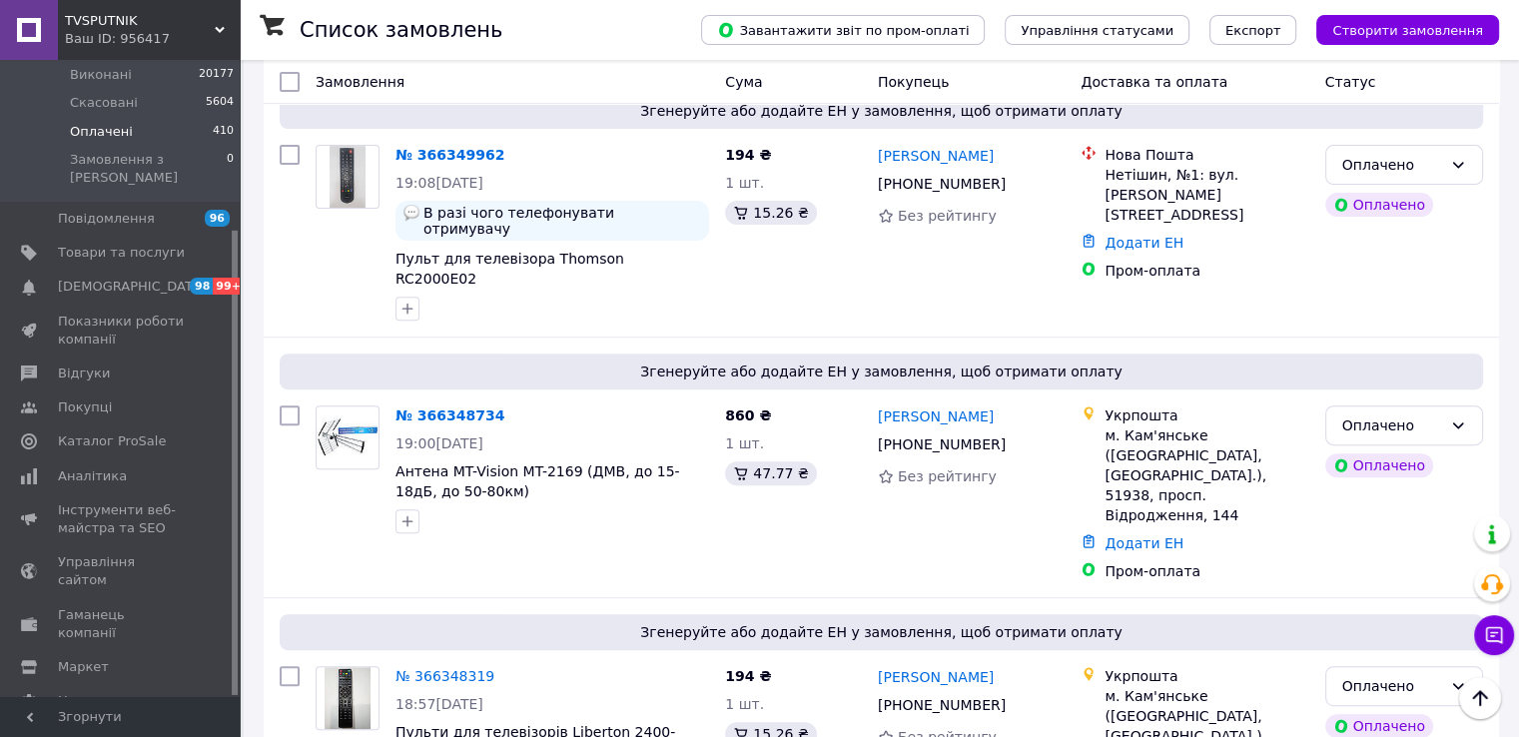
scroll to position [699, 0]
